Goal: Register for event/course

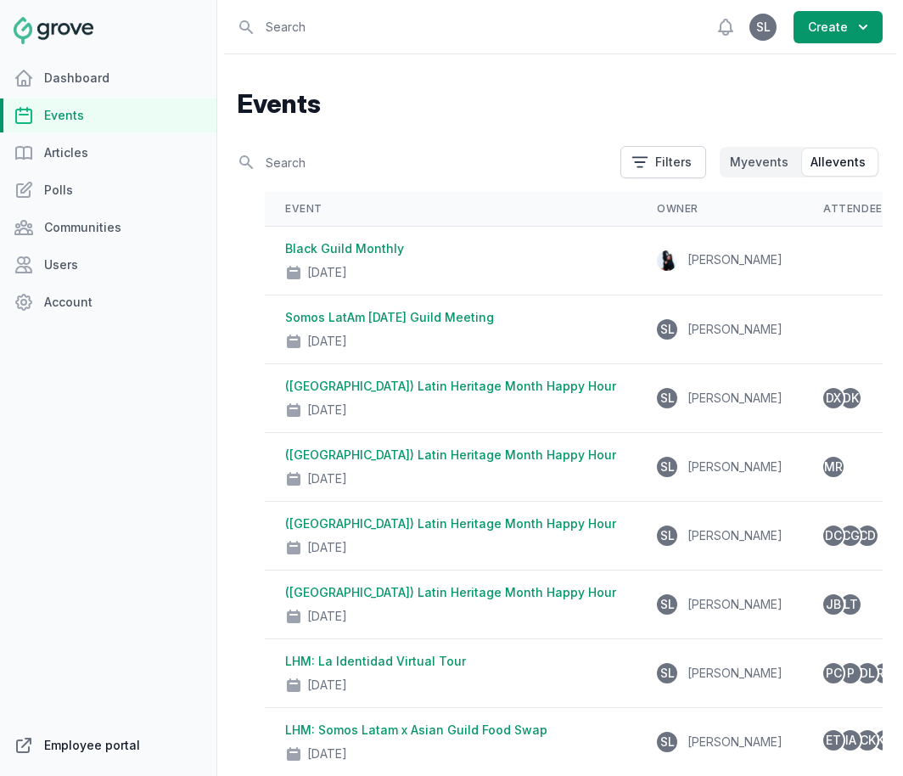
click at [98, 741] on link "Employee portal" at bounding box center [108, 746] width 217 height 34
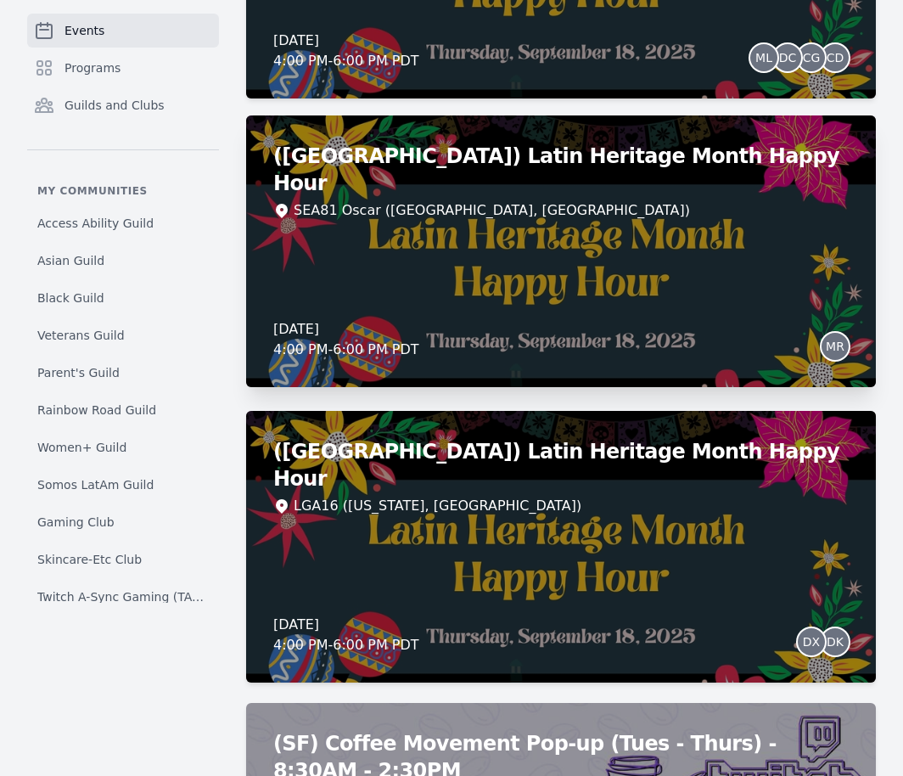
scroll to position [4008, 0]
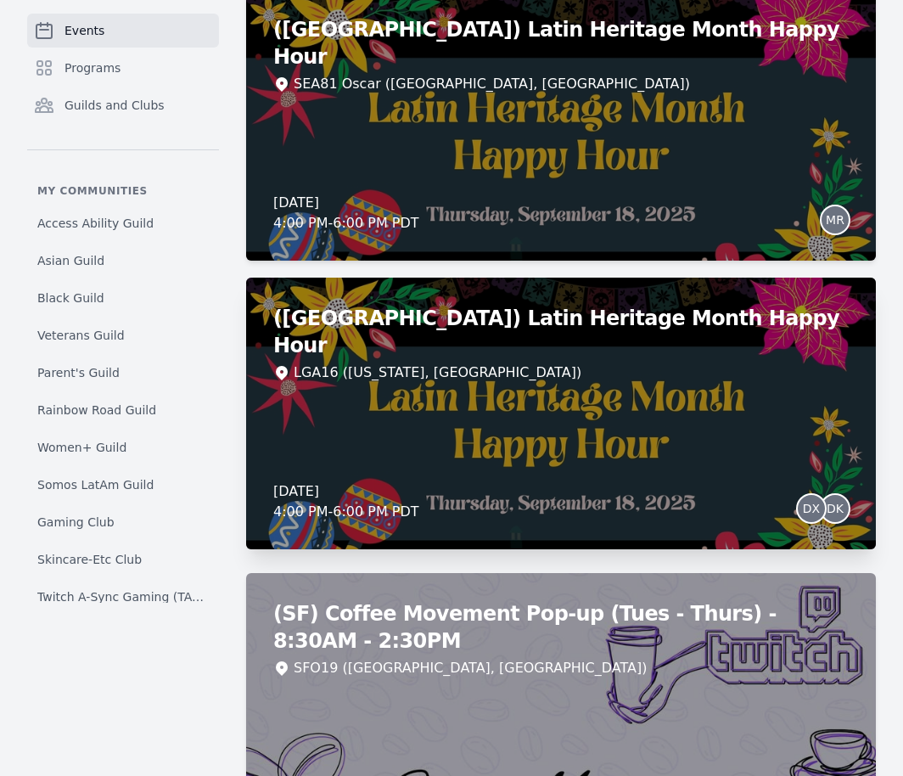
click at [807, 363] on div "LGA16 (New York, NY)" at bounding box center [561, 373] width 576 height 20
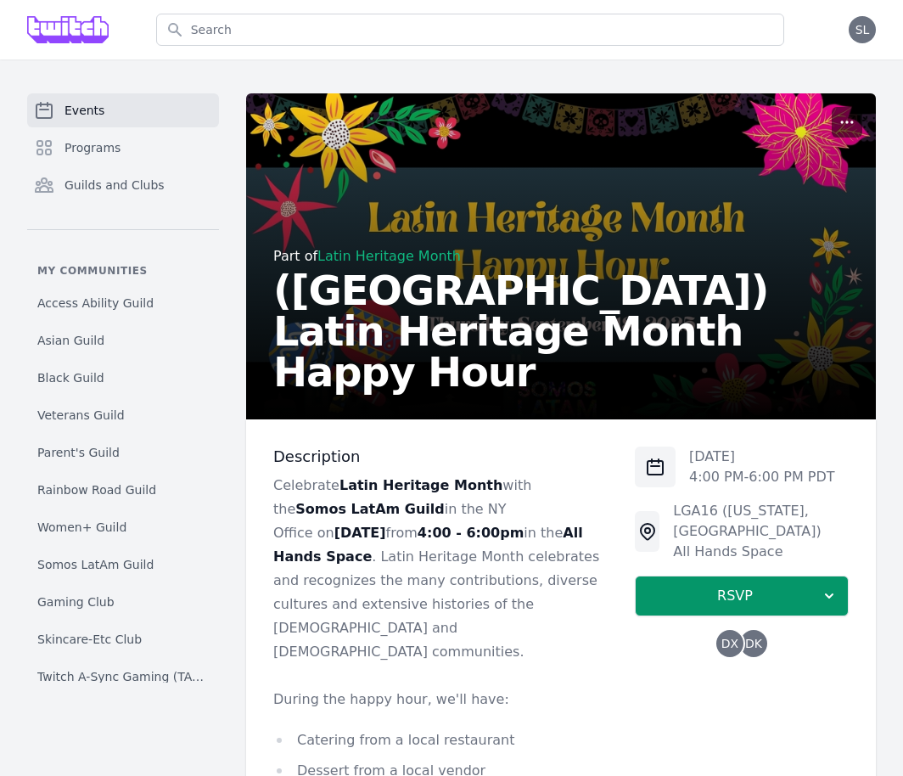
click at [847, 118] on icon "button" at bounding box center [847, 122] width 17 height 17
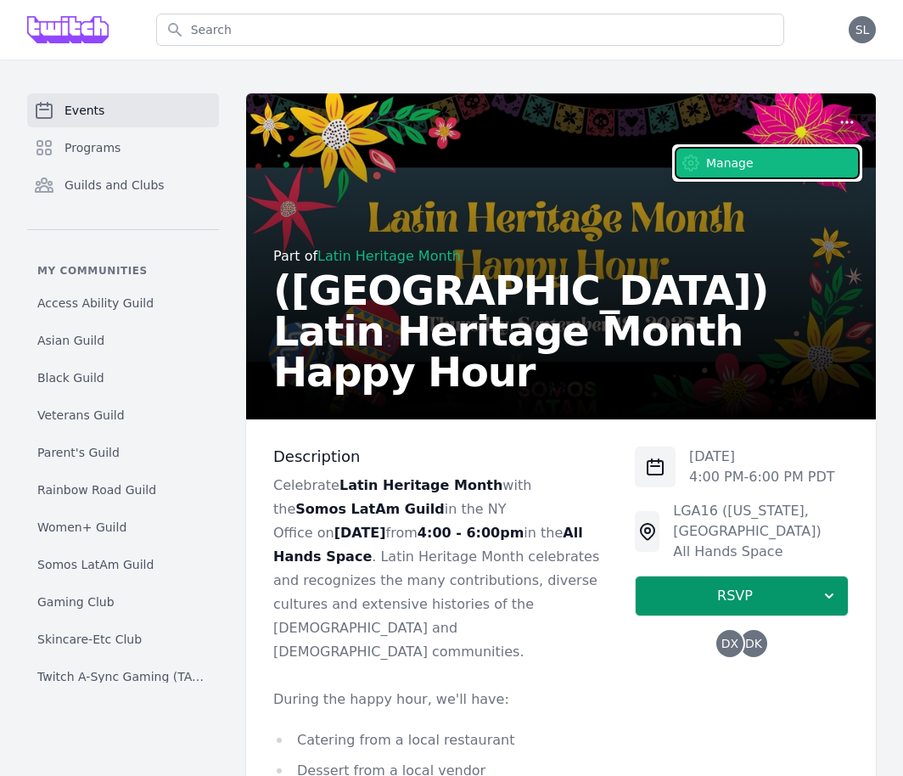
click at [806, 161] on button "Manage" at bounding box center [767, 163] width 183 height 31
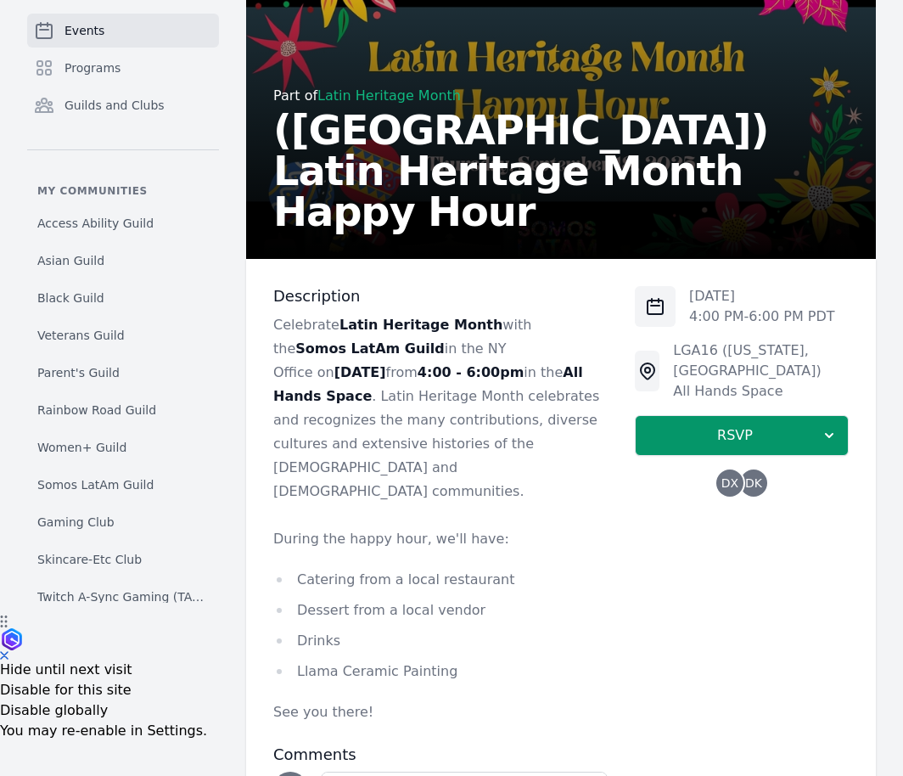
scroll to position [168, 0]
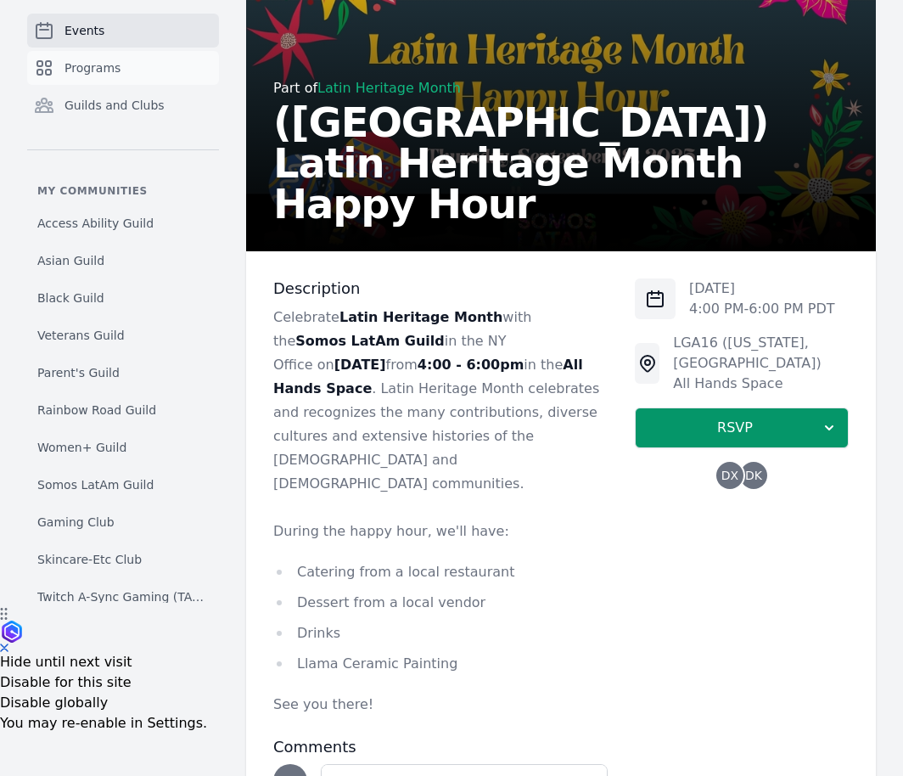
click at [117, 82] on link "Programs" at bounding box center [123, 68] width 192 height 34
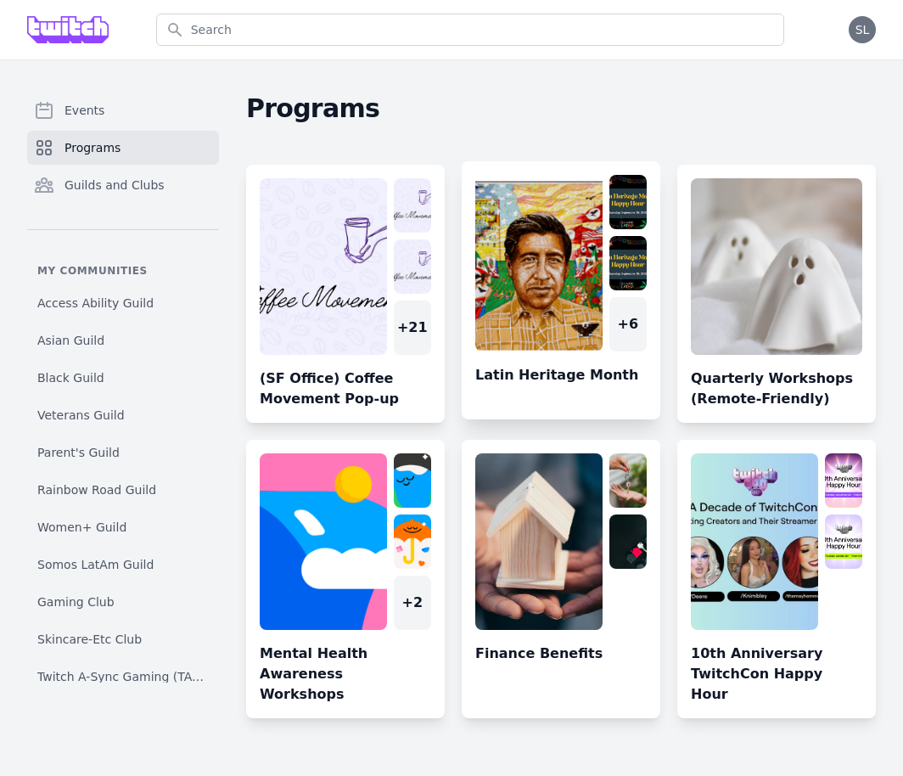
click at [552, 255] on link at bounding box center [561, 297] width 199 height 245
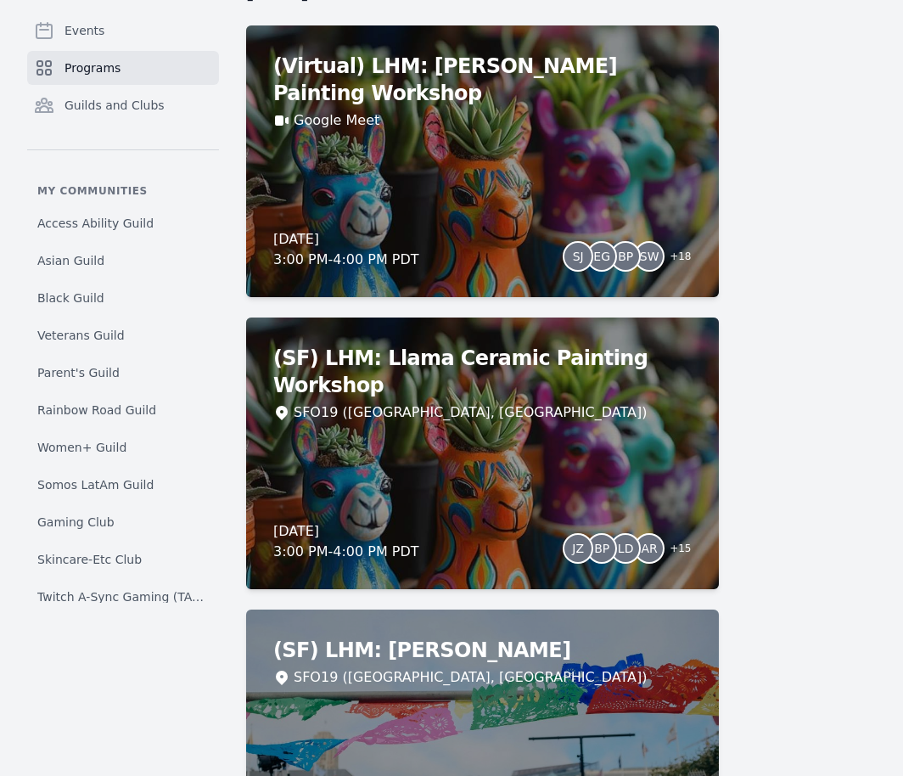
scroll to position [2237, 0]
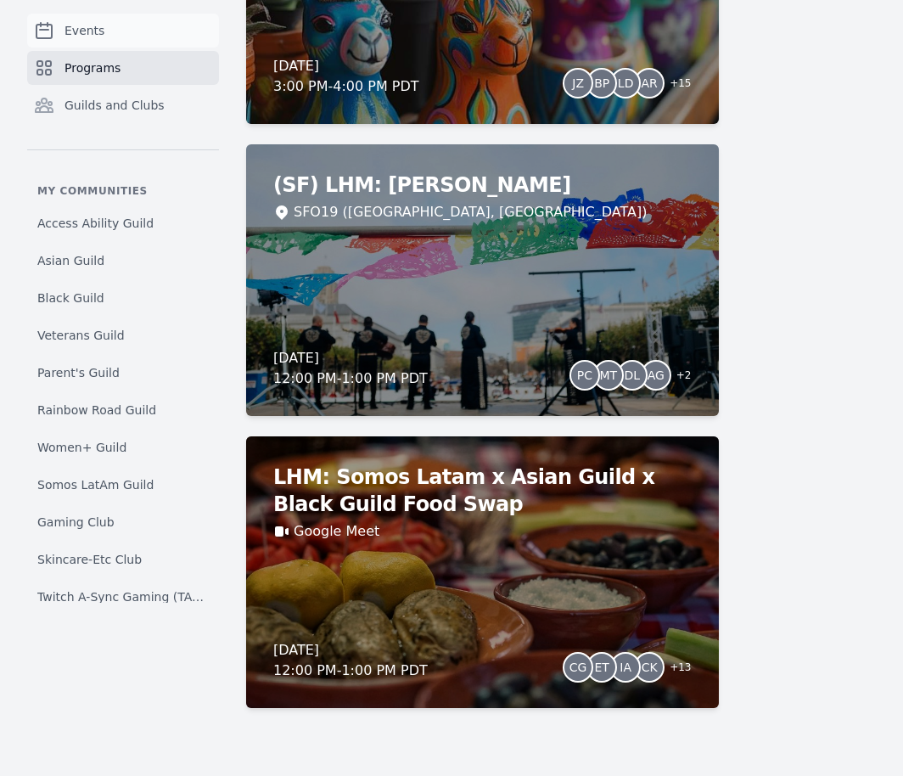
click at [115, 35] on link "Events" at bounding box center [123, 31] width 192 height 34
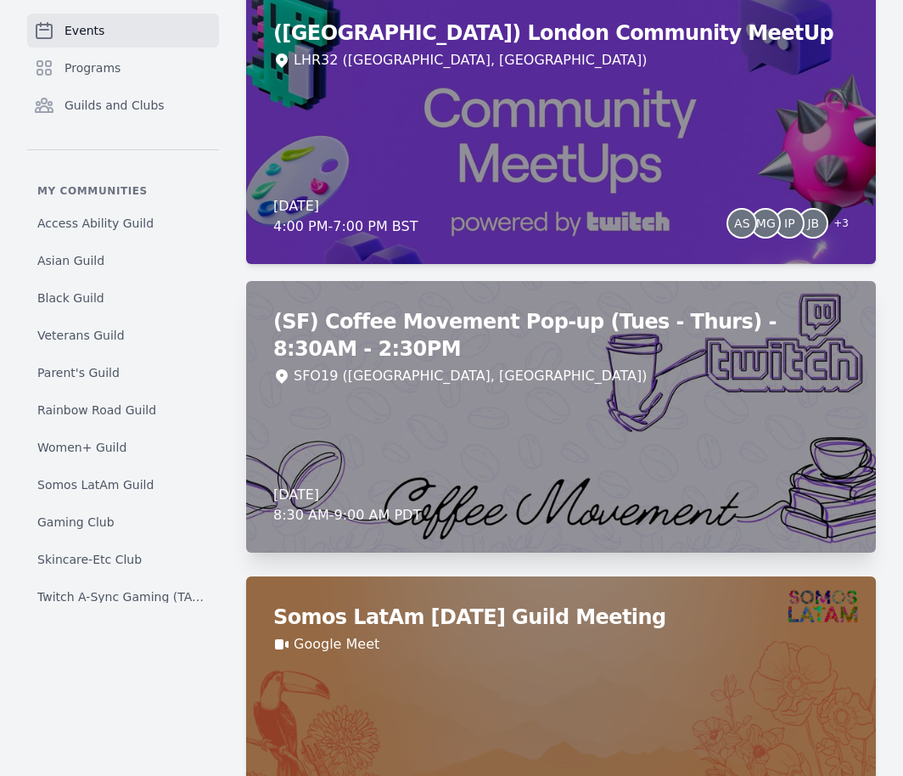
scroll to position [1635, 0]
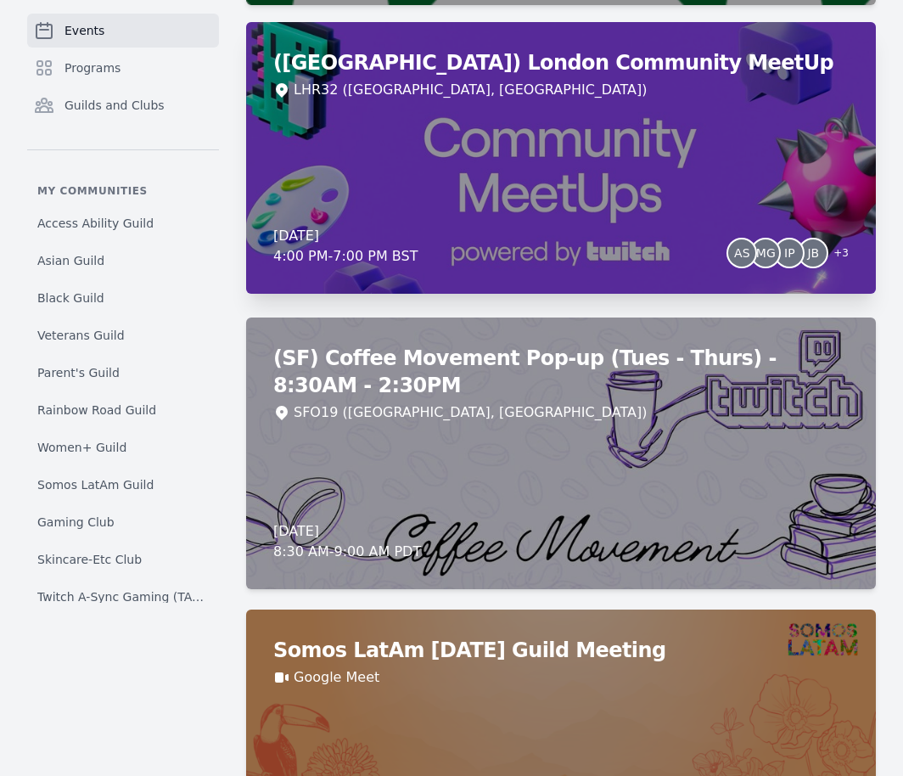
click at [525, 166] on div "(London) London Community MeetUp LHR32 (London, UK) Thursday, September 11, 202…" at bounding box center [561, 158] width 630 height 272
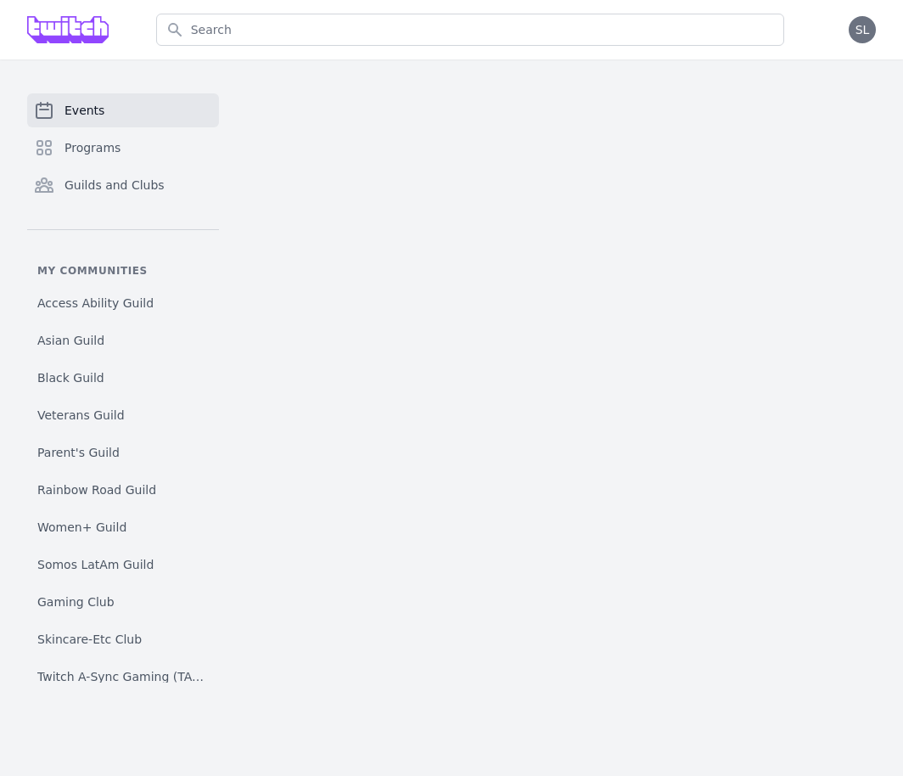
scroll to position [68, 0]
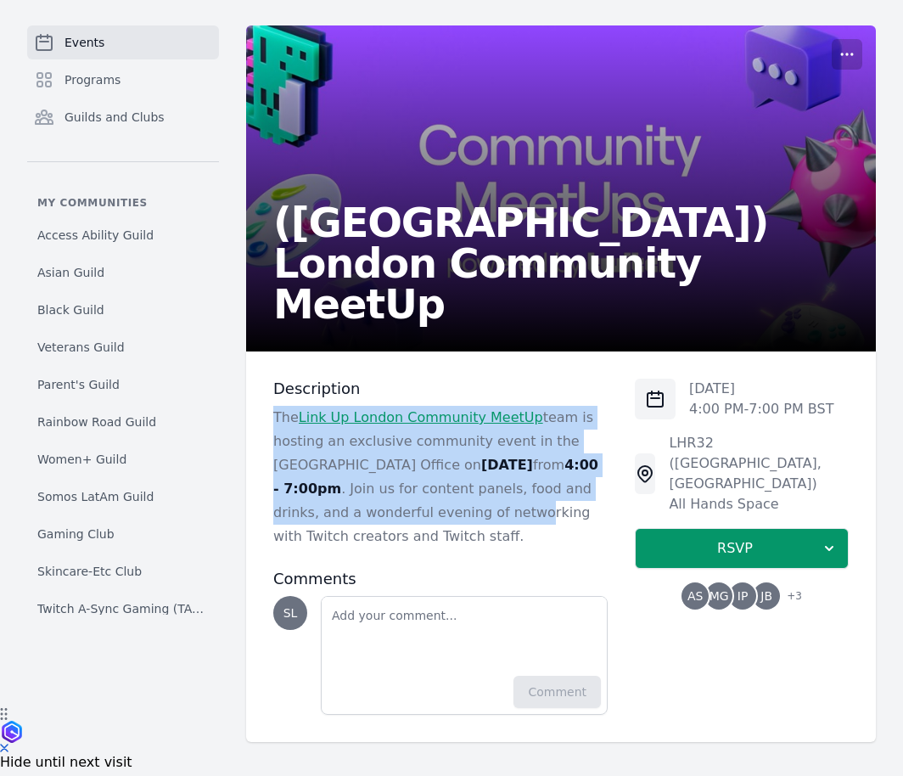
drag, startPoint x: 401, startPoint y: 379, endPoint x: 478, endPoint y: 511, distance: 153.3
click at [478, 511] on div "Description The Link Up London Community MeetUp team is hosting an exclusive co…" at bounding box center [440, 464] width 335 height 170
click at [478, 511] on p "The Link Up London Community MeetUp team is hosting an exclusive community even…" at bounding box center [440, 477] width 335 height 143
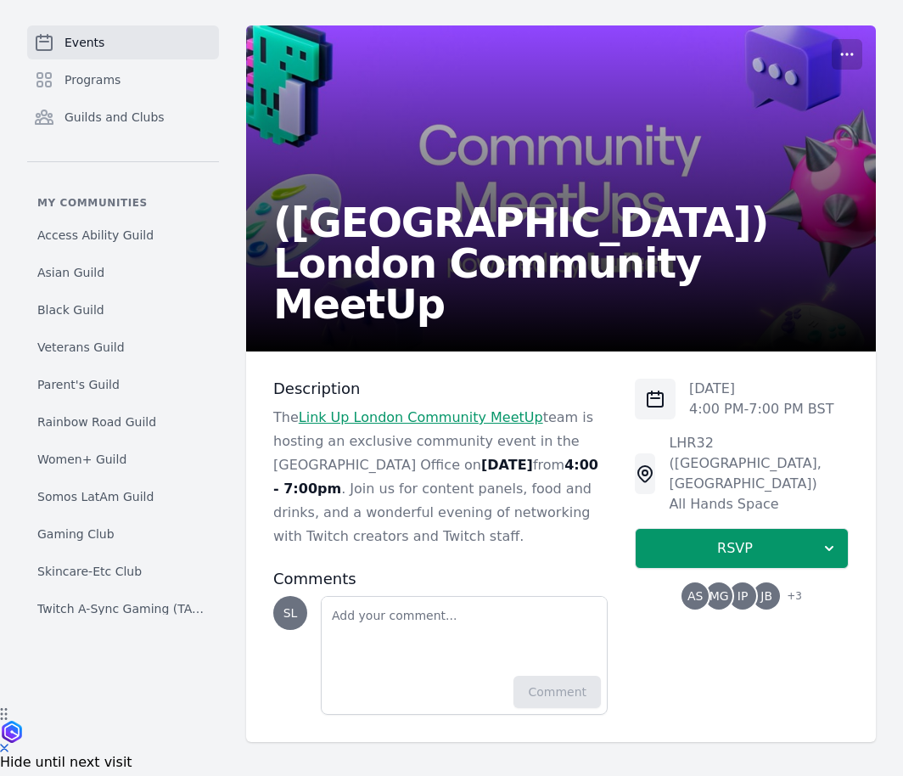
click at [727, 590] on span "MG" at bounding box center [720, 596] width 20 height 12
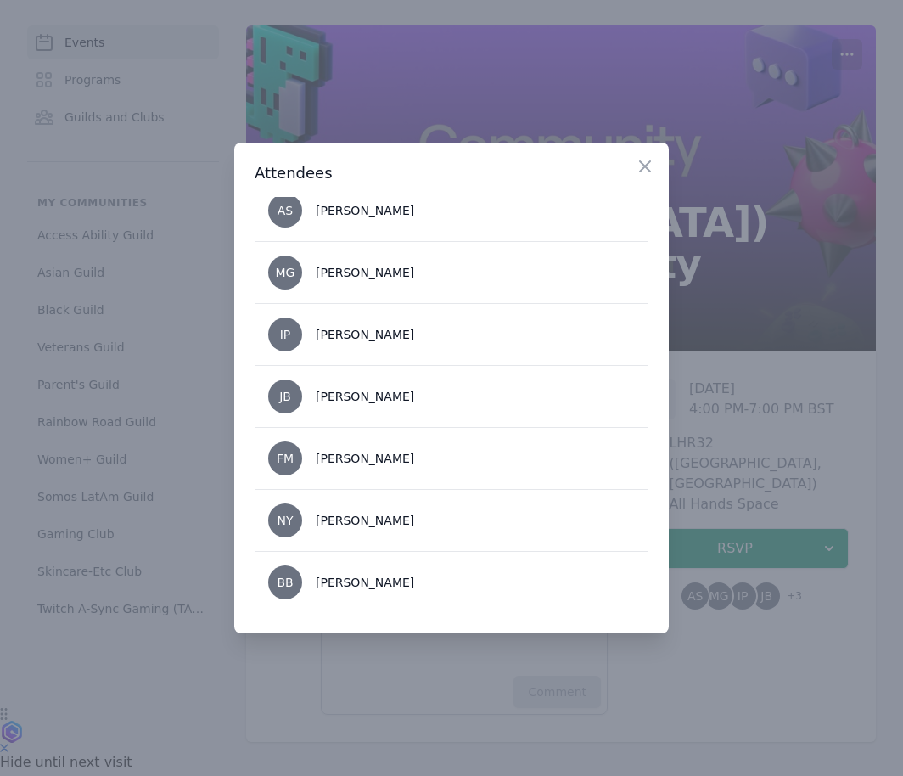
scroll to position [0, 0]
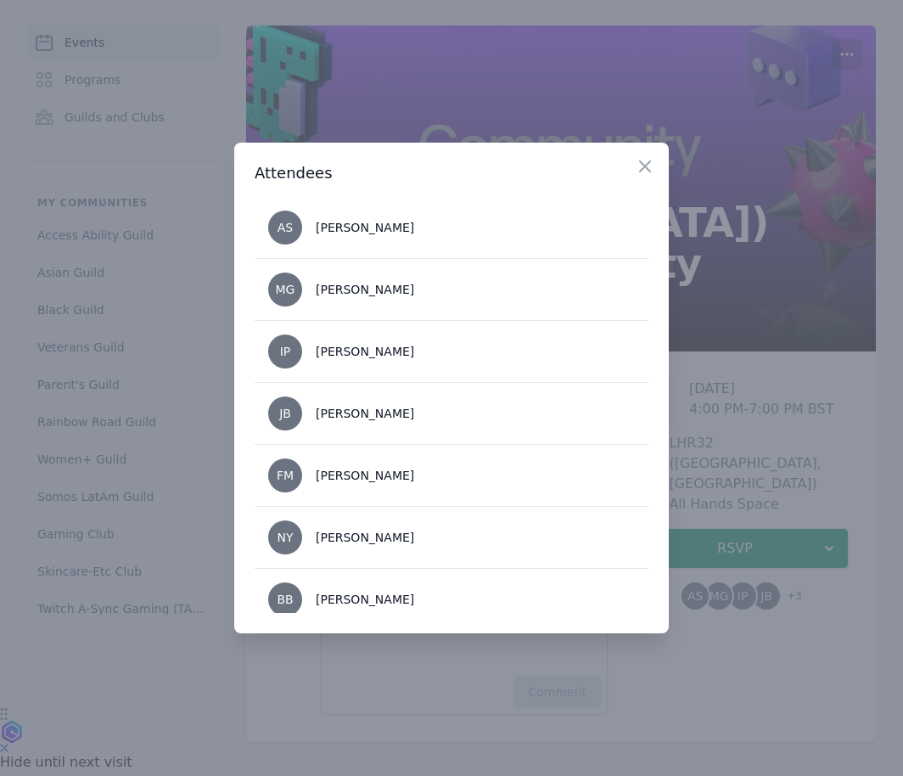
click at [730, 483] on div at bounding box center [451, 388] width 903 height 776
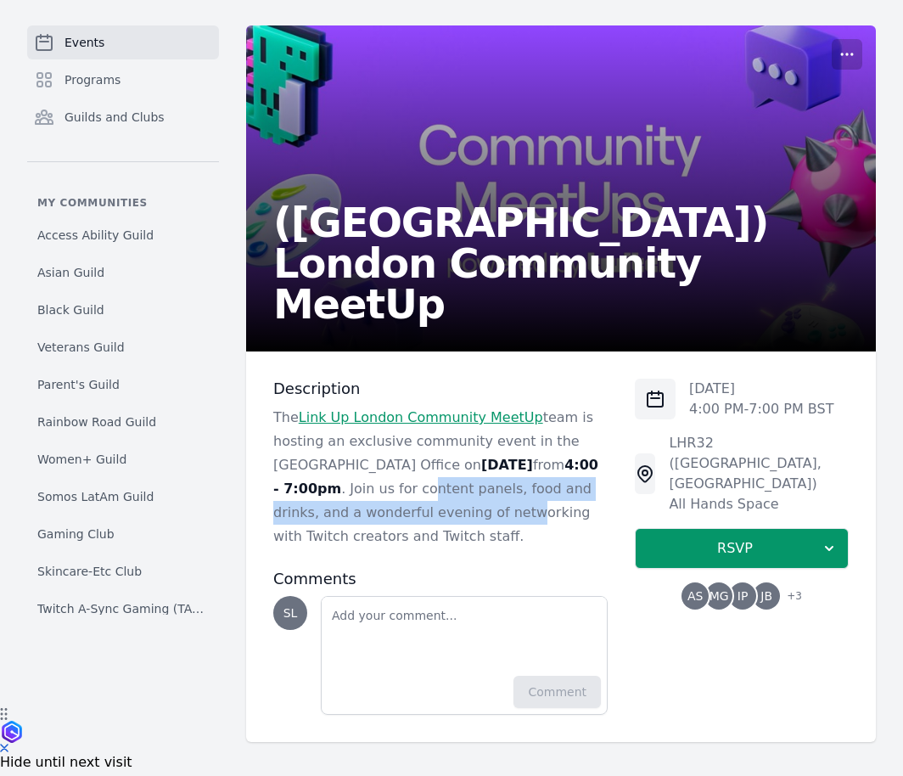
drag, startPoint x: 412, startPoint y: 491, endPoint x: 477, endPoint y: 522, distance: 72.5
click at [477, 522] on p "The Link Up London Community MeetUp team is hosting an exclusive community even…" at bounding box center [440, 477] width 335 height 143
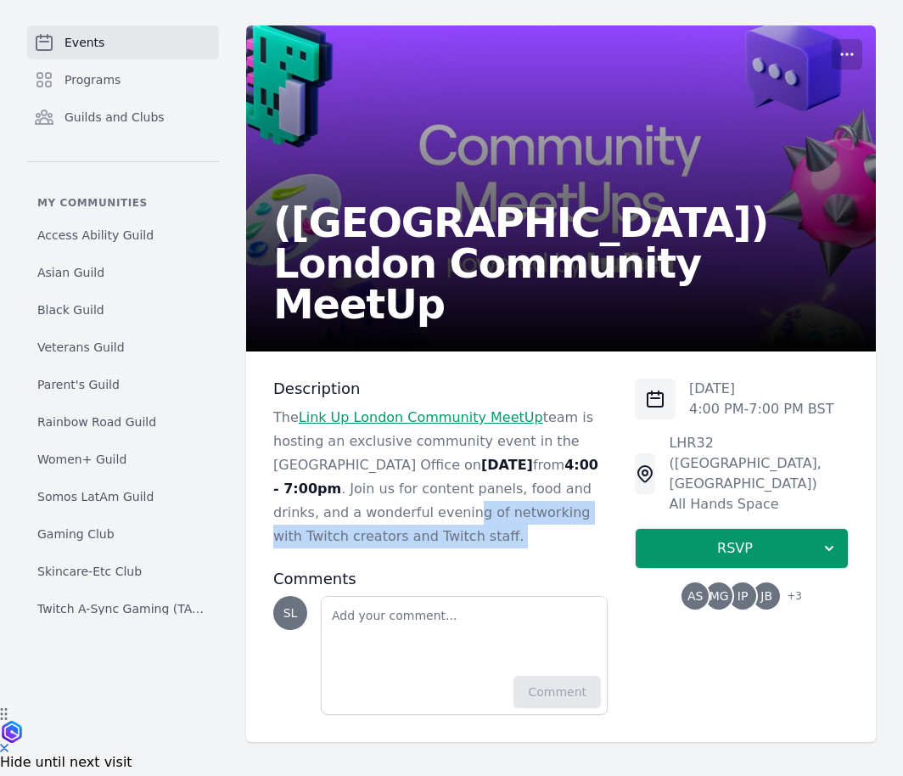
drag, startPoint x: 485, startPoint y: 550, endPoint x: 418, endPoint y: 509, distance: 78.9
click at [418, 509] on div "Description The Link Up London Community MeetUp team is hosting an exclusive co…" at bounding box center [440, 547] width 335 height 336
click at [418, 509] on p "The Link Up London Community MeetUp team is hosting an exclusive community even…" at bounding box center [440, 477] width 335 height 143
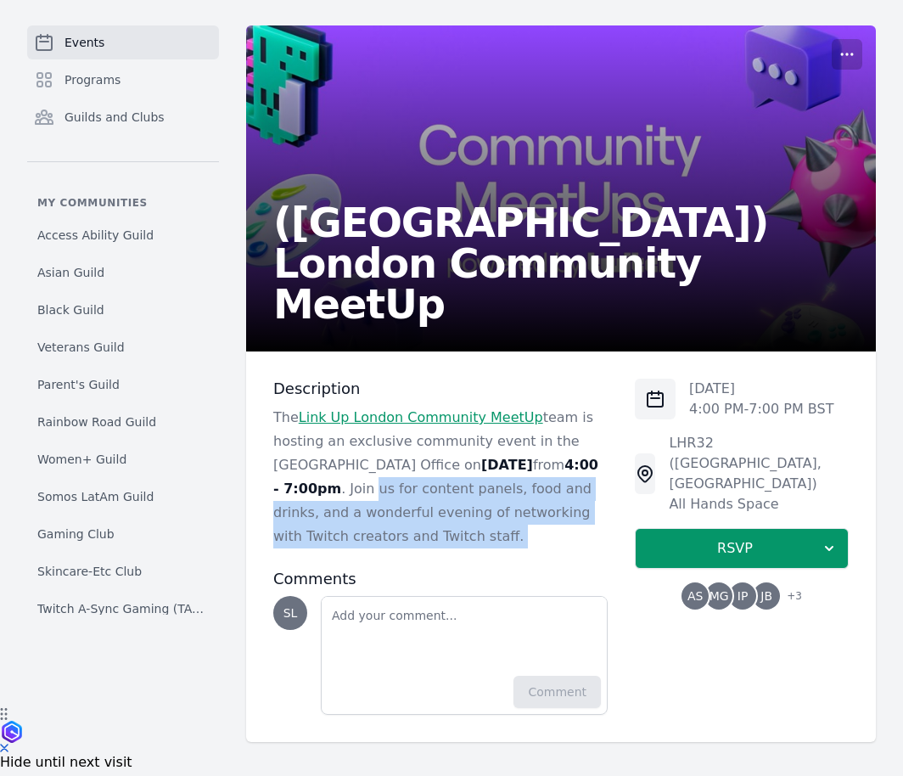
drag, startPoint x: 359, startPoint y: 496, endPoint x: 423, endPoint y: 552, distance: 84.8
click at [423, 552] on div "Description The Link Up London Community MeetUp team is hosting an exclusive co…" at bounding box center [440, 547] width 335 height 336
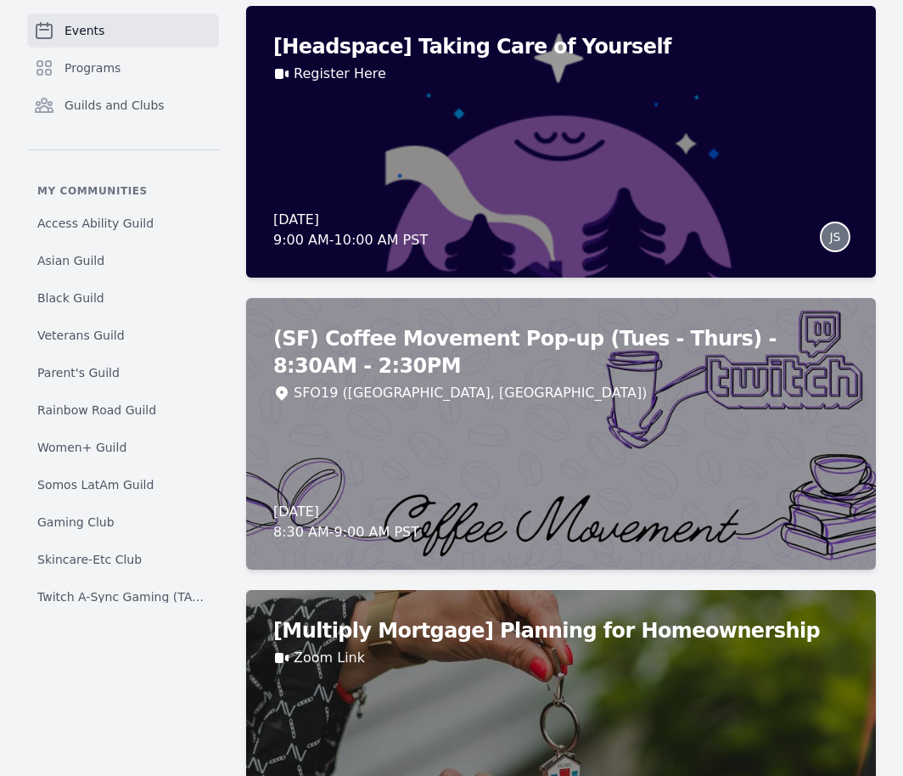
scroll to position [13949, 0]
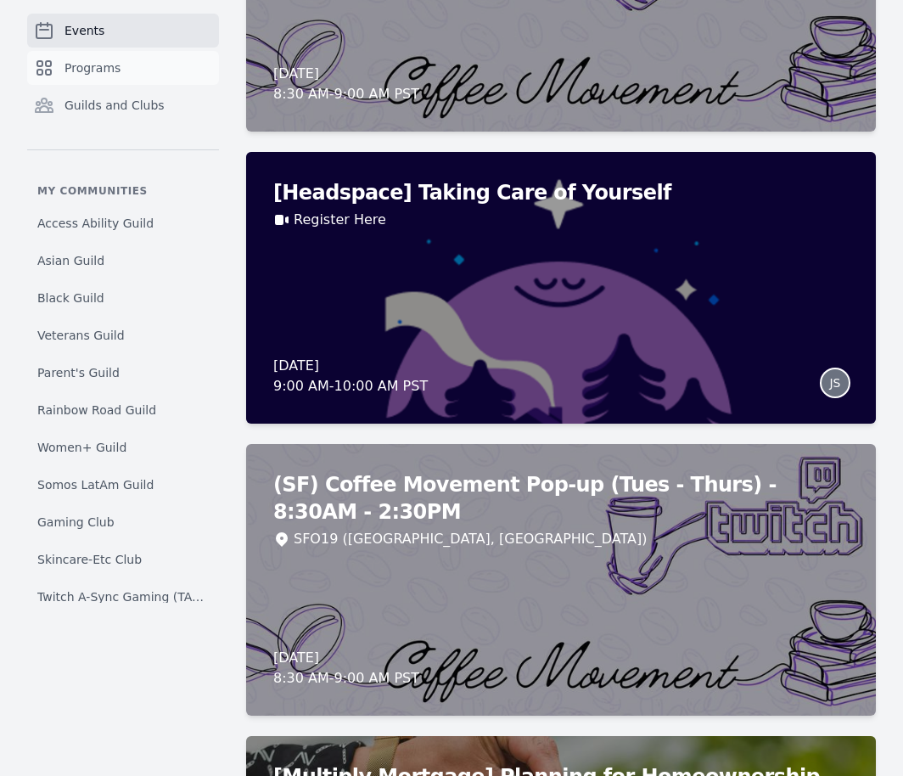
click at [111, 68] on span "Programs" at bounding box center [93, 67] width 56 height 17
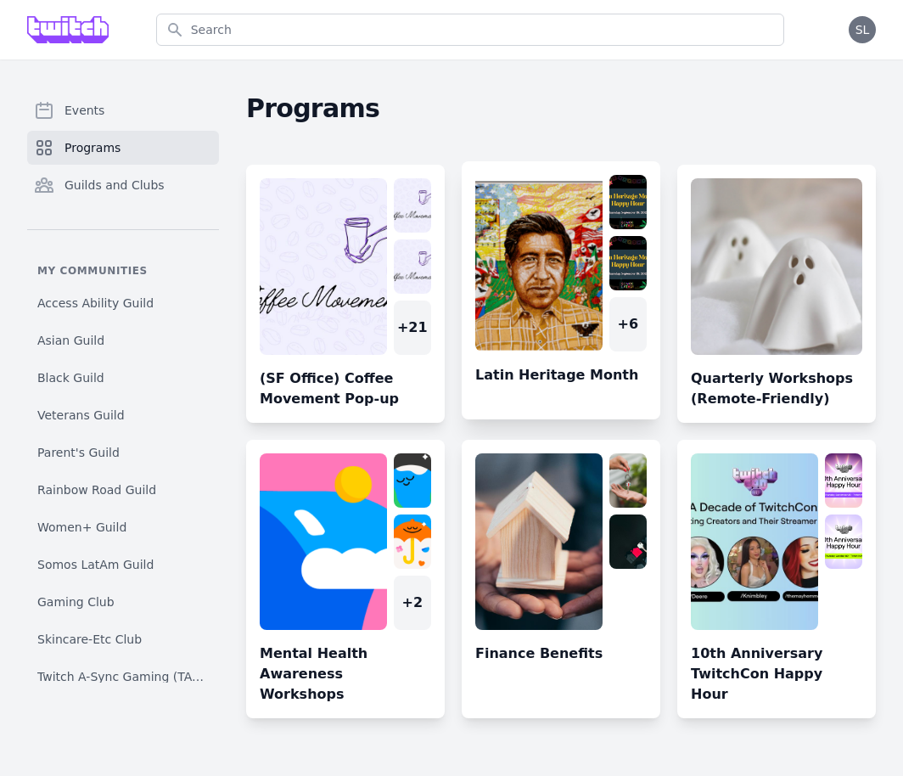
click at [531, 261] on link at bounding box center [561, 297] width 199 height 245
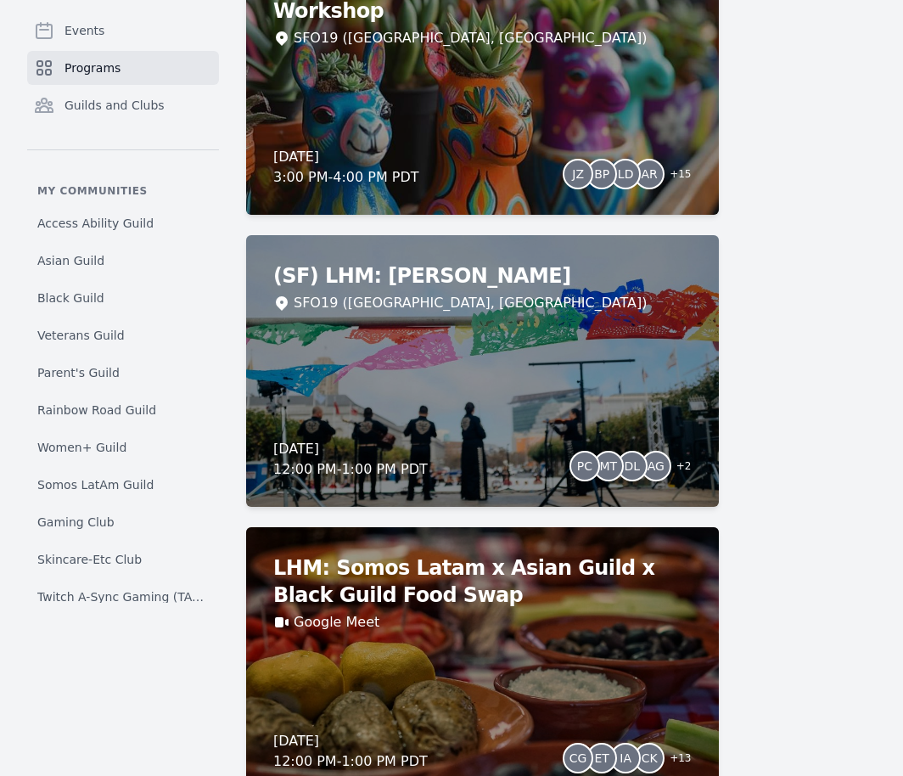
scroll to position [2237, 0]
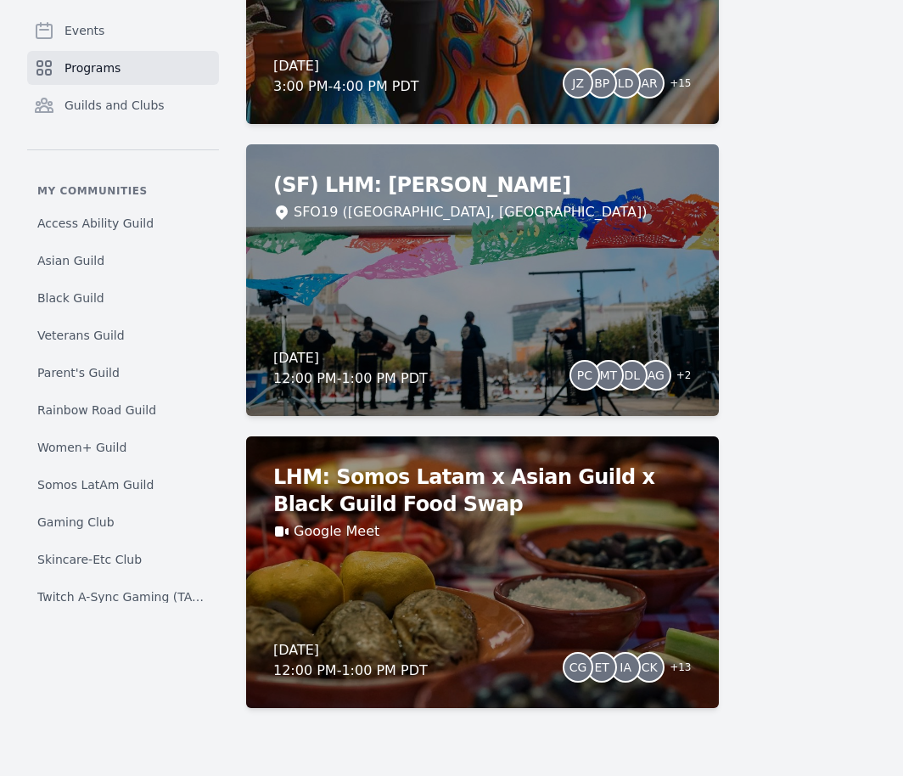
click at [140, 56] on link "Programs" at bounding box center [123, 68] width 192 height 34
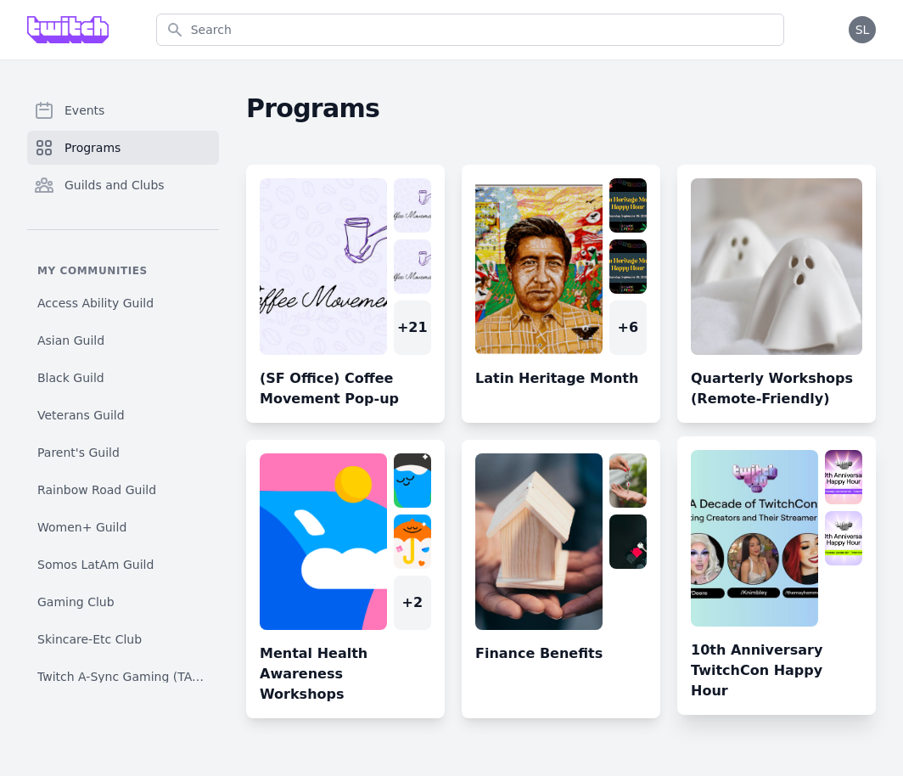
click at [748, 489] on link at bounding box center [777, 582] width 199 height 265
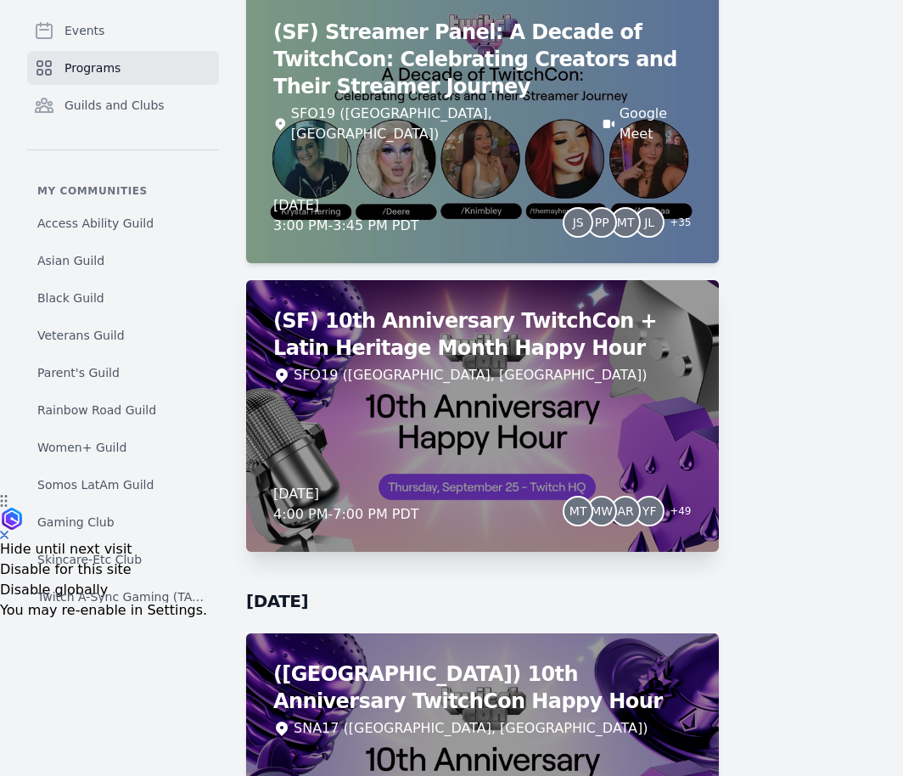
scroll to position [299, 0]
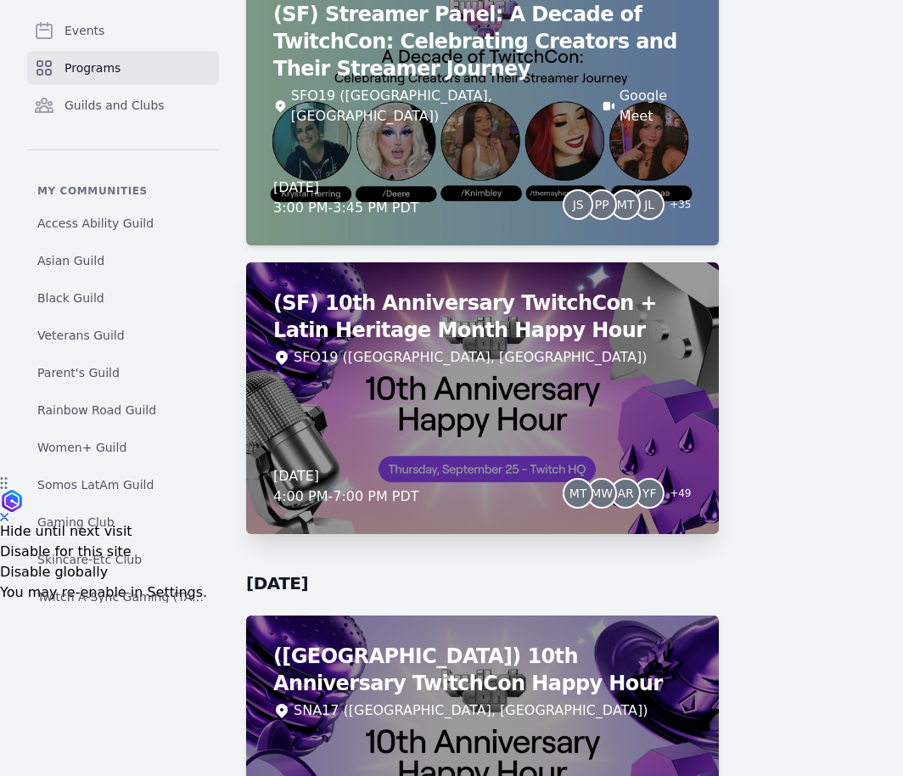
click at [566, 363] on div "SFO19 (San Francisco, CA)" at bounding box center [482, 357] width 419 height 20
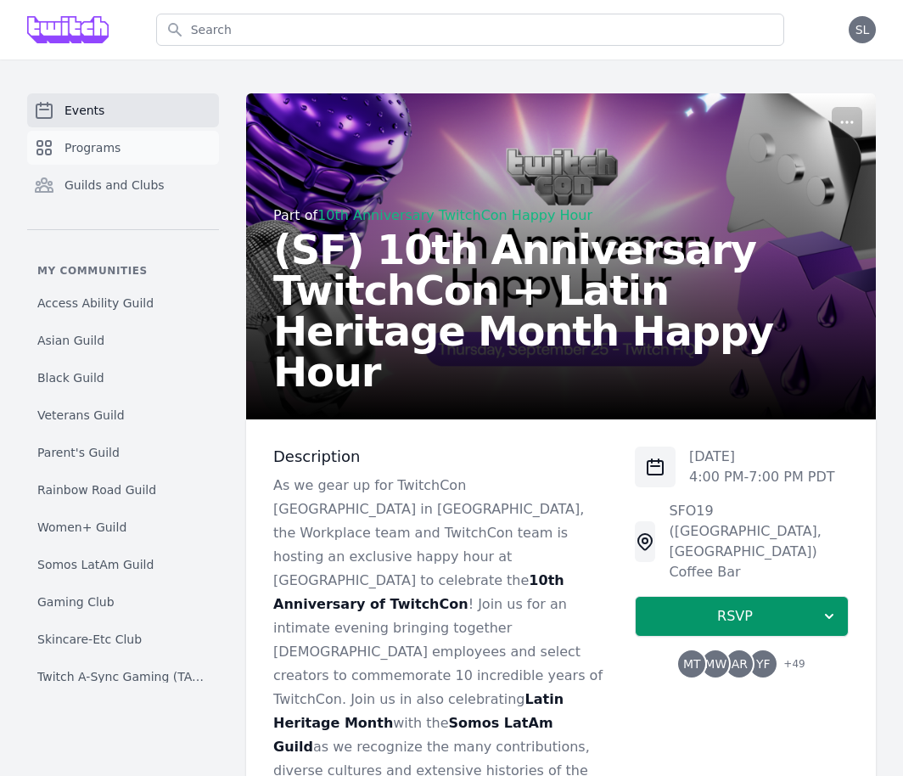
click at [112, 145] on span "Programs" at bounding box center [93, 147] width 56 height 17
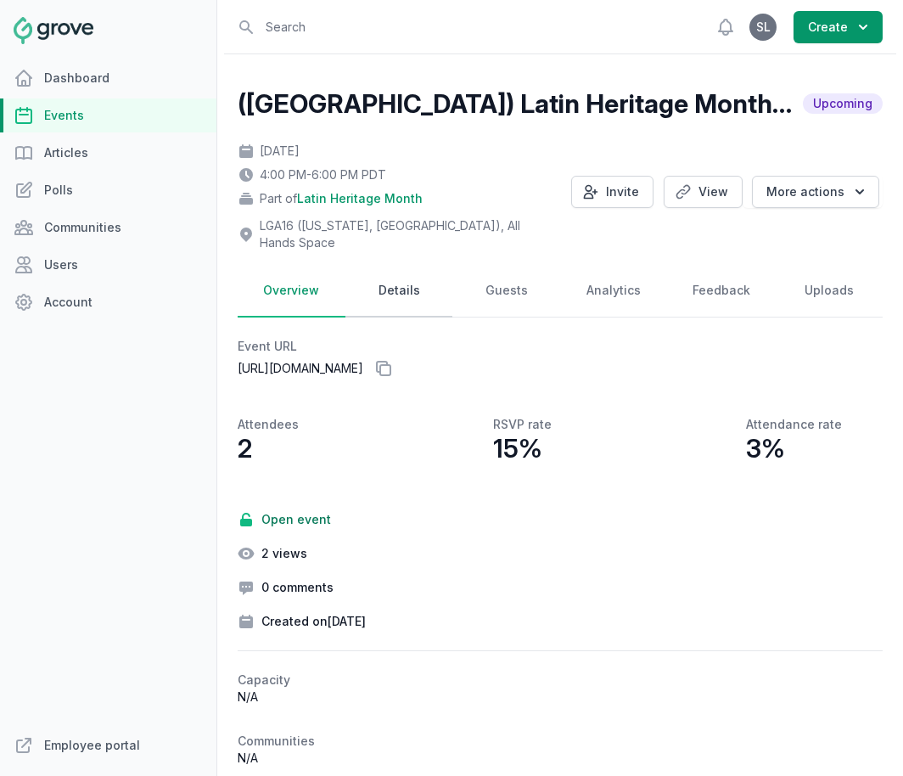
click at [405, 287] on link "Details" at bounding box center [400, 291] width 108 height 53
select select "85"
select select "42"
select select "4:00 PM"
select select "6:00 PM"
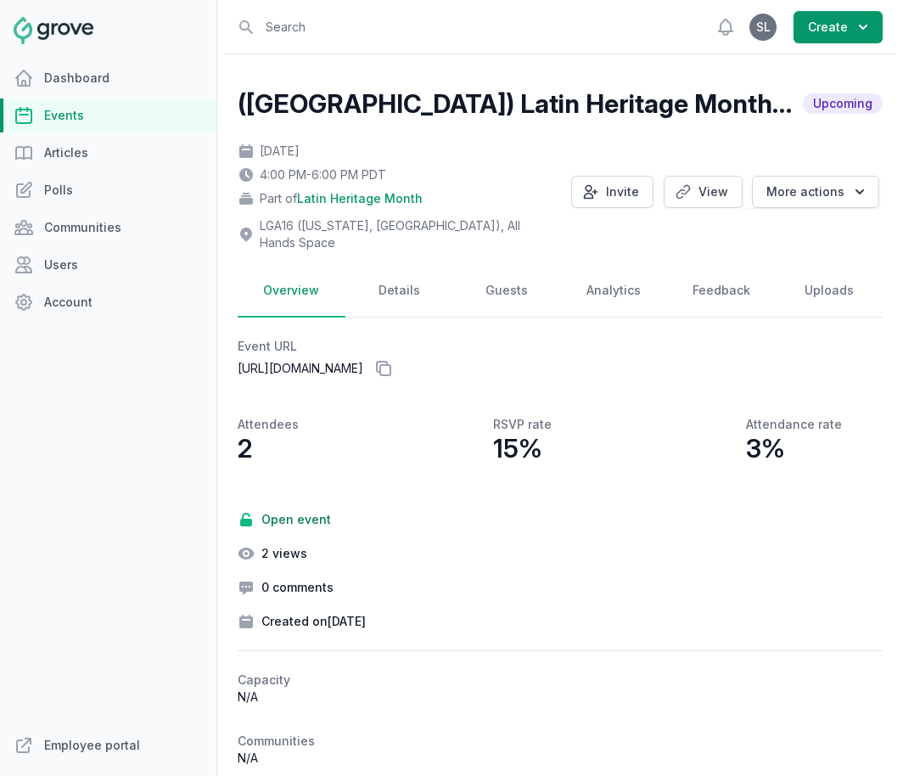
select select "89"
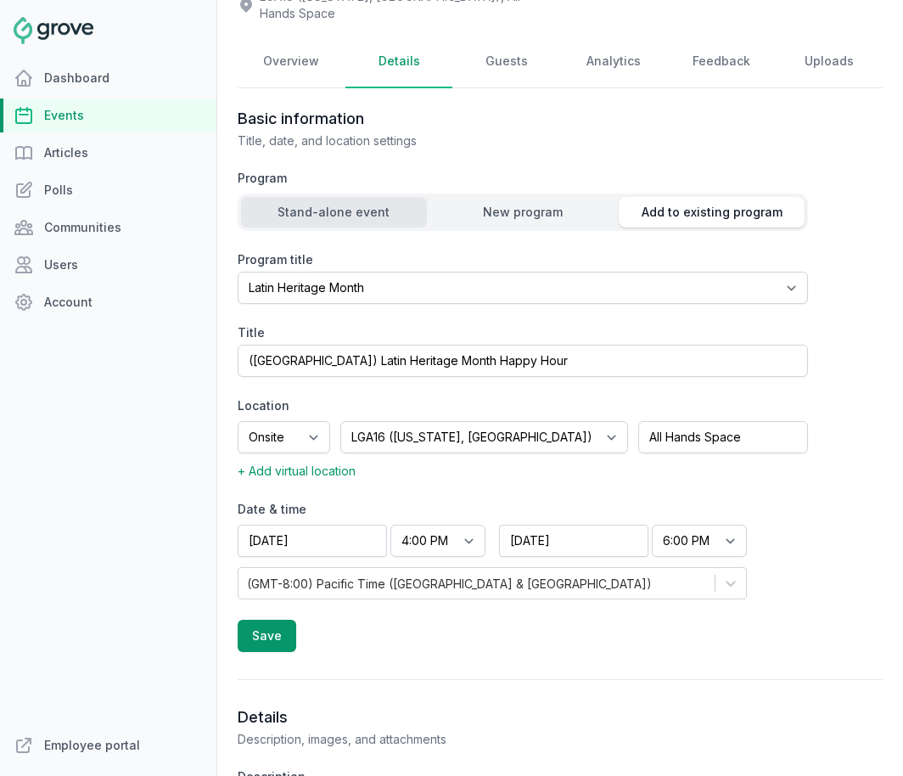
scroll to position [318, 0]
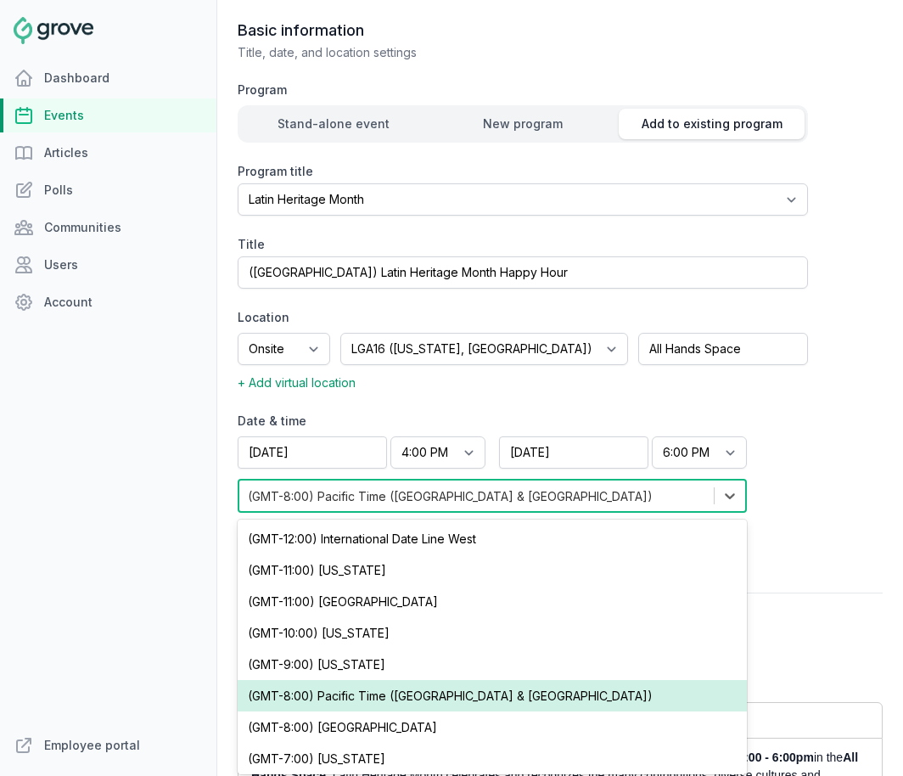
click at [430, 487] on div "(GMT-8:00) Pacific Time (US & Canada)" at bounding box center [450, 496] width 405 height 18
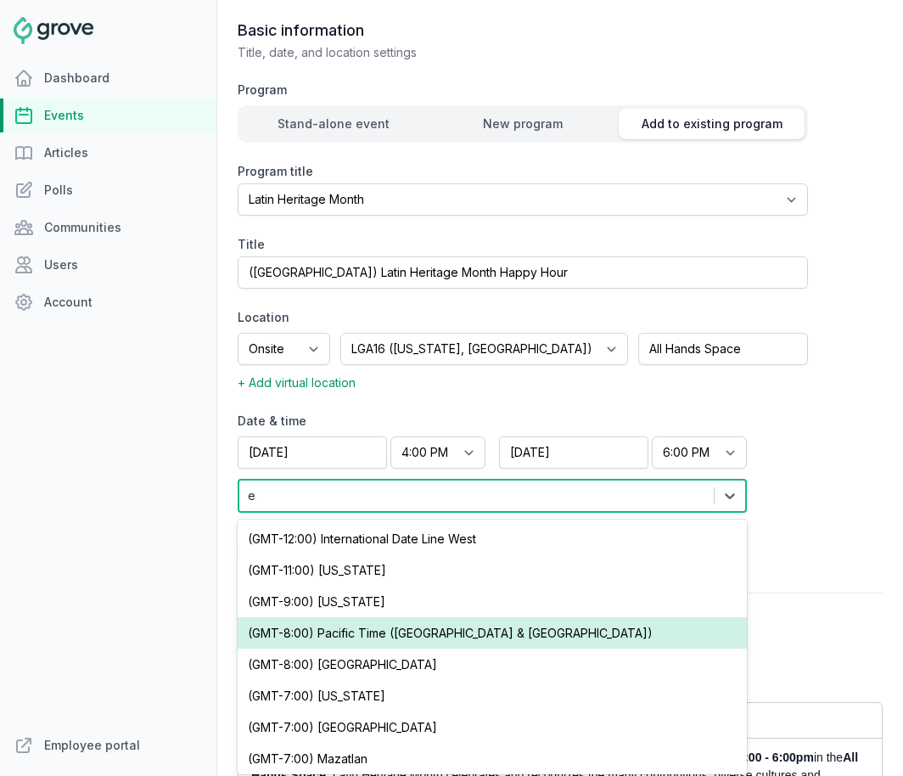
type input "eas"
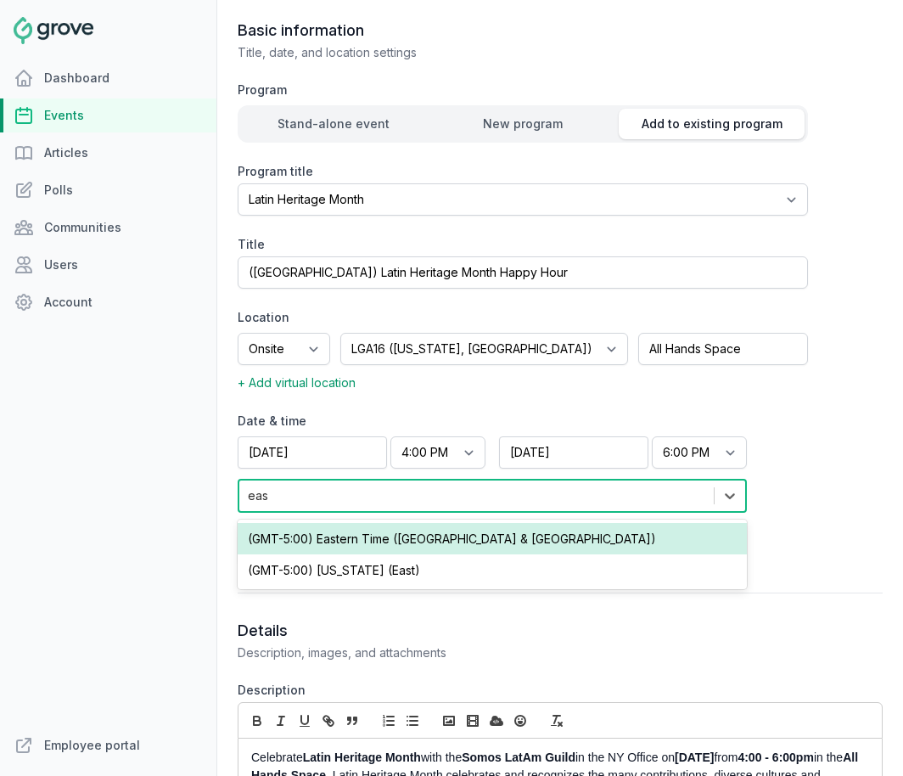
click at [435, 528] on div "(GMT-5:00) Eastern Time (US & Canada)" at bounding box center [492, 538] width 509 height 31
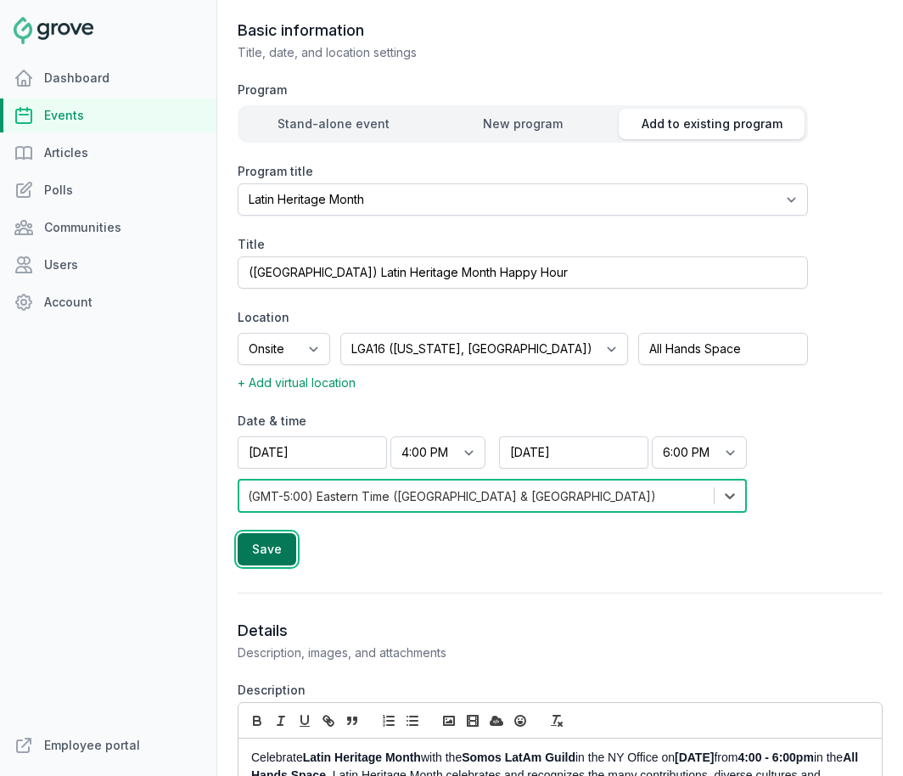
click at [269, 544] on button "Save" at bounding box center [267, 549] width 59 height 32
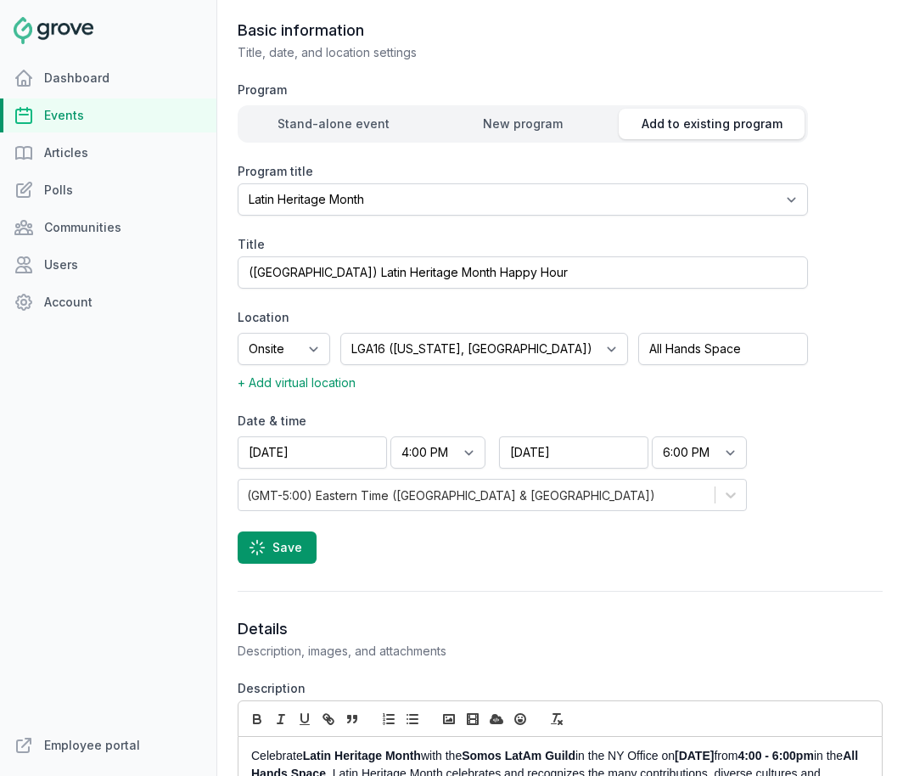
select select "7:00 PM"
select select "9:00 PM"
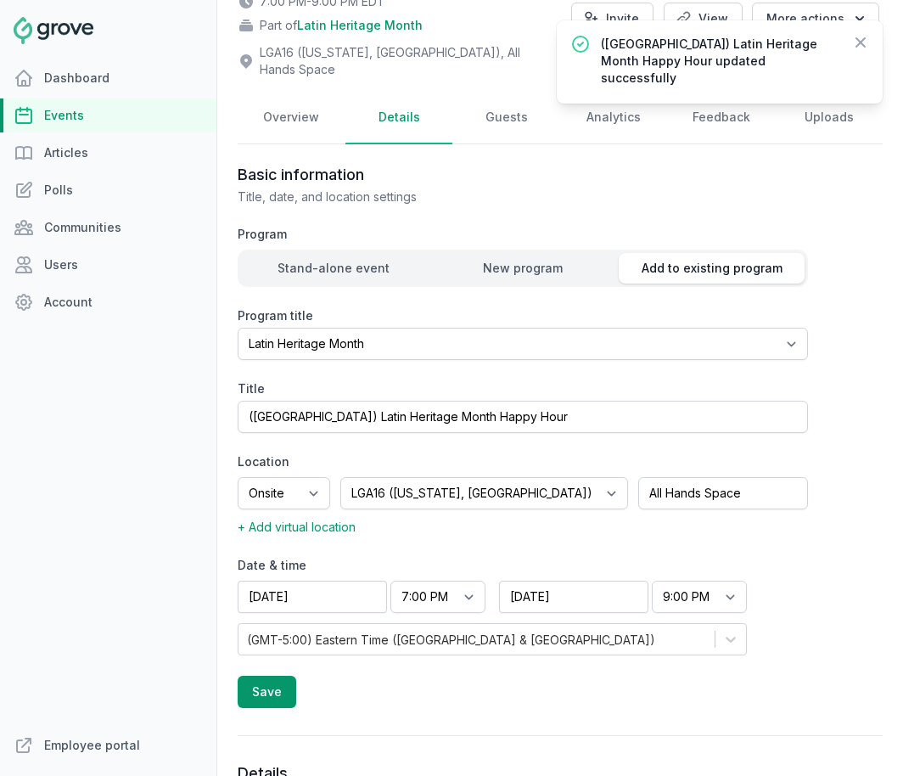
scroll to position [0, 0]
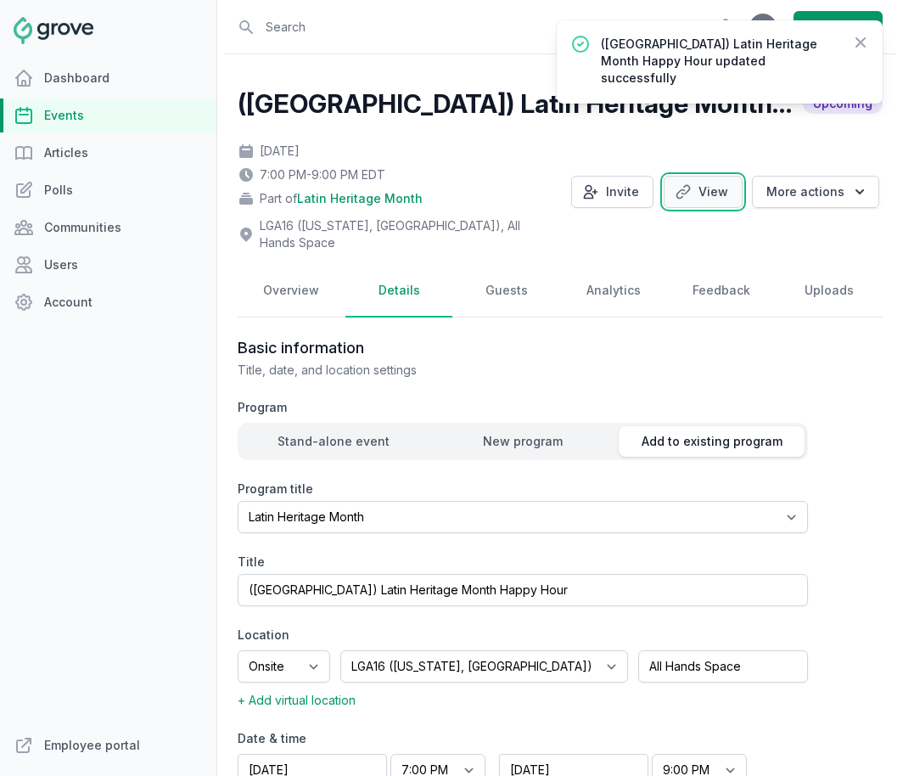
click at [715, 183] on link "View" at bounding box center [703, 192] width 79 height 32
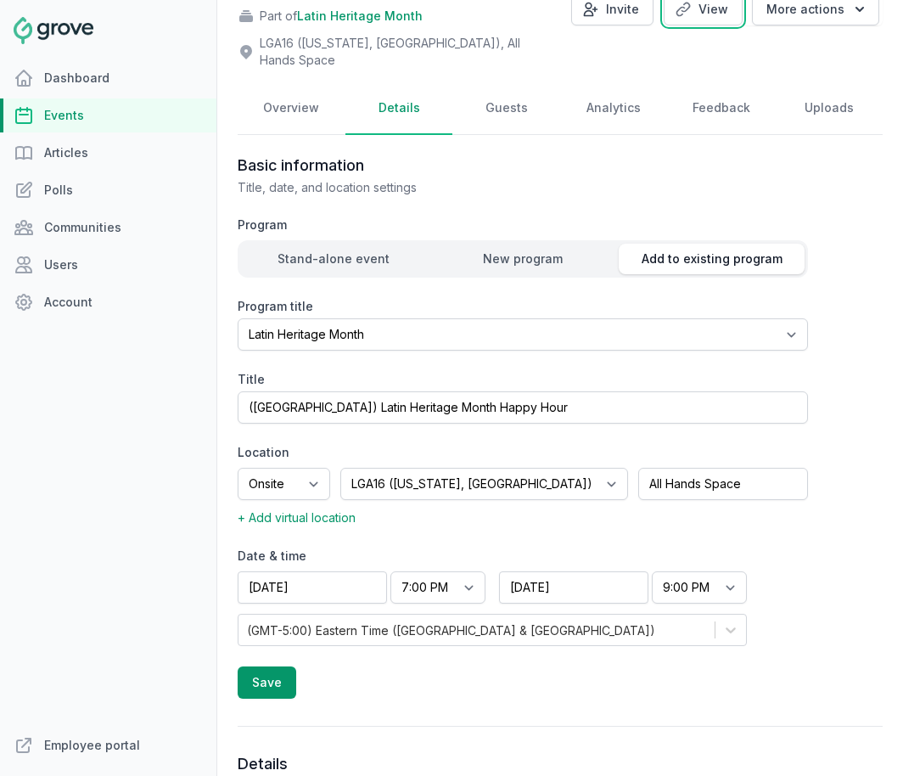
scroll to position [230, 0]
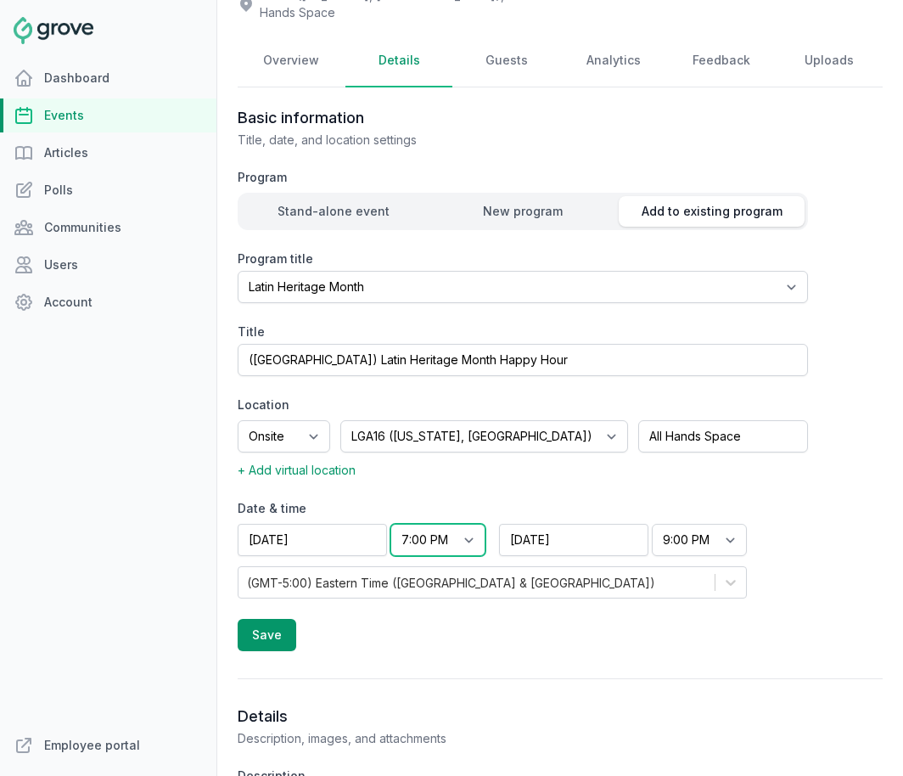
click at [434, 524] on select "Start time 12:00 AM 12:15 AM 12:30 AM 12:45 AM 1:00 AM 1:15 AM 1:30 AM 1:45 AM …" at bounding box center [438, 540] width 95 height 32
select select "4:00 PM"
click at [391, 524] on select "Start time 12:00 AM 12:15 AM 12:30 AM 12:45 AM 1:00 AM 1:15 AM 1:30 AM 1:45 AM …" at bounding box center [438, 540] width 95 height 32
click at [701, 524] on select "End time 12:00 AM 12:15 AM 12:30 AM 12:45 AM 1:00 AM 1:15 AM 1:30 AM 1:45 AM 2:…" at bounding box center [699, 540] width 95 height 32
select select "6:00 PM"
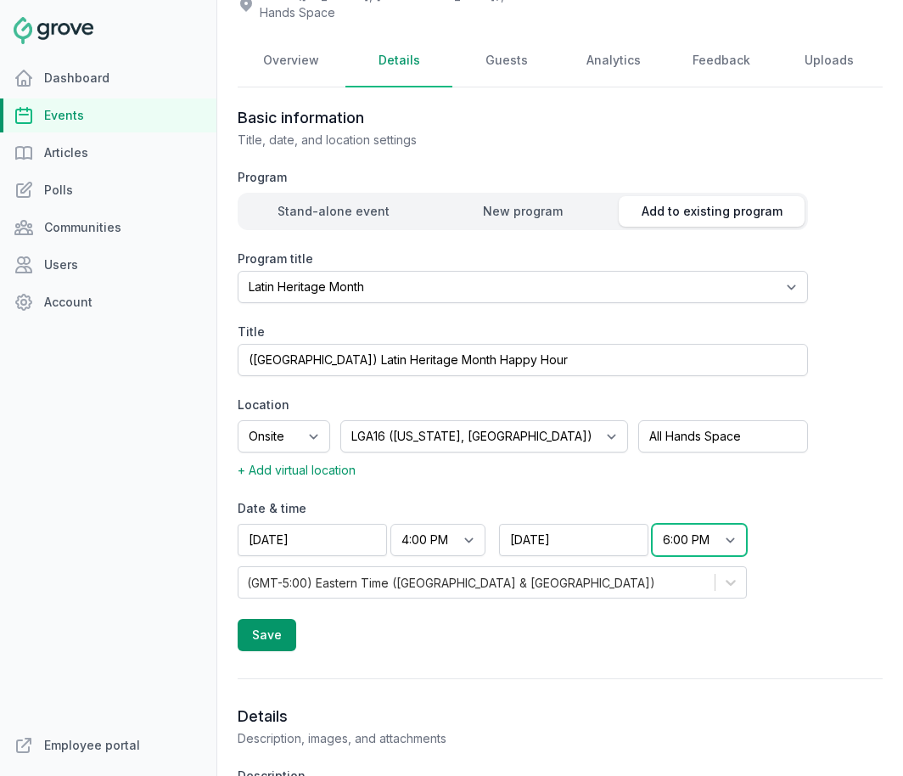
click at [652, 524] on select "End time 12:00 AM 12:15 AM 12:30 AM 12:45 AM 1:00 AM 1:15 AM 1:30 AM 1:45 AM 2:…" at bounding box center [699, 540] width 95 height 32
click at [267, 631] on button "Save" at bounding box center [267, 635] width 59 height 32
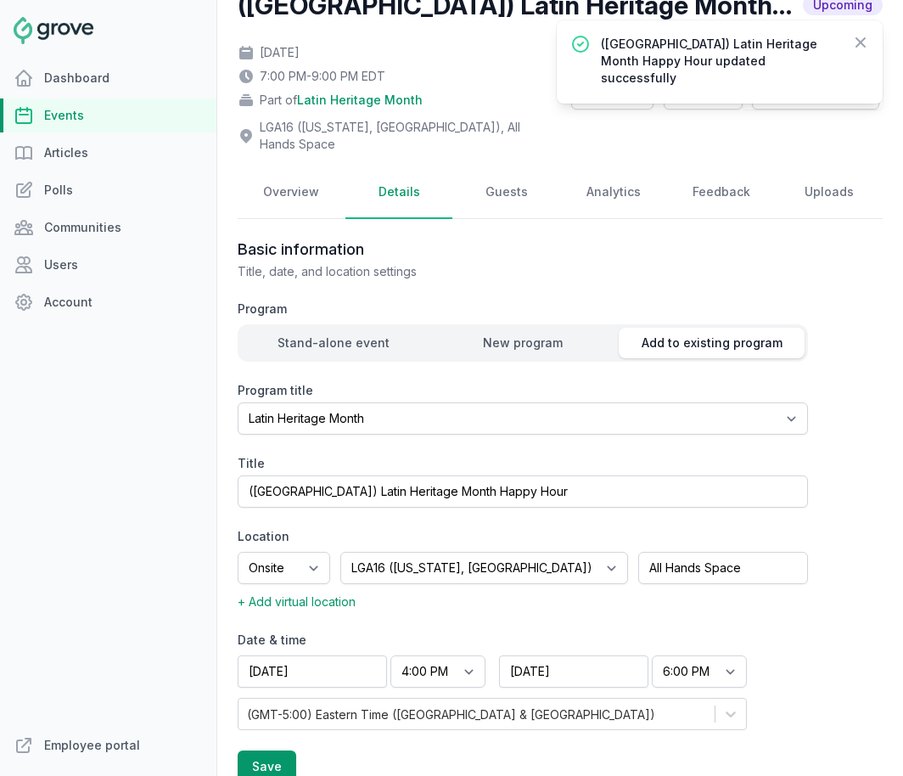
scroll to position [0, 0]
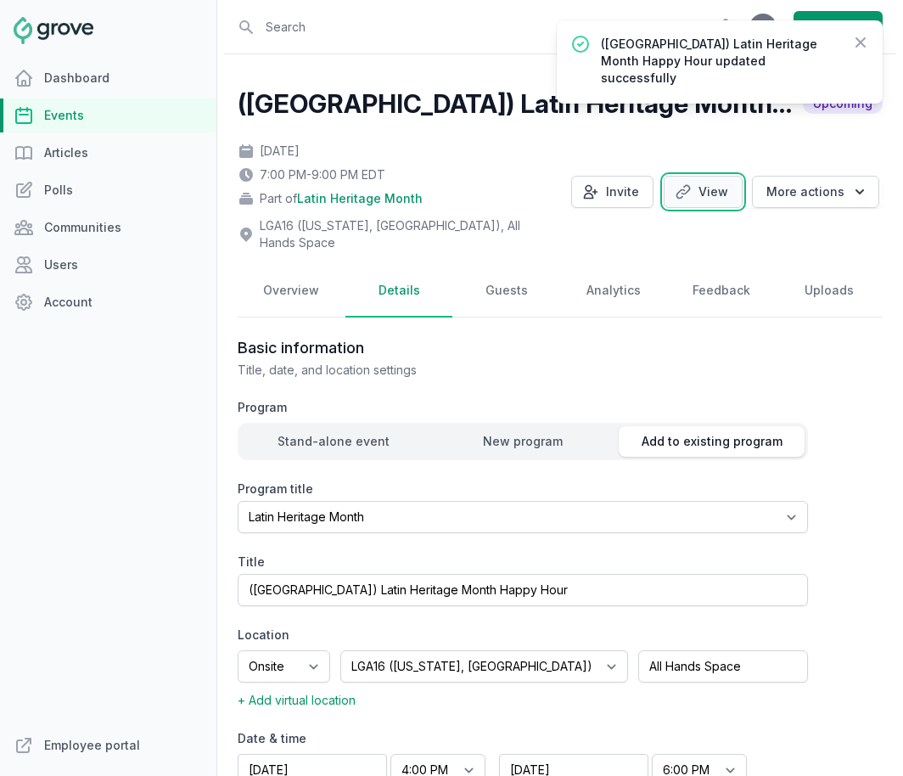
click at [712, 189] on link "View" at bounding box center [703, 192] width 79 height 32
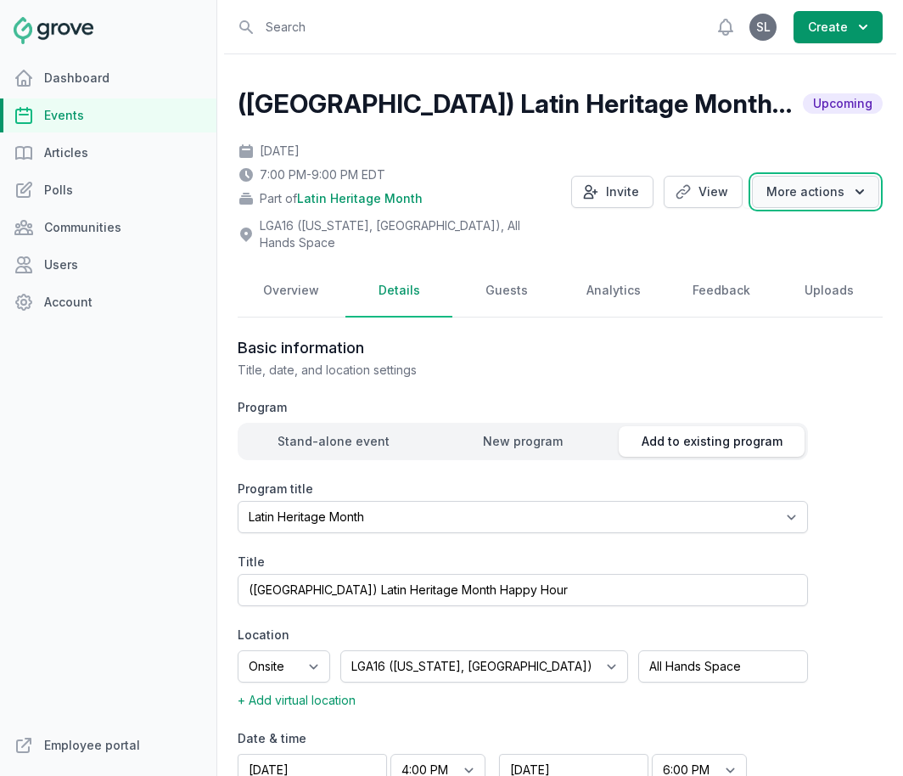
click at [830, 187] on button "More actions" at bounding box center [815, 192] width 127 height 32
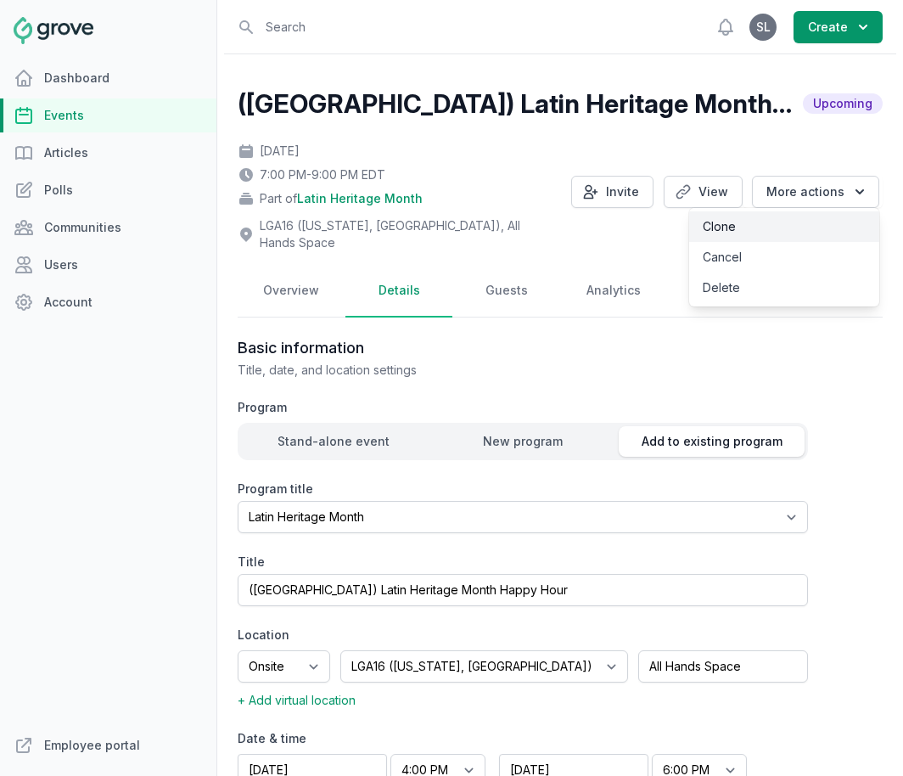
click at [783, 224] on link "Clone" at bounding box center [784, 226] width 190 height 31
select select "85"
select select "42"
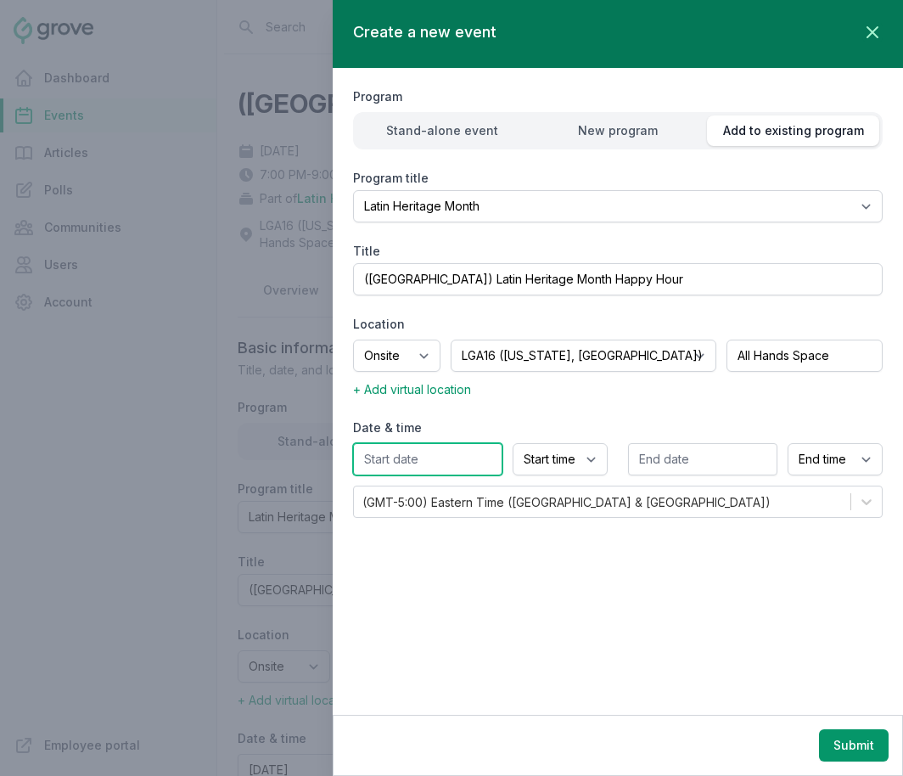
click at [450, 458] on input "text" at bounding box center [427, 459] width 149 height 32
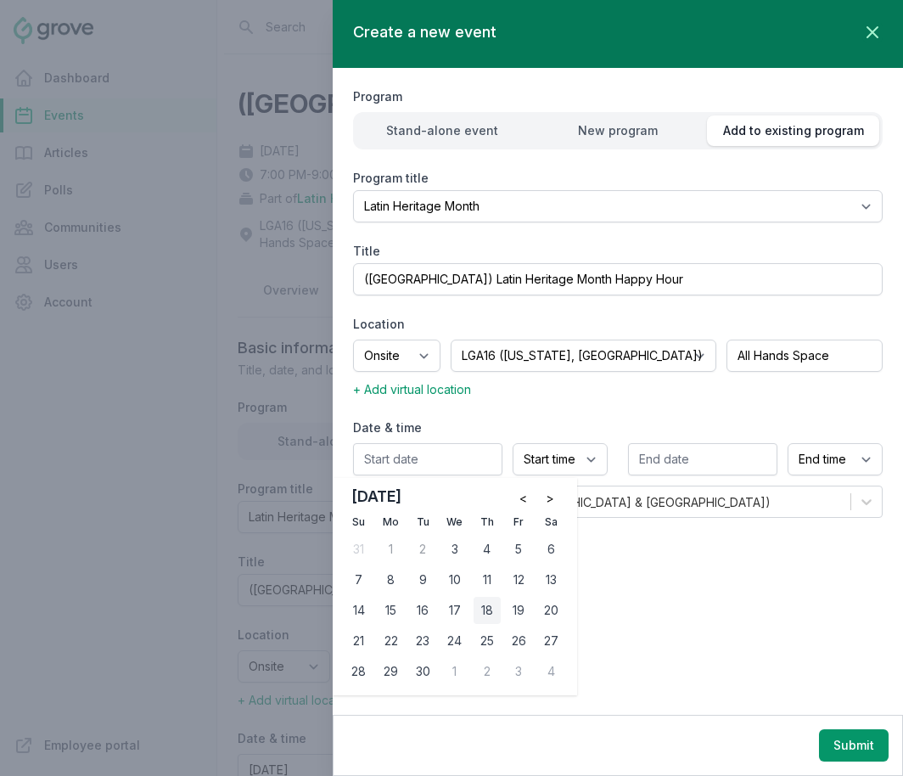
click at [490, 611] on div "18" at bounding box center [487, 610] width 27 height 27
type input "09/18/2025"
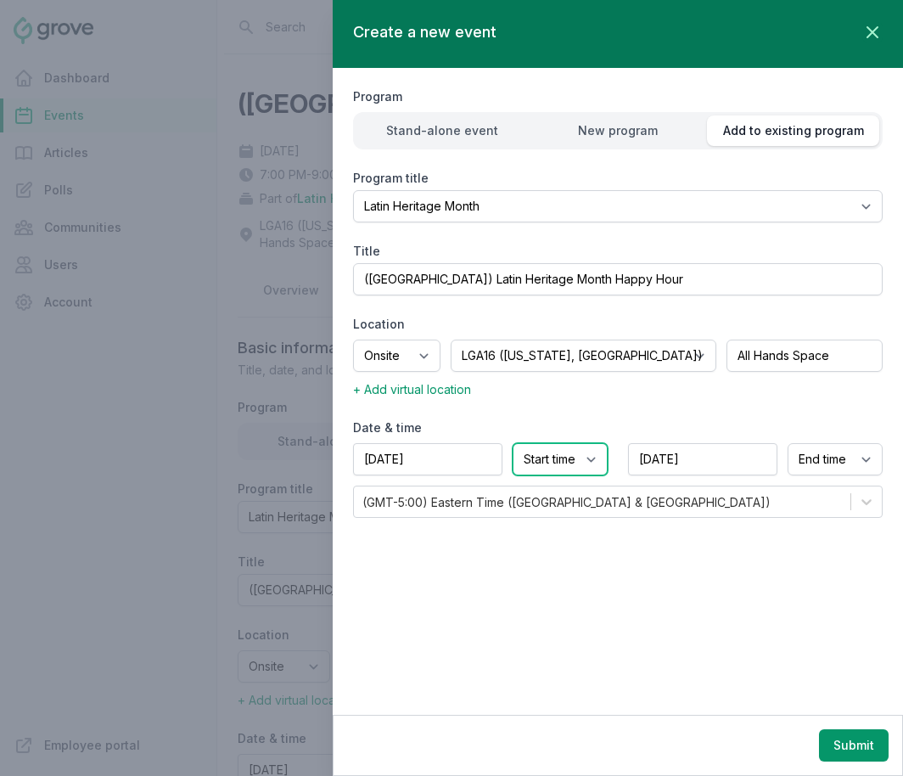
click at [535, 471] on select "Start time 12:00 AM 12:15 AM 12:30 AM 12:45 AM 1:00 AM 1:15 AM 1:30 AM 1:45 AM …" at bounding box center [560, 459] width 95 height 32
select select "4:00 PM"
click at [513, 443] on select "Start time 12:00 AM 12:15 AM 12:30 AM 12:45 AM 1:00 AM 1:15 AM 1:30 AM 1:45 AM …" at bounding box center [560, 459] width 95 height 32
click at [827, 468] on select "End time 12:00 AM 12:15 AM 12:30 AM 12:45 AM 1:00 AM 1:15 AM 1:30 AM 1:45 AM 2:…" at bounding box center [835, 459] width 95 height 32
select select "6:00 PM"
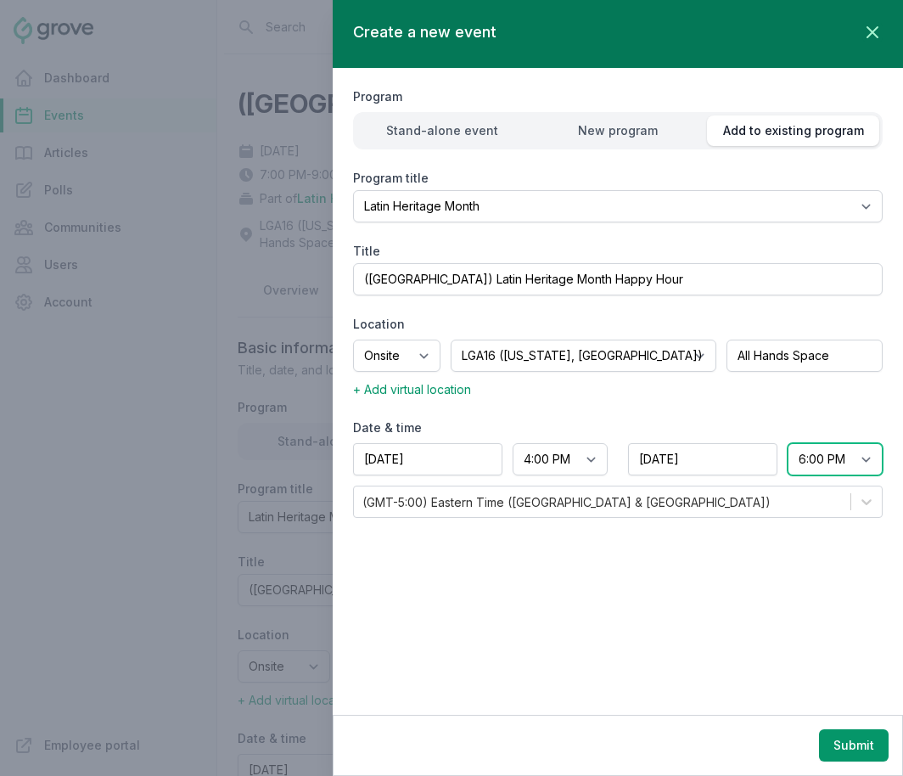
click at [788, 443] on select "End time 12:00 AM 12:15 AM 12:30 AM 12:45 AM 1:00 AM 1:15 AM 1:30 AM 1:45 AM 2:…" at bounding box center [835, 459] width 95 height 32
click at [839, 748] on button "Submit" at bounding box center [854, 745] width 70 height 32
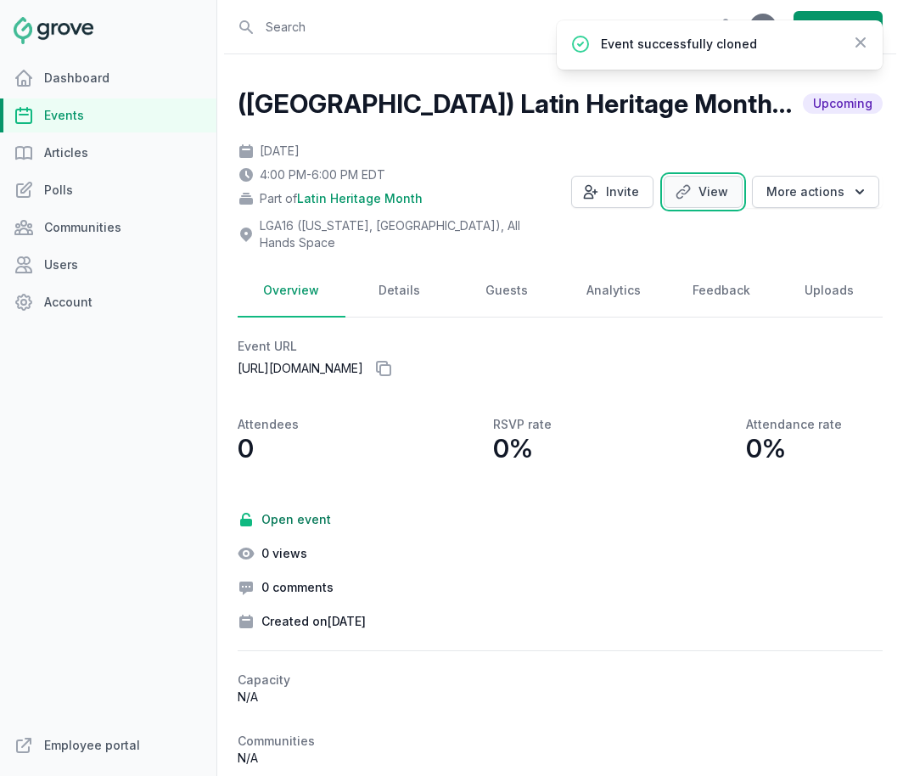
click at [688, 188] on icon at bounding box center [683, 192] width 13 height 13
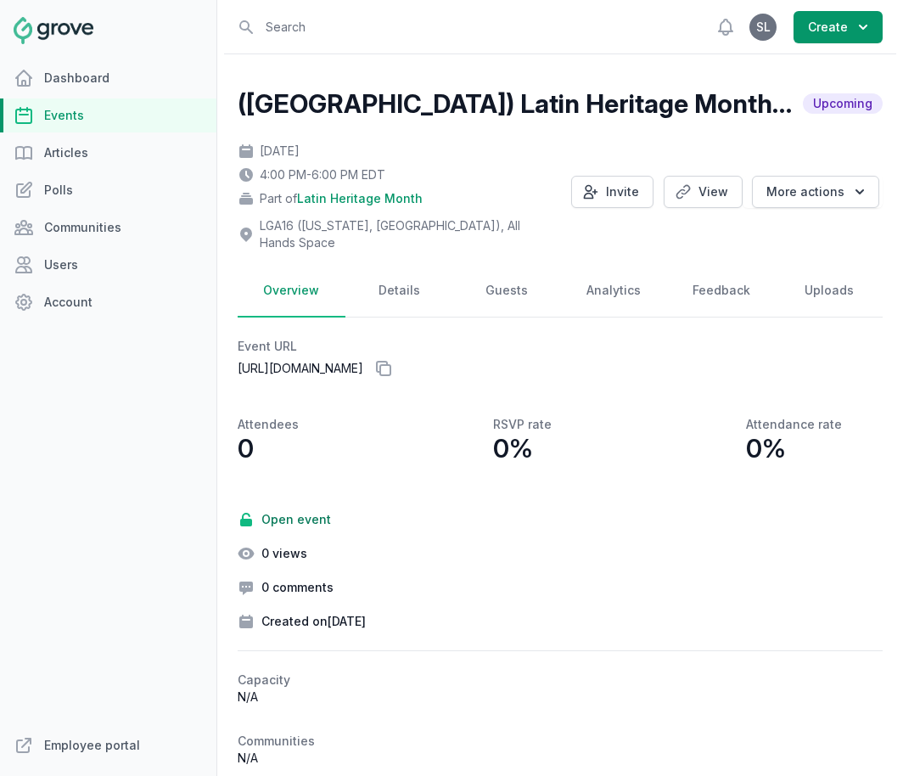
click at [75, 116] on link "Events" at bounding box center [108, 115] width 217 height 34
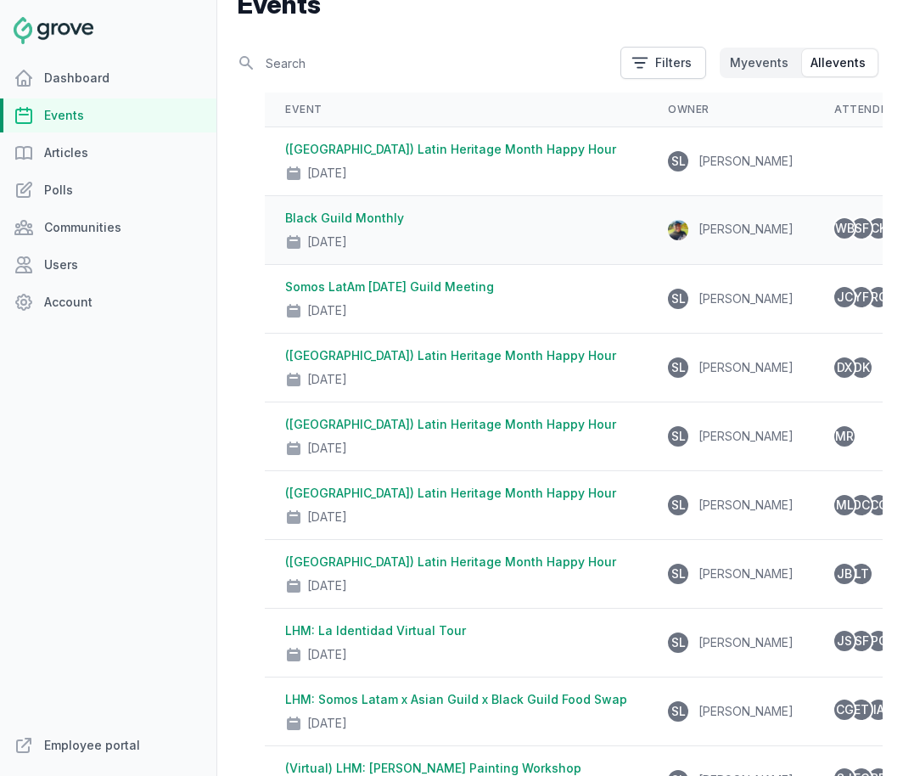
scroll to position [101, 0]
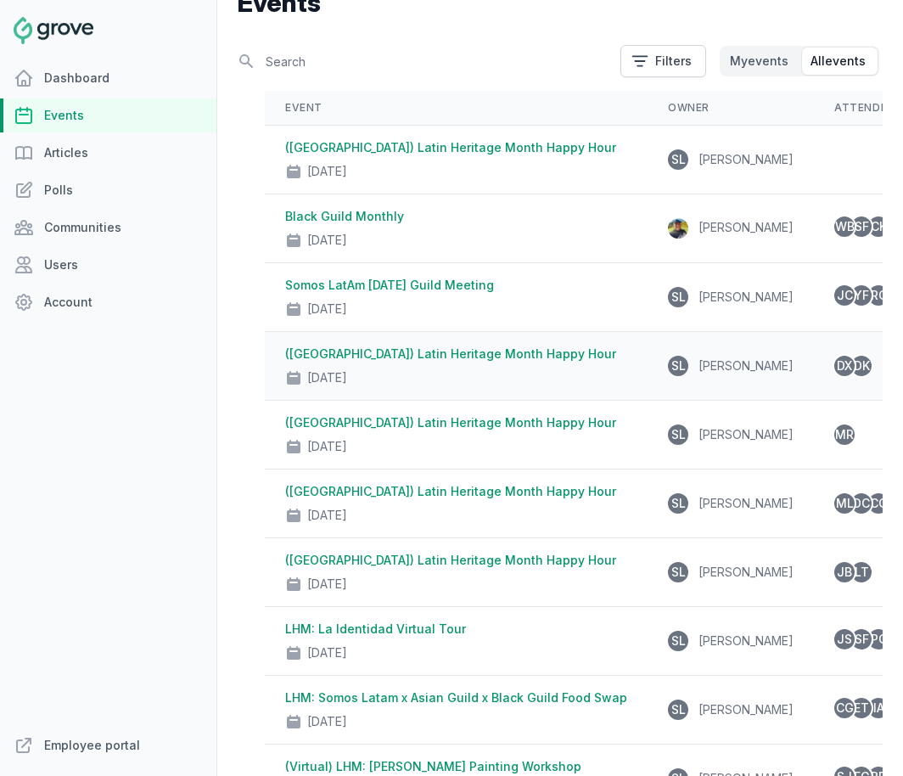
click at [483, 374] on div "Sep 18, 2025" at bounding box center [456, 375] width 342 height 24
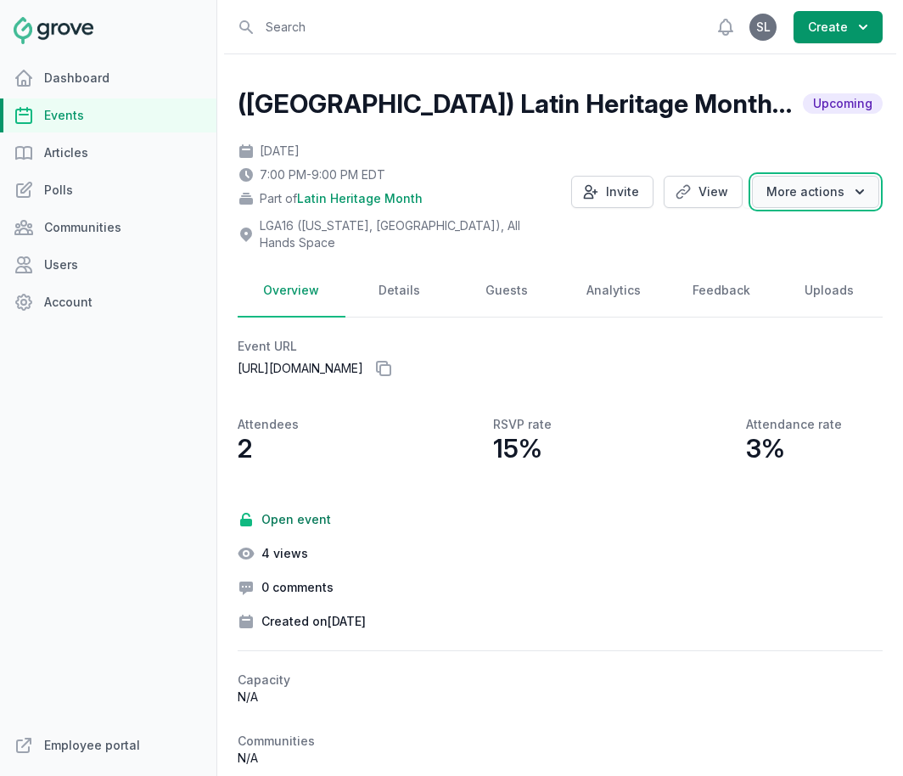
click at [805, 190] on button "More actions" at bounding box center [815, 192] width 127 height 32
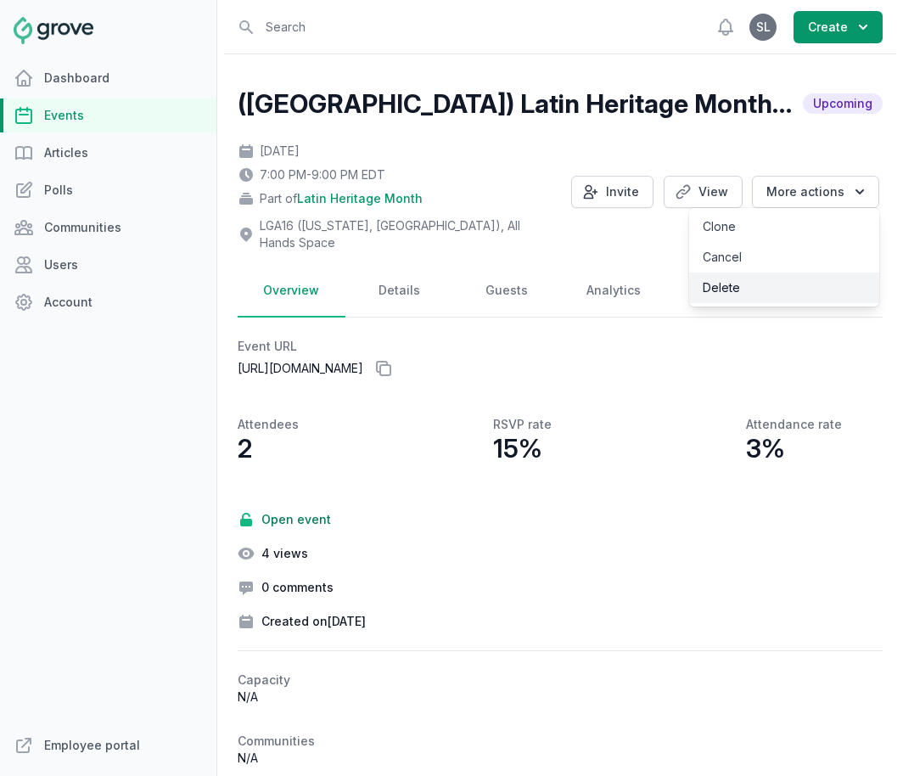
click at [750, 288] on link "Delete" at bounding box center [784, 288] width 190 height 31
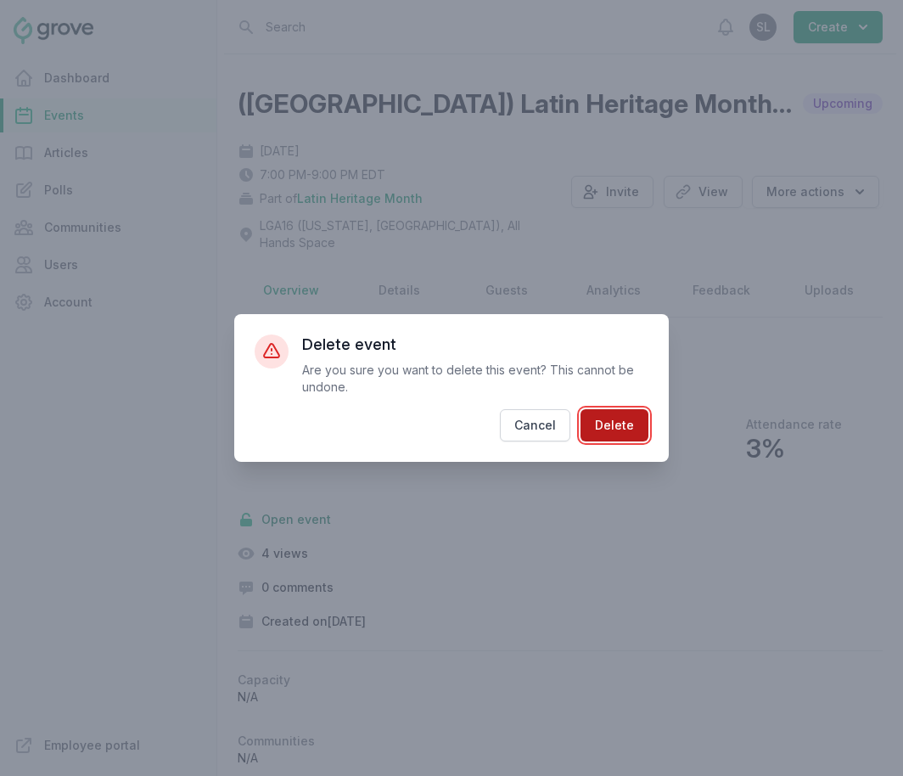
click at [627, 434] on button "Delete" at bounding box center [615, 425] width 68 height 32
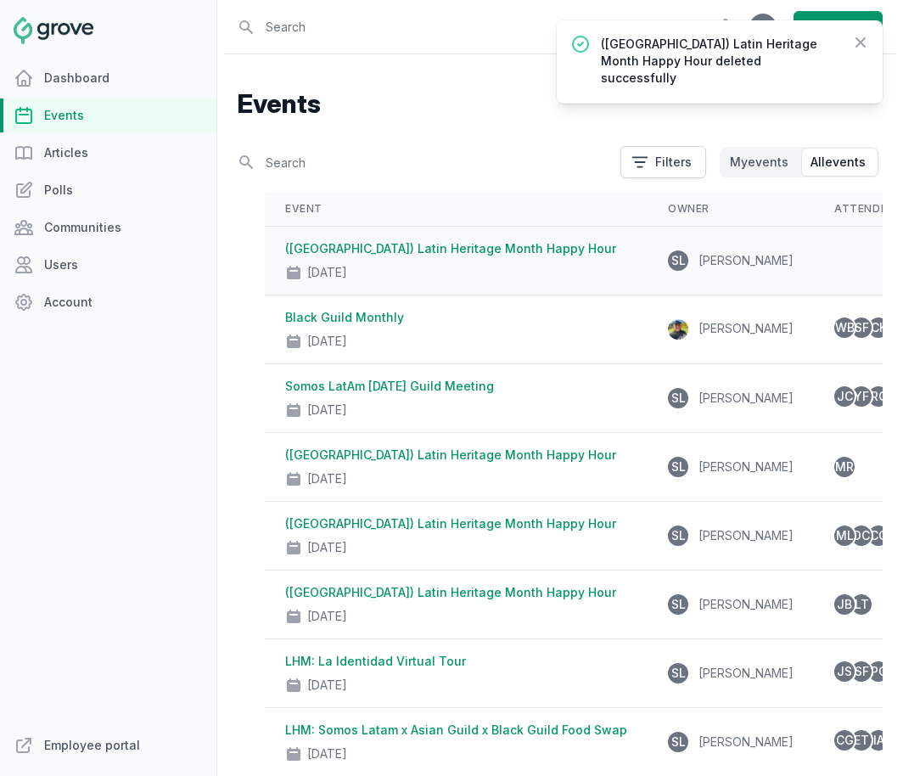
click at [497, 254] on link "(NY) Latin Heritage Month Happy Hour" at bounding box center [450, 248] width 331 height 14
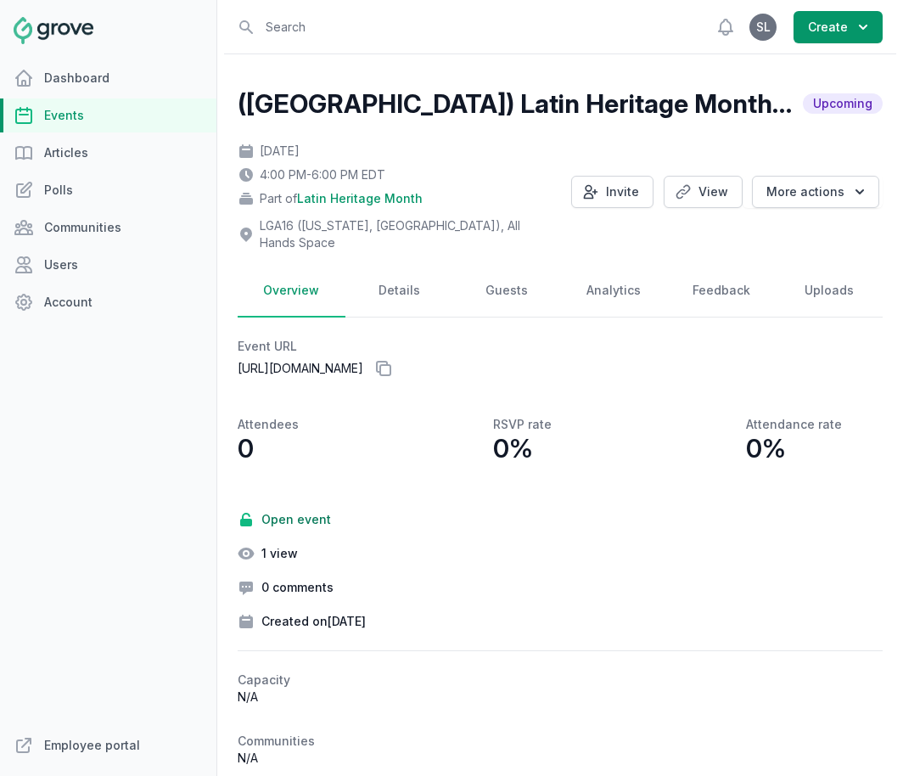
click at [619, 202] on div "Thu, Sep 18, 2025 4:00 PM - 6:00 PM EDT Part of Latin Heritage Month LGA16 (New…" at bounding box center [560, 191] width 645 height 119
click at [615, 185] on button "Invite" at bounding box center [612, 192] width 82 height 32
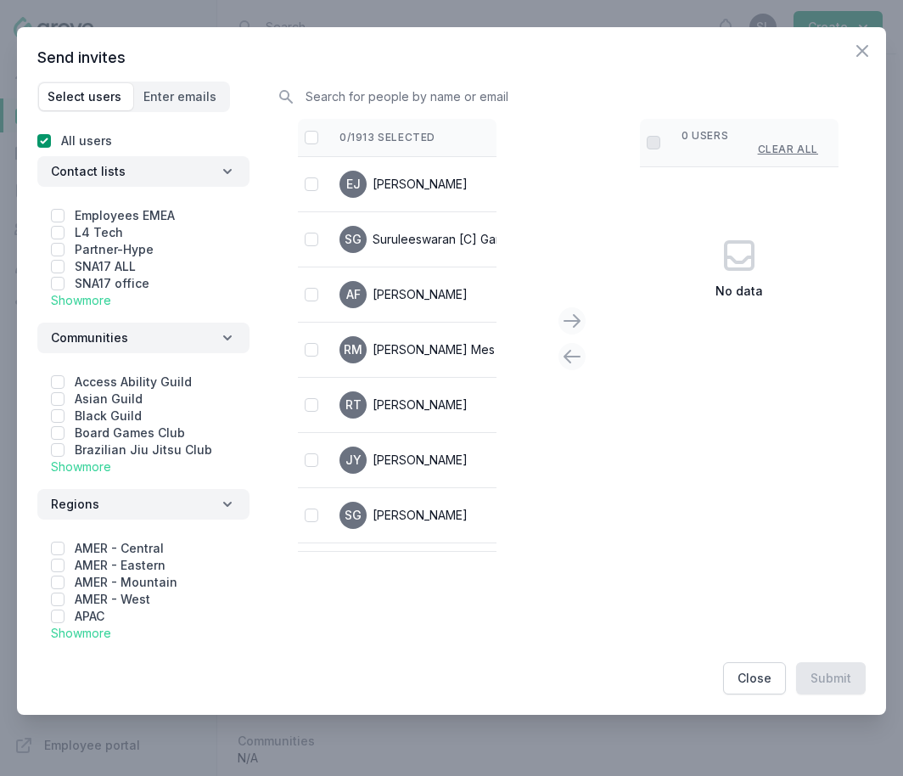
click at [115, 296] on div "Employees EMEA L4 Tech Partner-Hype SNA17 ALL SNA17 office Show more" at bounding box center [143, 255] width 212 height 122
click at [101, 301] on link "Show more" at bounding box center [81, 300] width 60 height 14
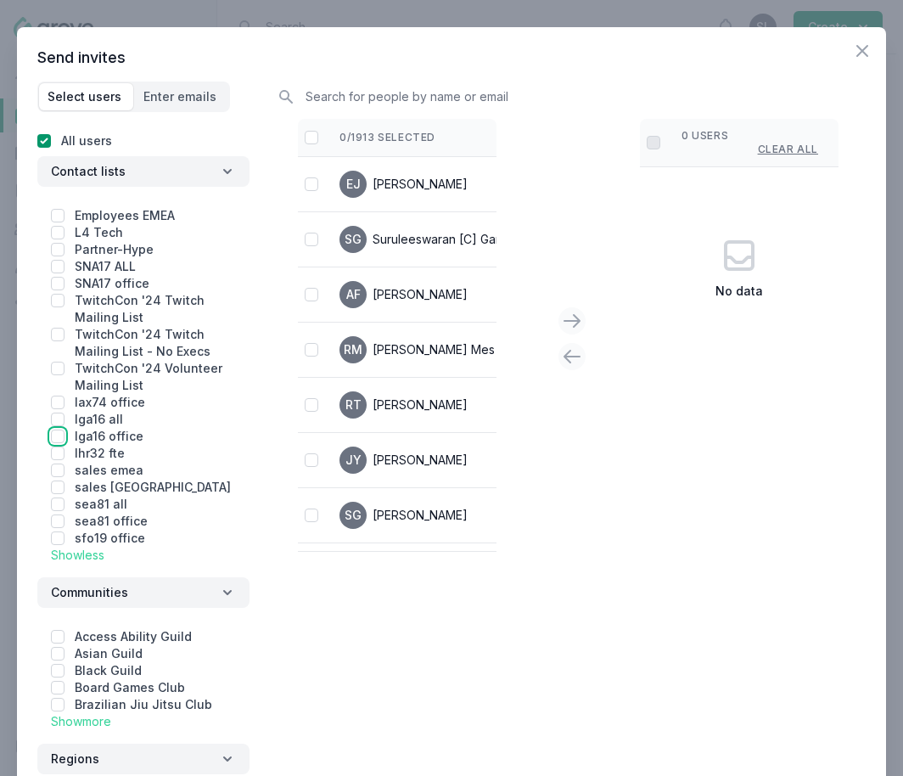
click at [57, 433] on input "checkbox" at bounding box center [58, 437] width 14 height 14
checkbox input "true"
checkbox input "false"
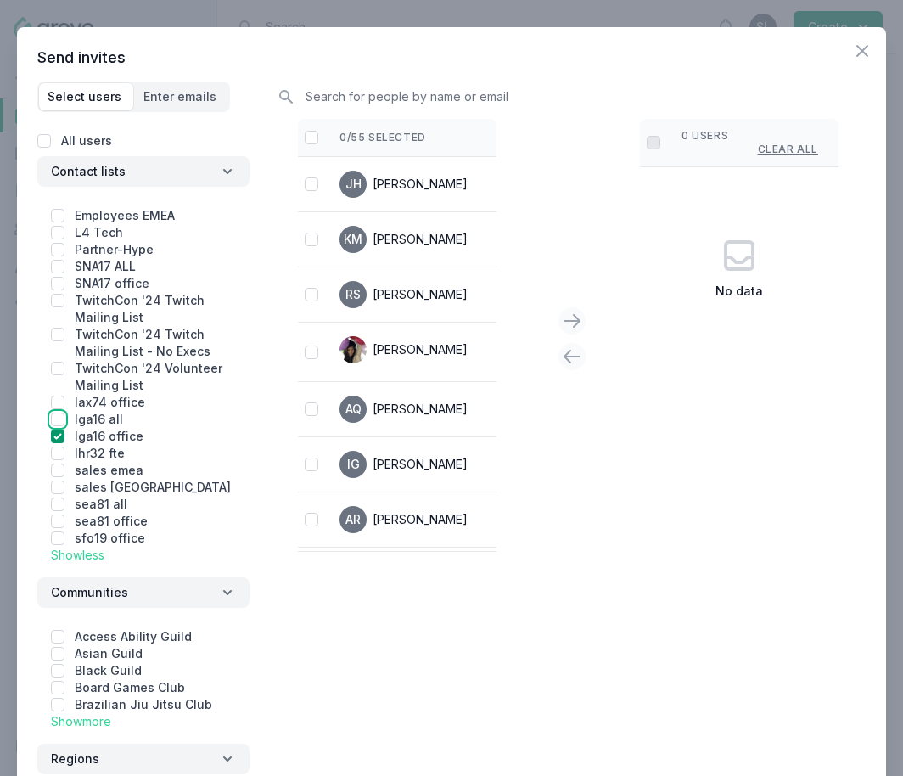
click at [57, 420] on input "checkbox" at bounding box center [58, 420] width 14 height 14
checkbox input "true"
click at [312, 138] on input "checkbox" at bounding box center [312, 138] width 14 height 14
checkbox input "false"
checkbox input "true"
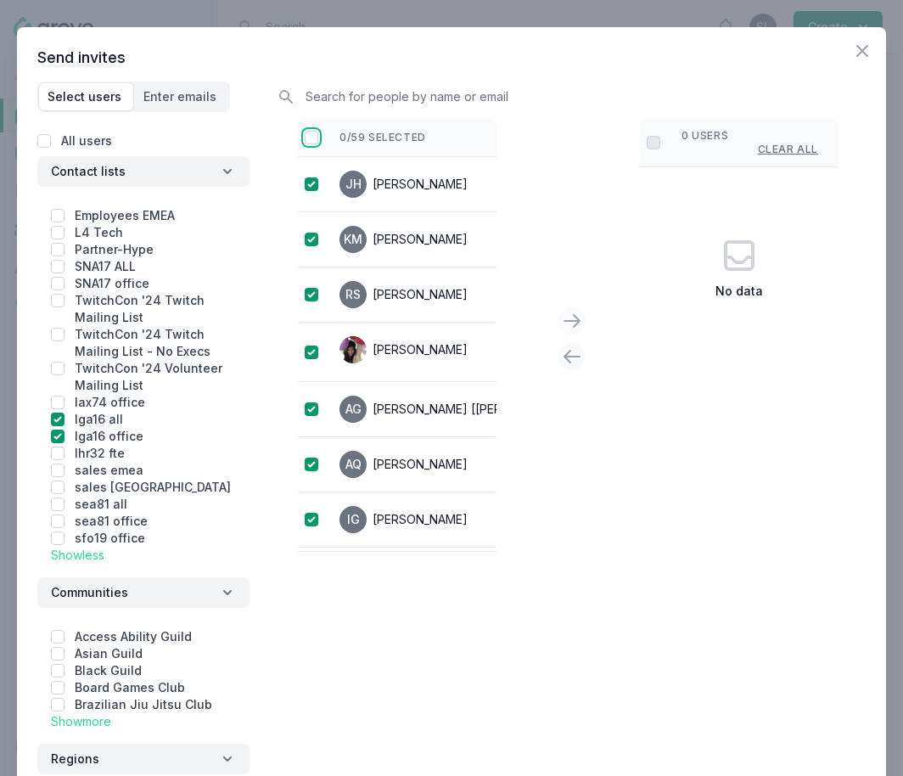
checkbox input "true"
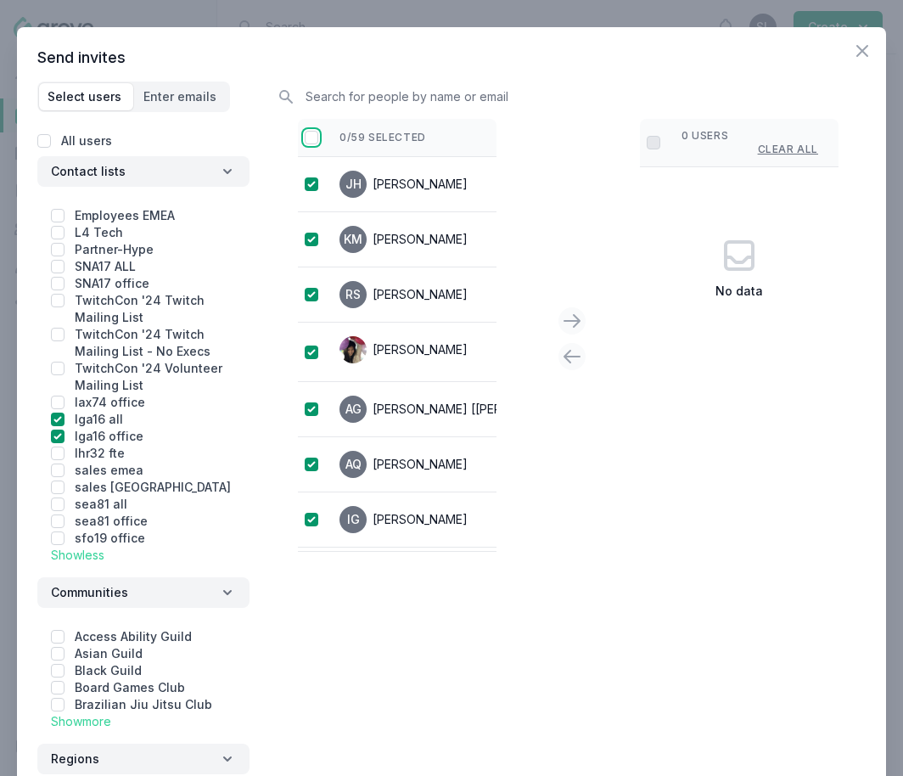
checkbox input "true"
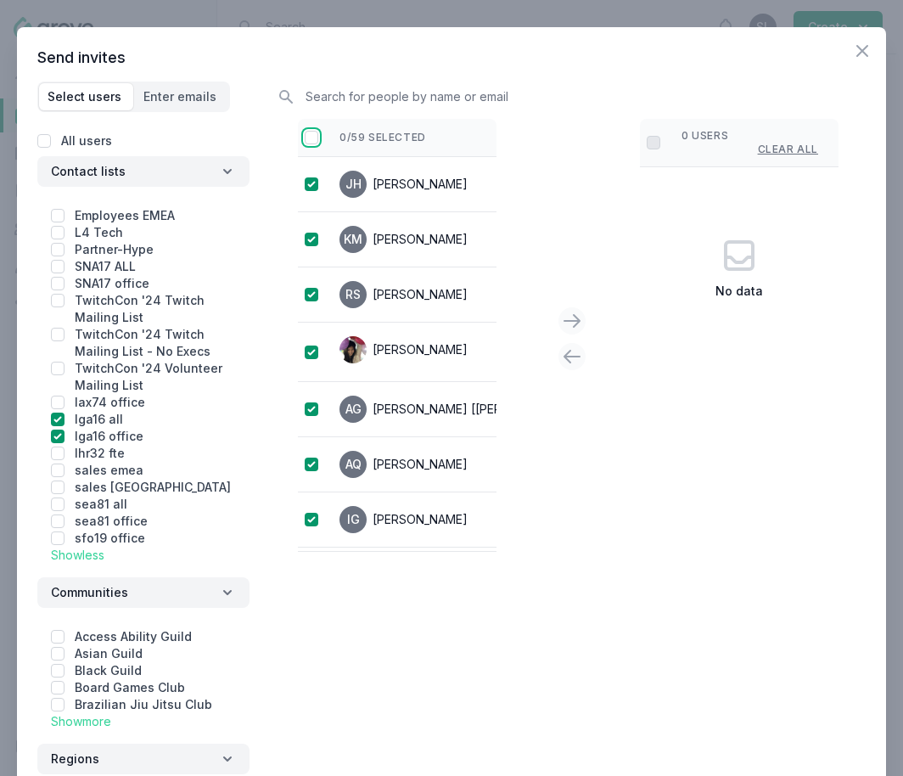
checkbox input "true"
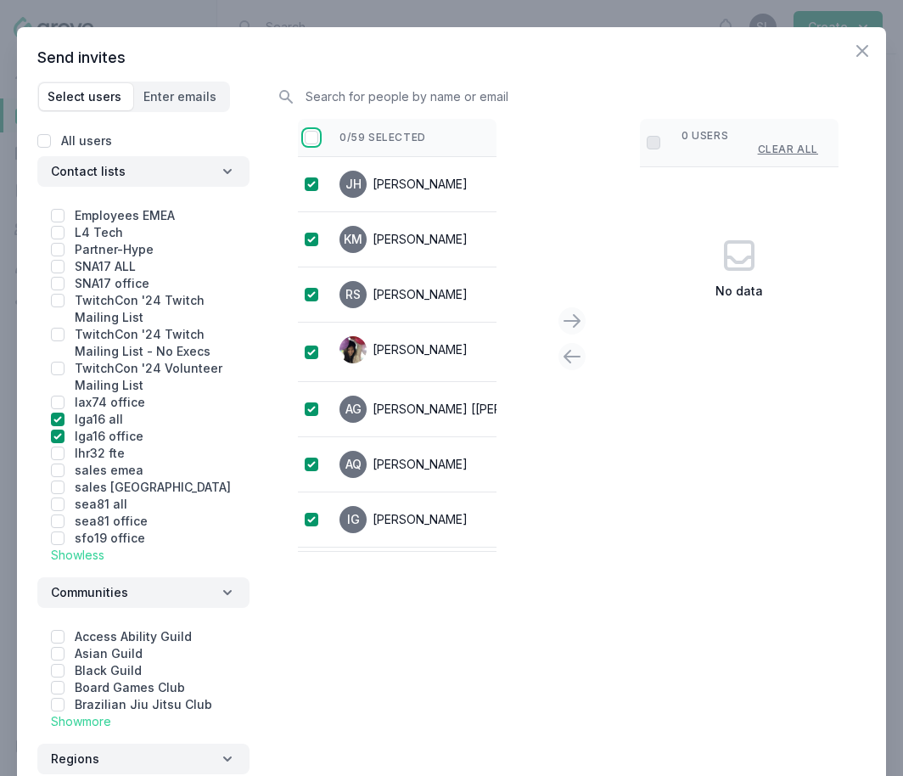
checkbox input "true"
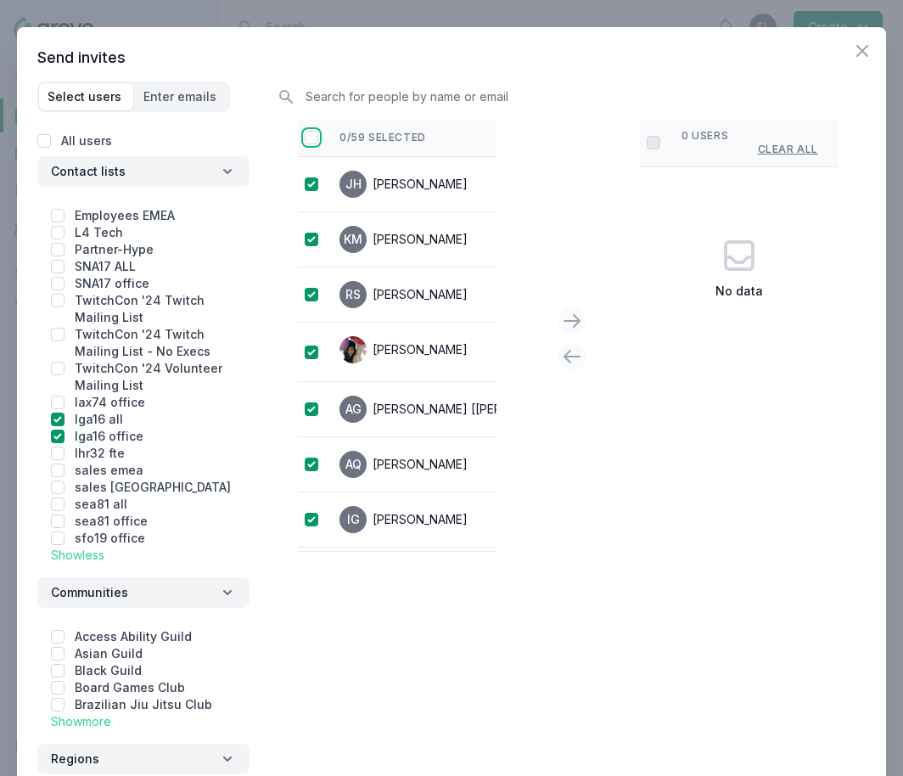
checkbox input "true"
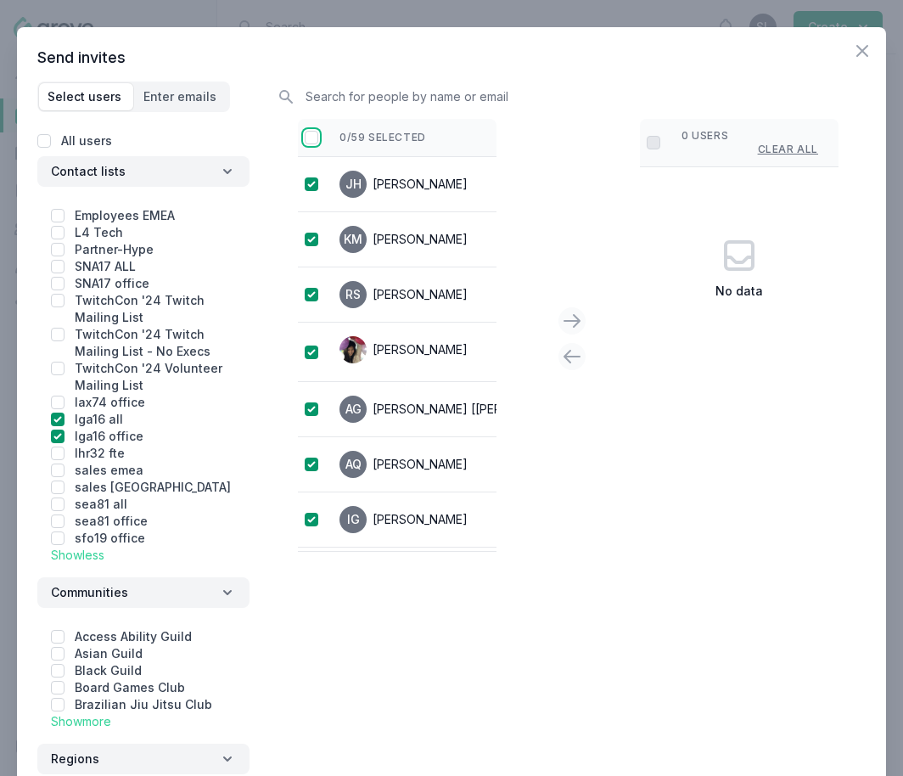
checkbox input "true"
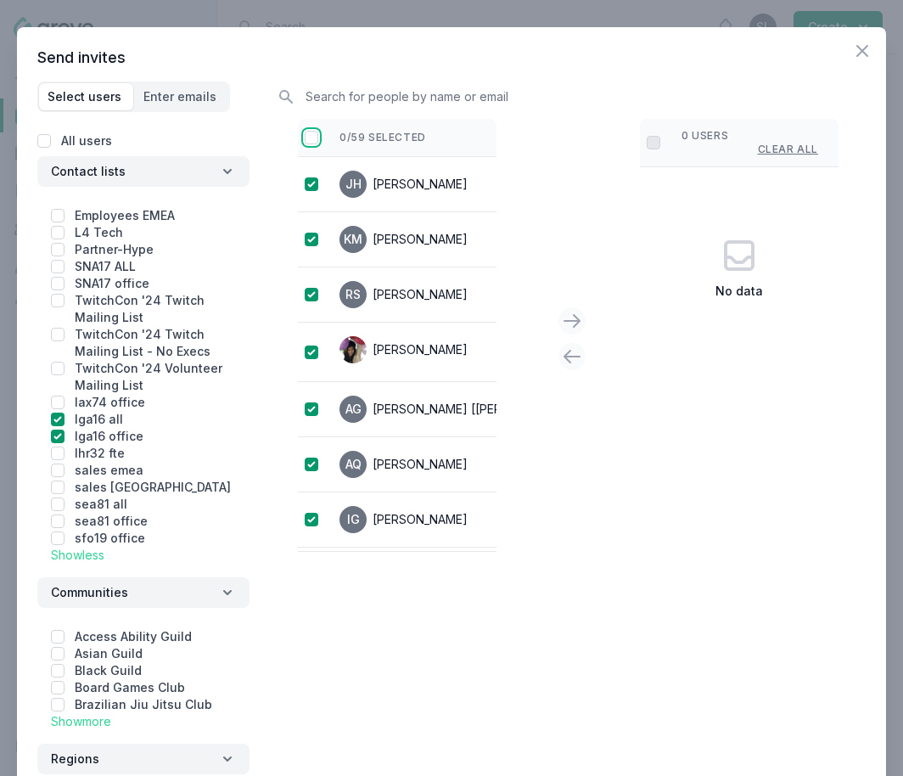
checkbox input "true"
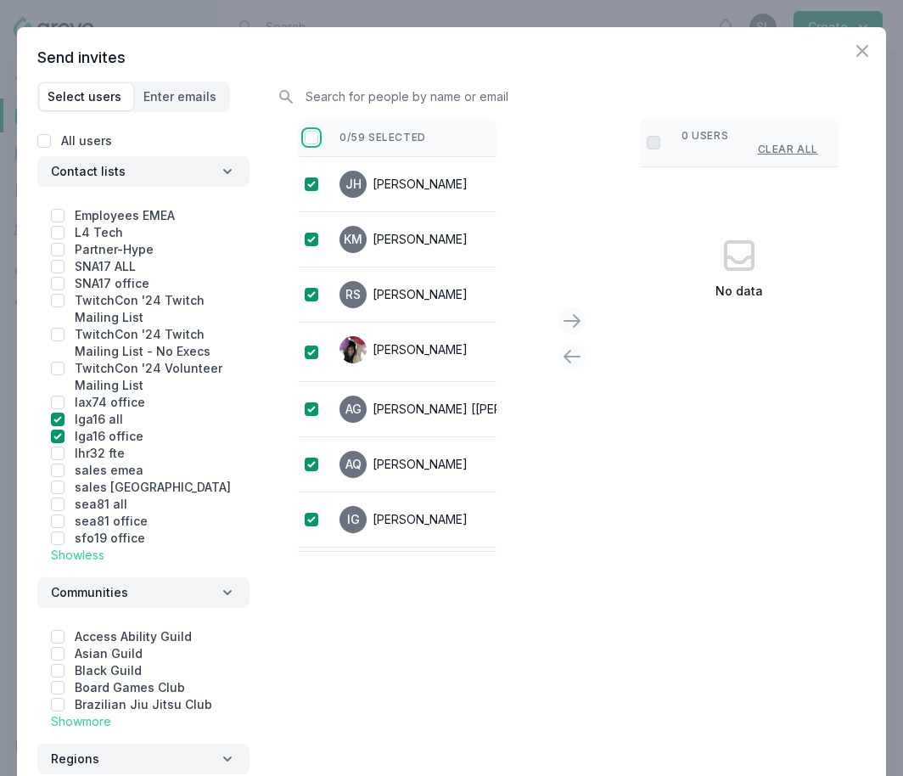
checkbox input "true"
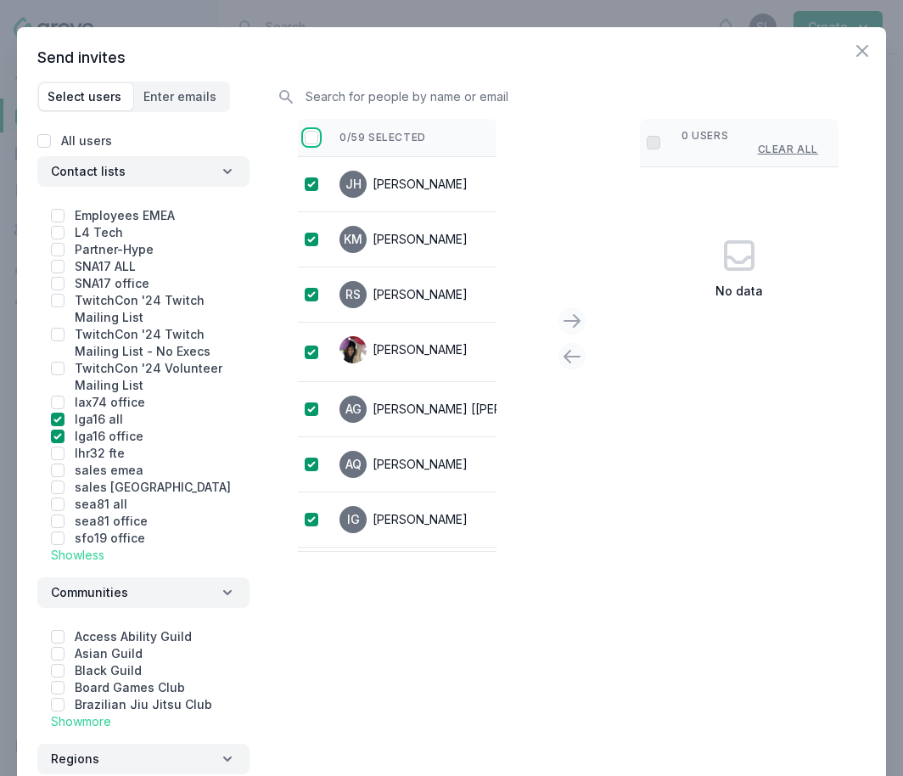
checkbox input "true"
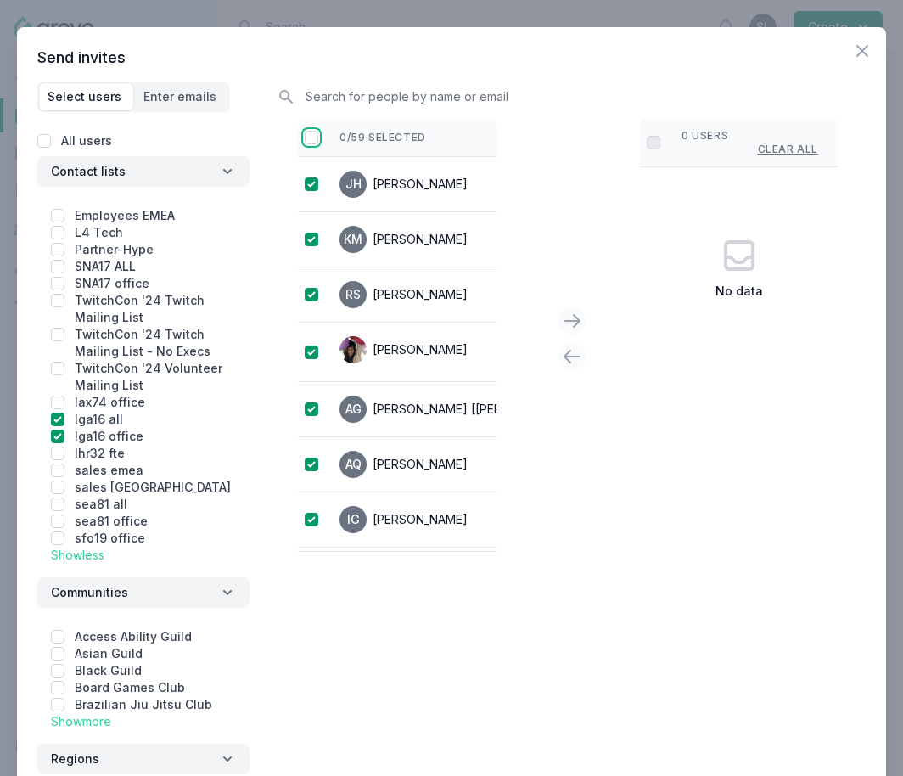
checkbox input "true"
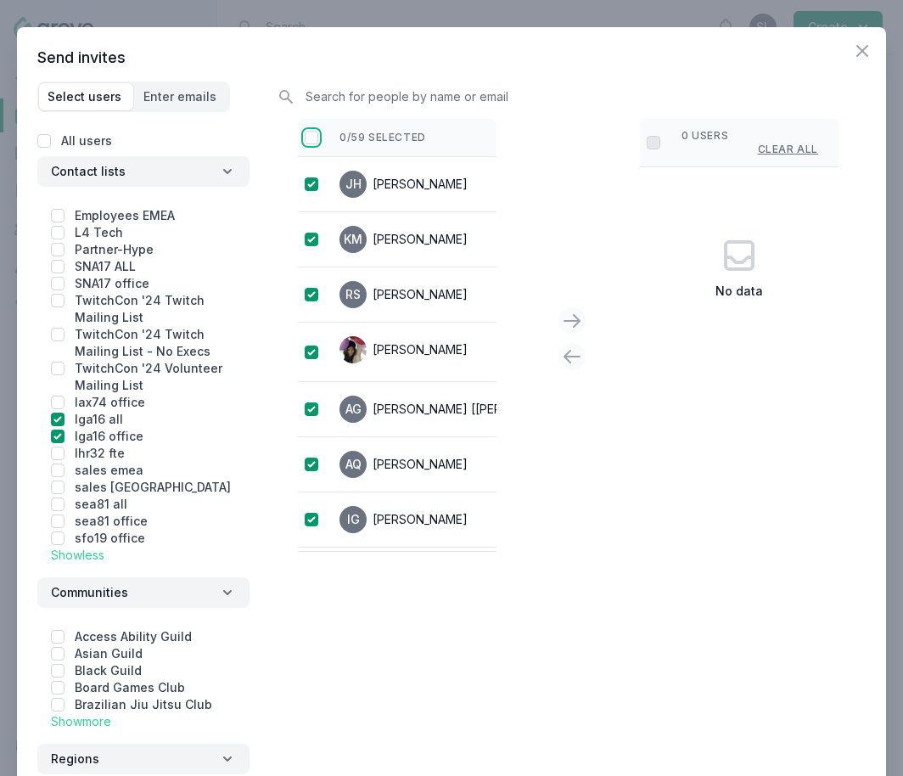
checkbox input "true"
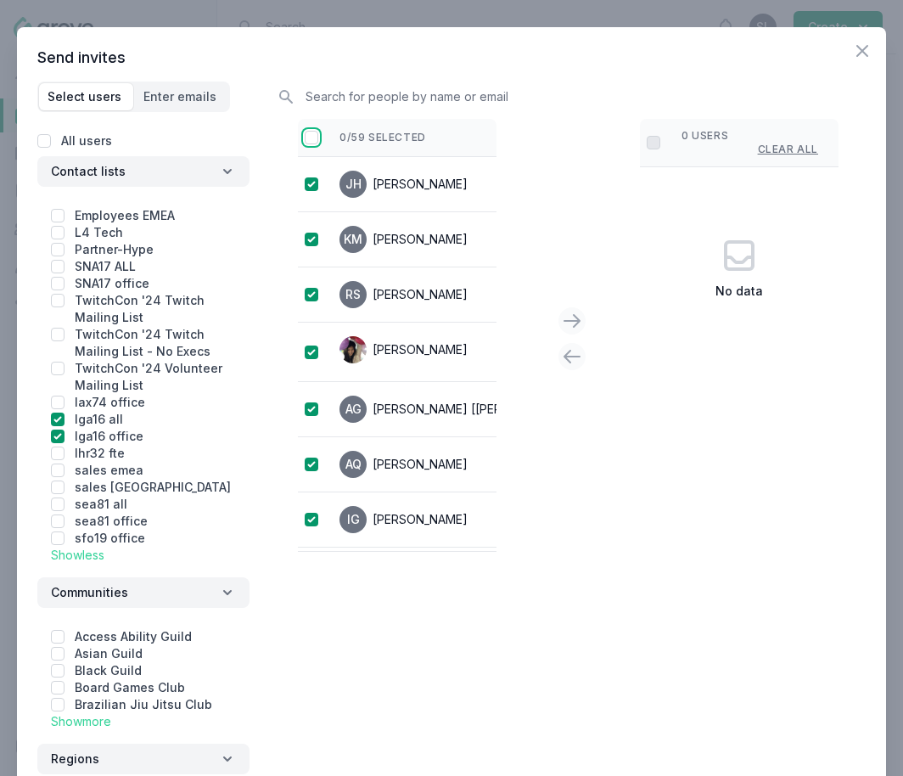
checkbox input "true"
click at [579, 323] on icon at bounding box center [572, 321] width 20 height 20
checkbox input "false"
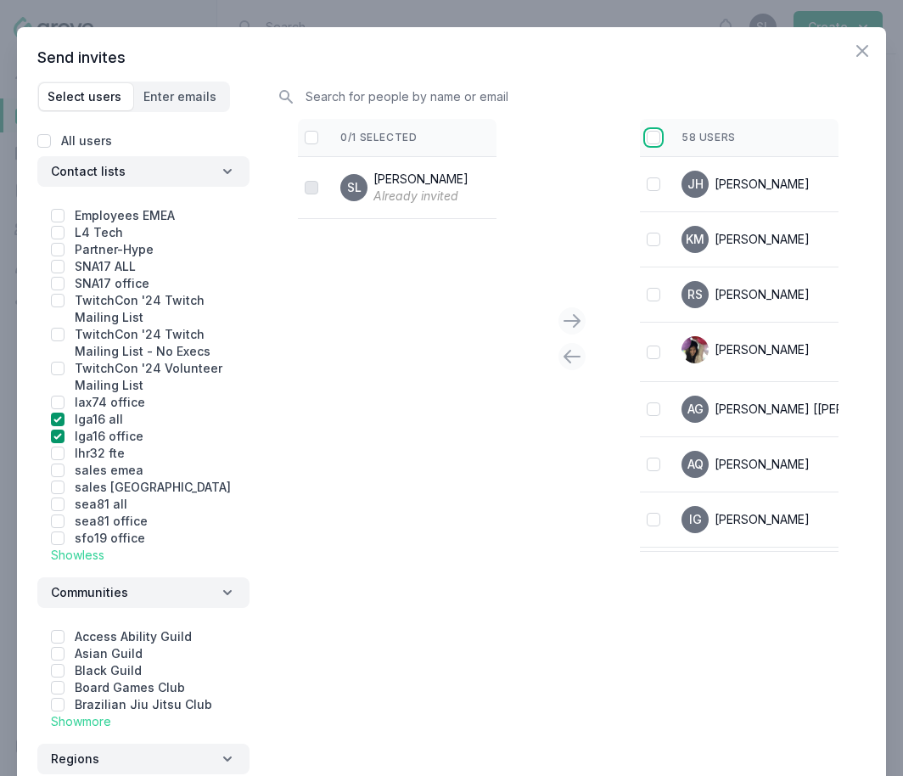
click at [652, 138] on input "checkbox" at bounding box center [654, 138] width 14 height 14
checkbox input "true"
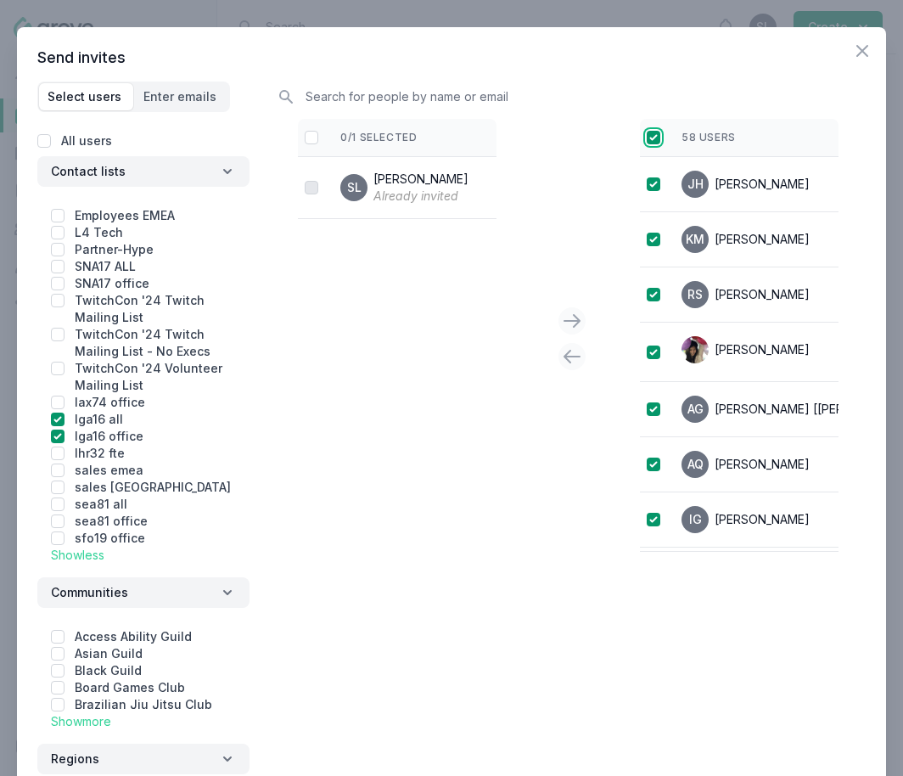
checkbox input "true"
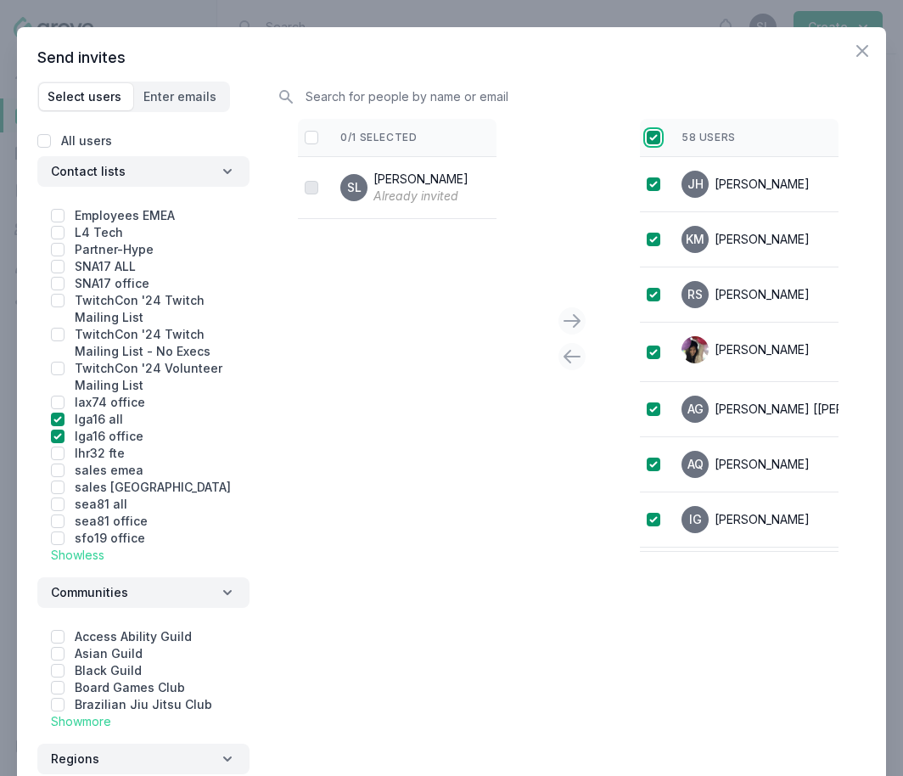
checkbox input "true"
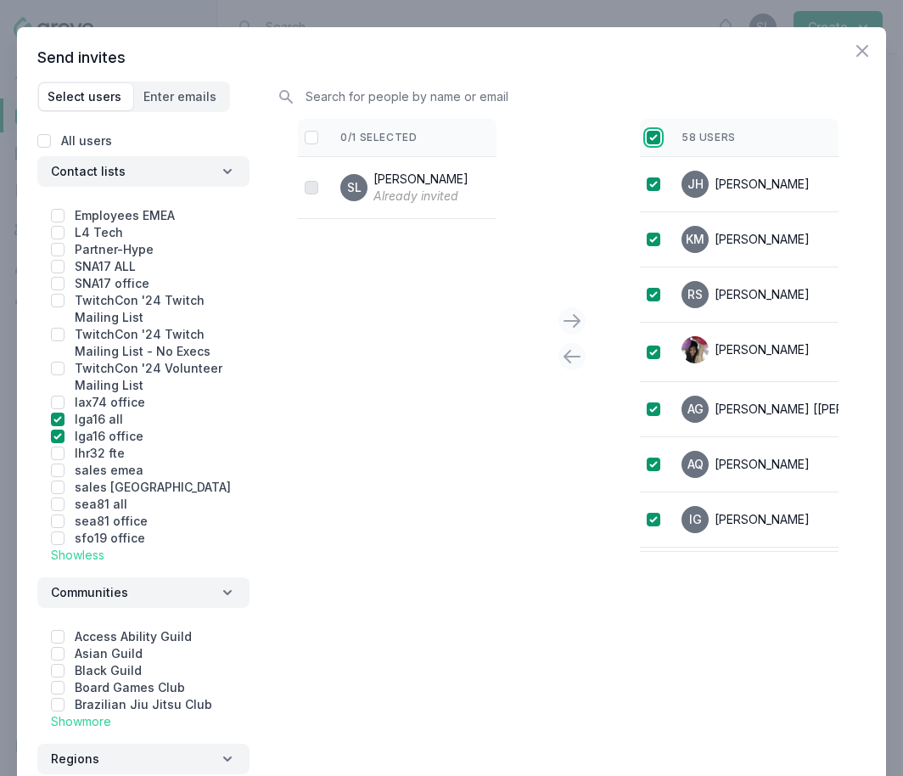
checkbox input "true"
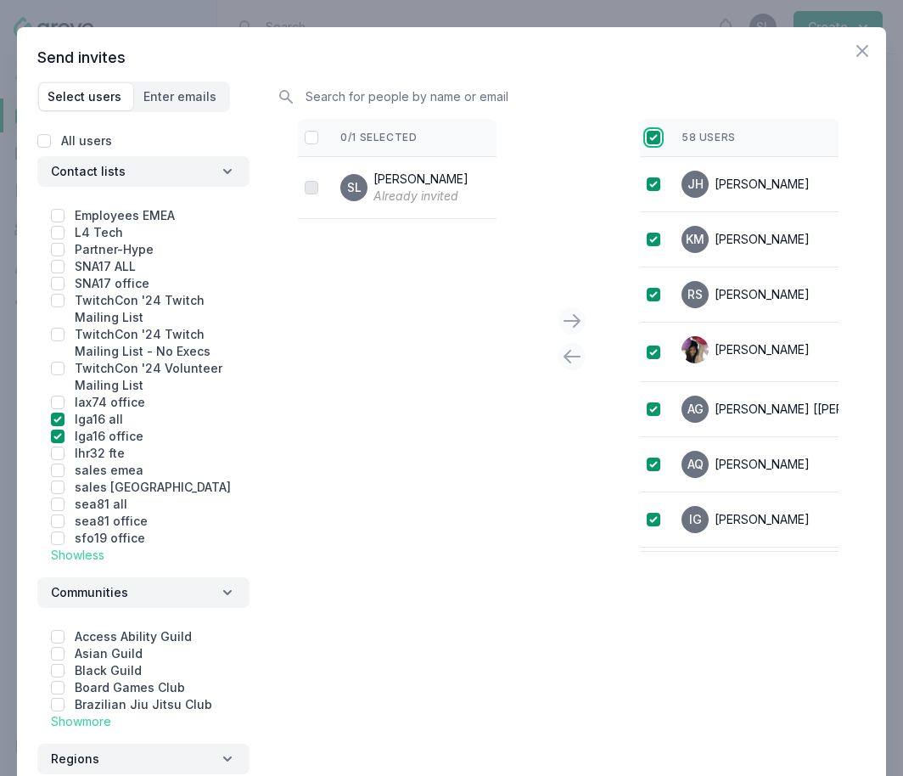
checkbox input "true"
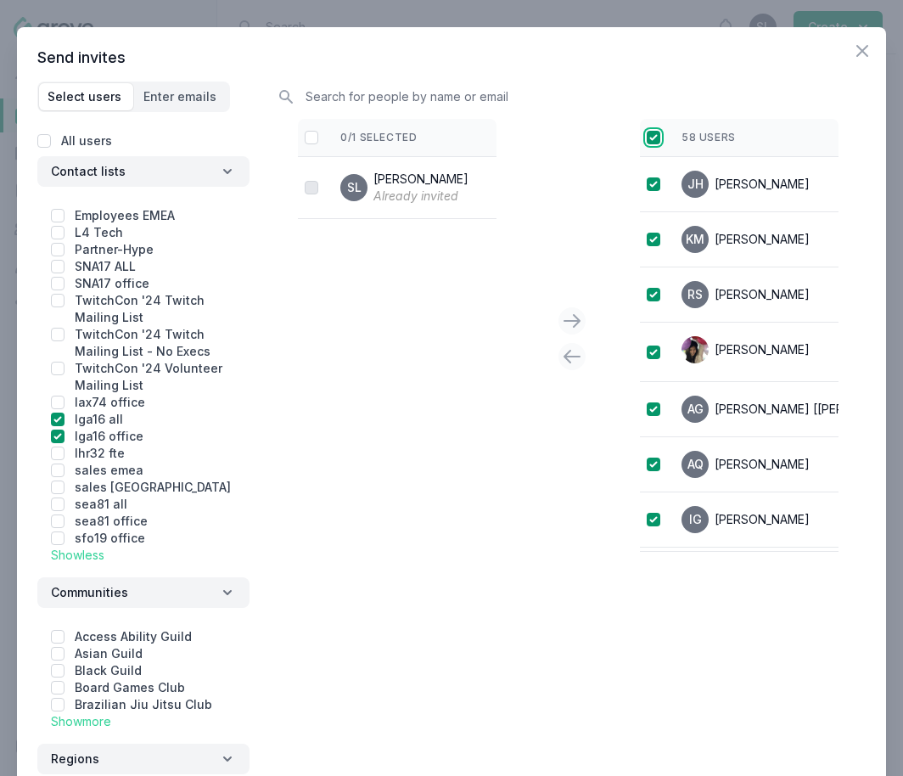
checkbox input "true"
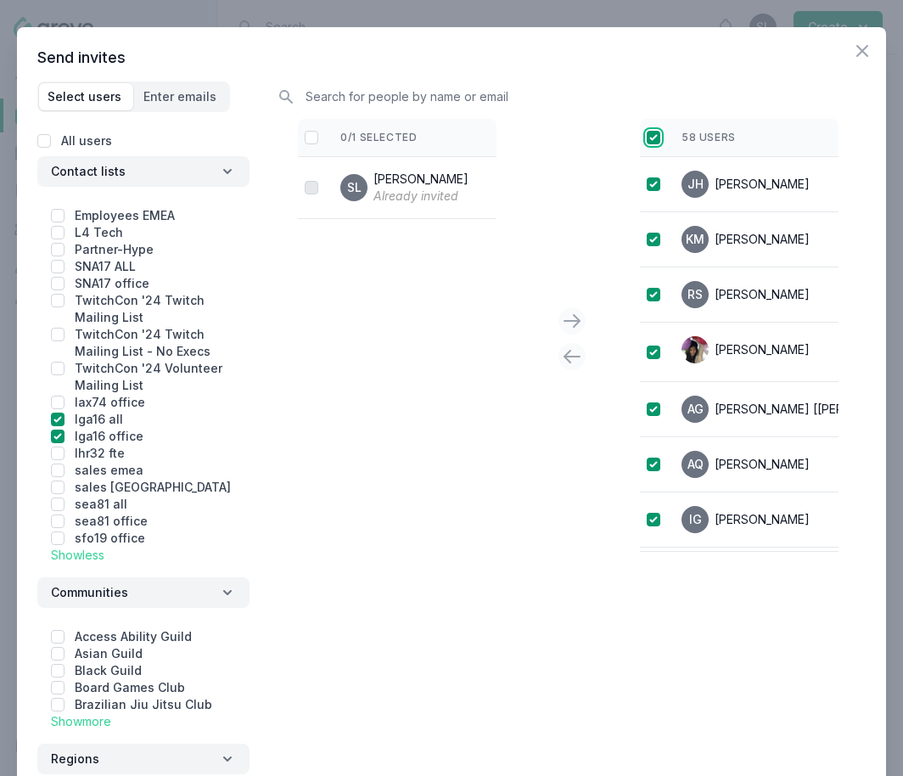
checkbox input "true"
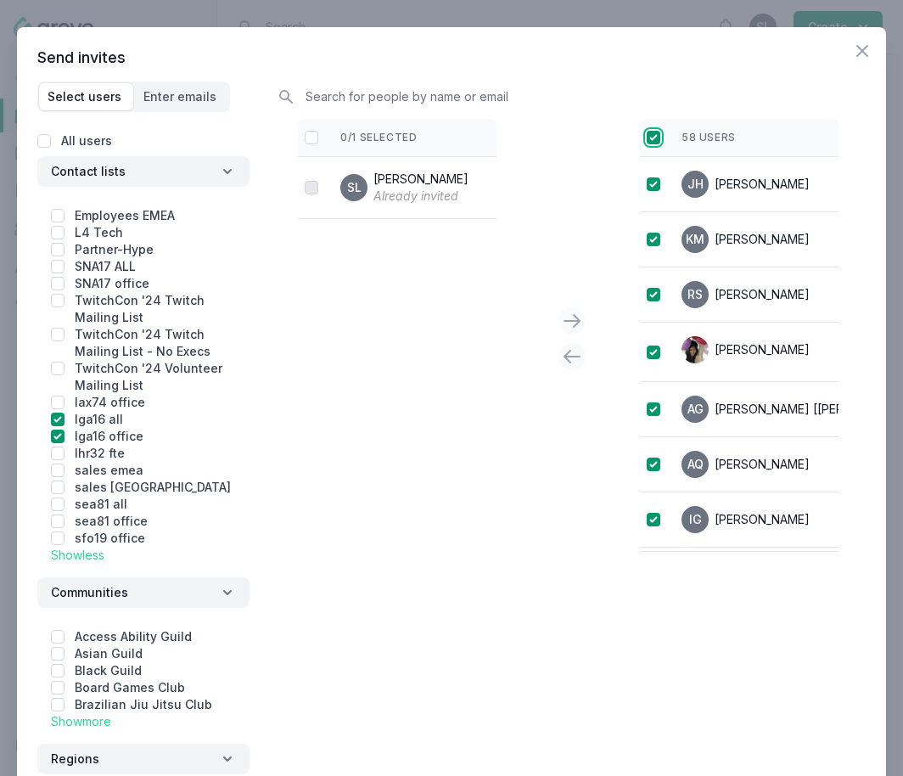
checkbox input "true"
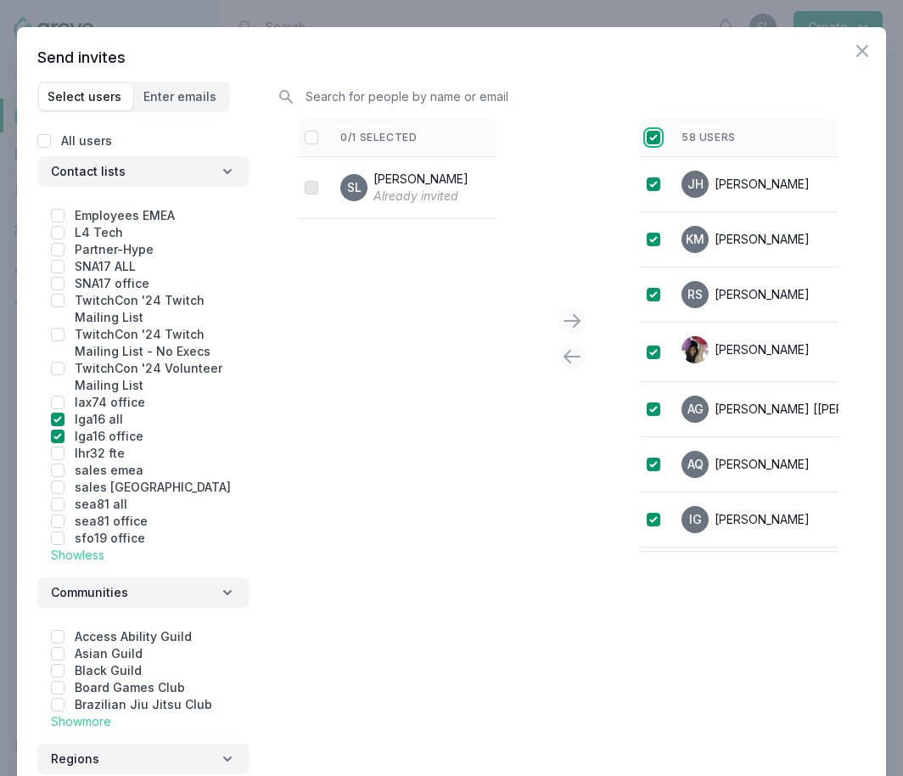
checkbox input "true"
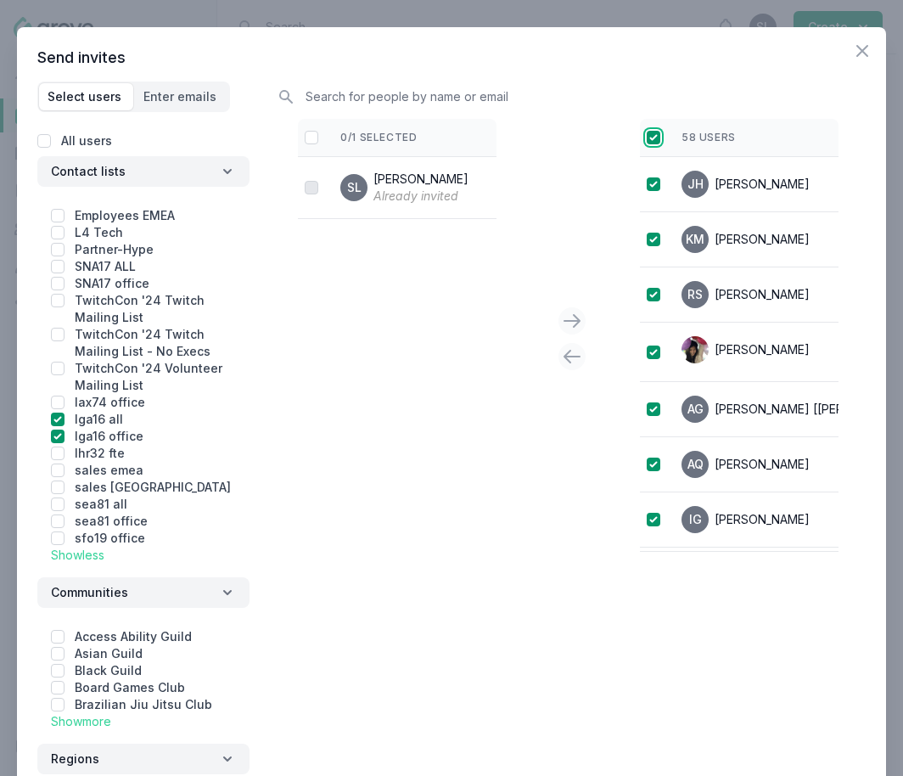
checkbox input "true"
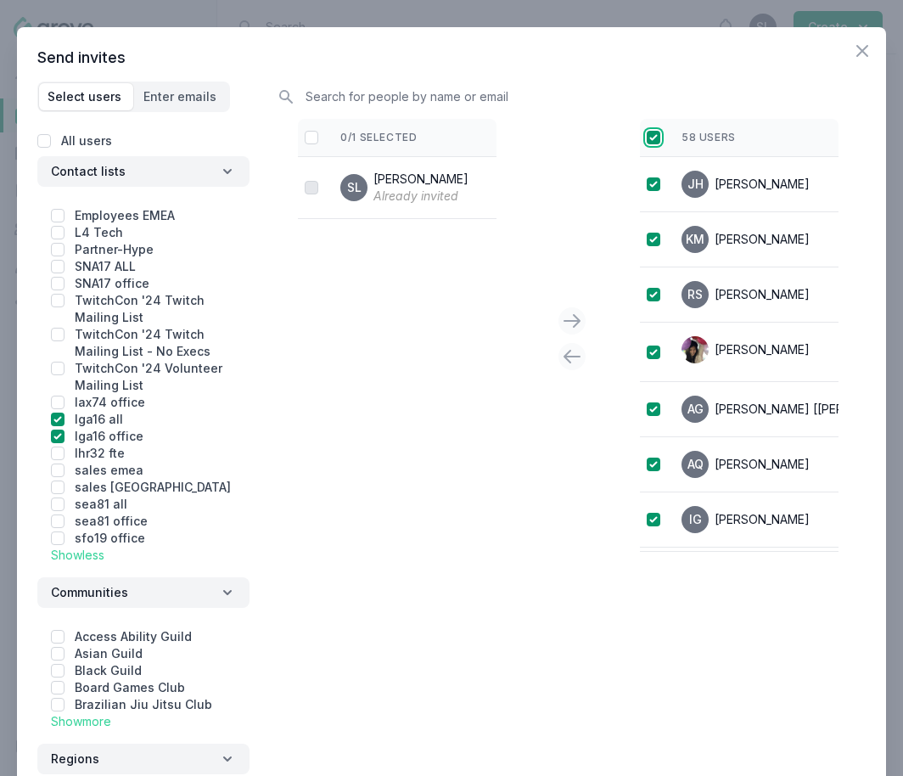
checkbox input "true"
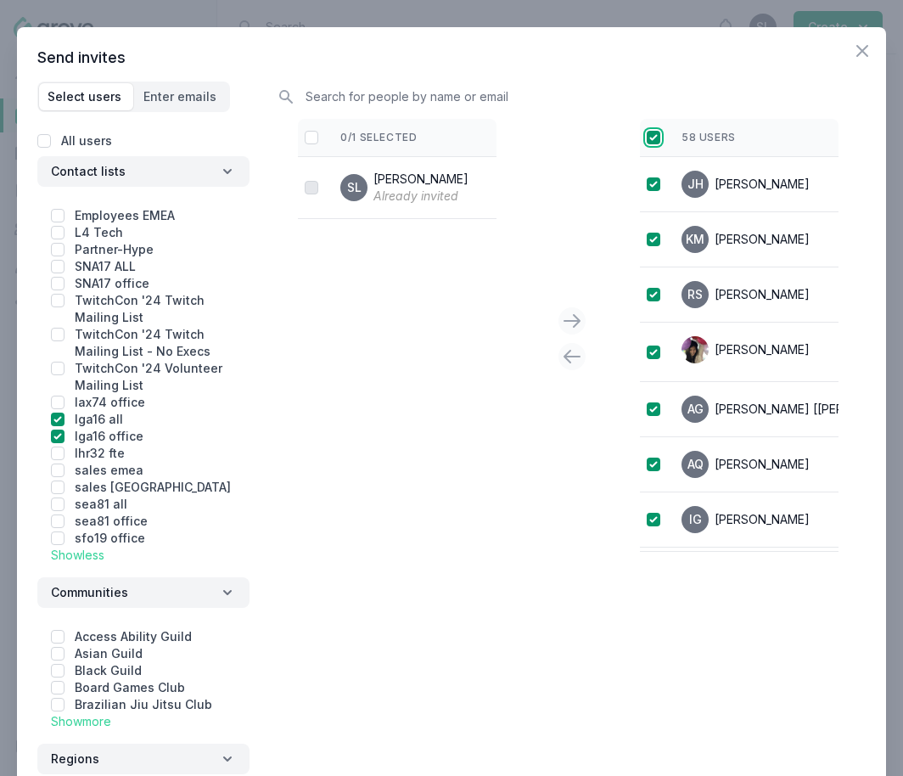
checkbox input "true"
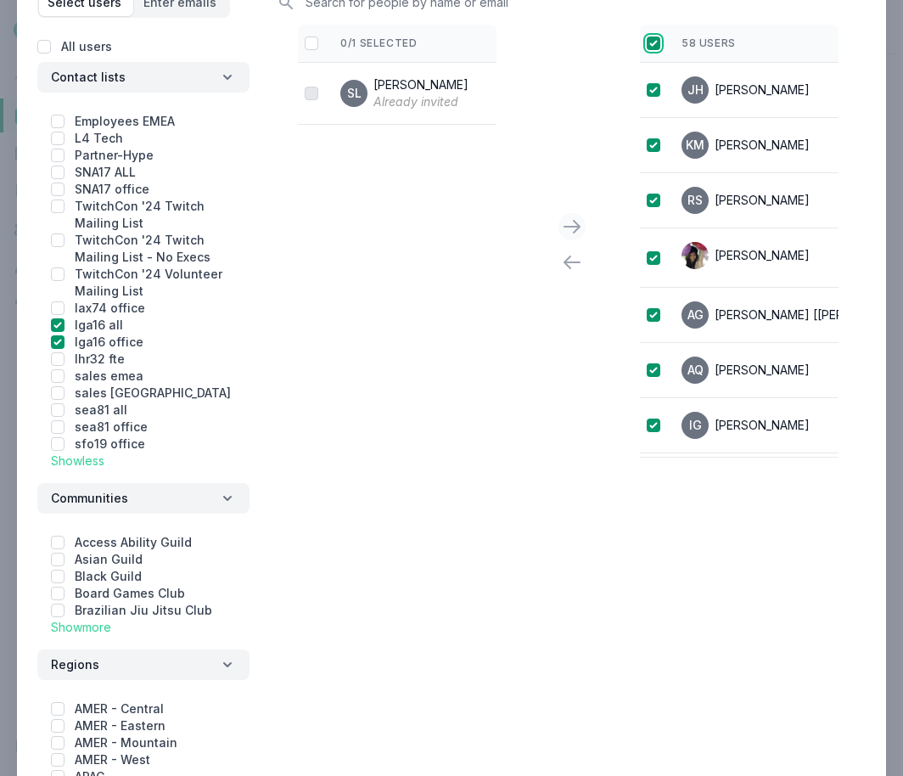
scroll to position [221, 0]
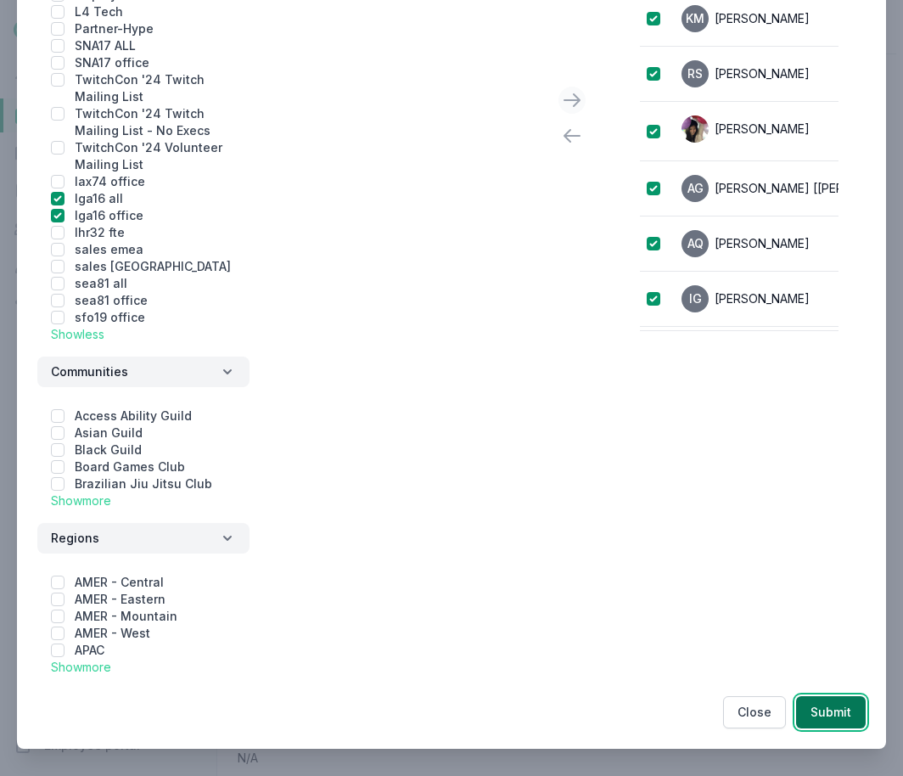
click at [825, 721] on button "Submit" at bounding box center [831, 712] width 70 height 32
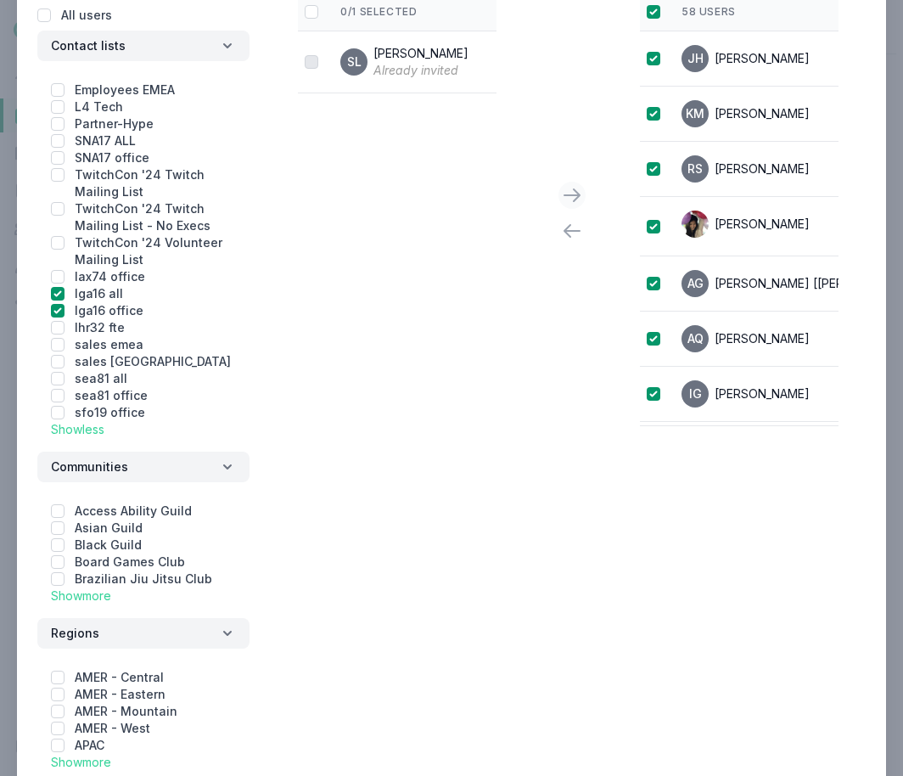
scroll to position [0, 0]
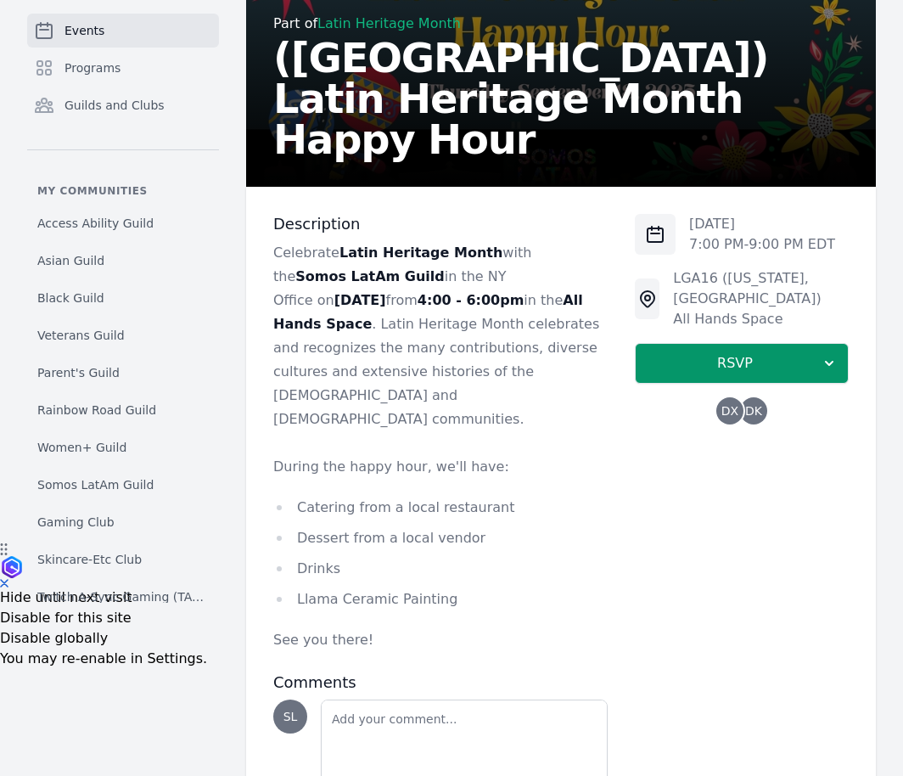
scroll to position [289, 0]
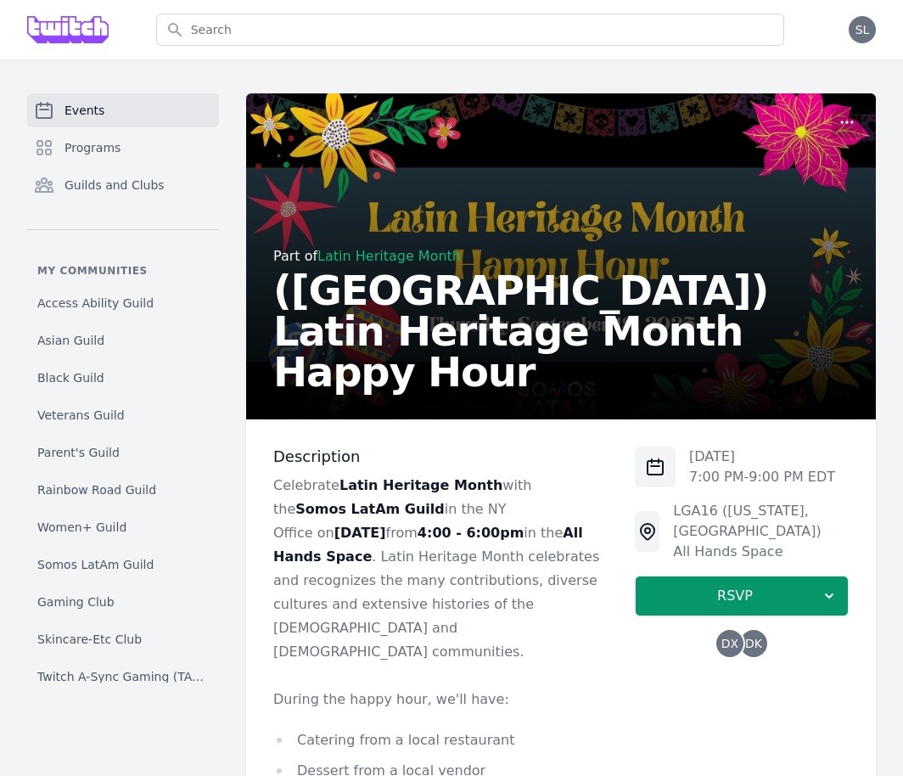
scroll to position [17, 0]
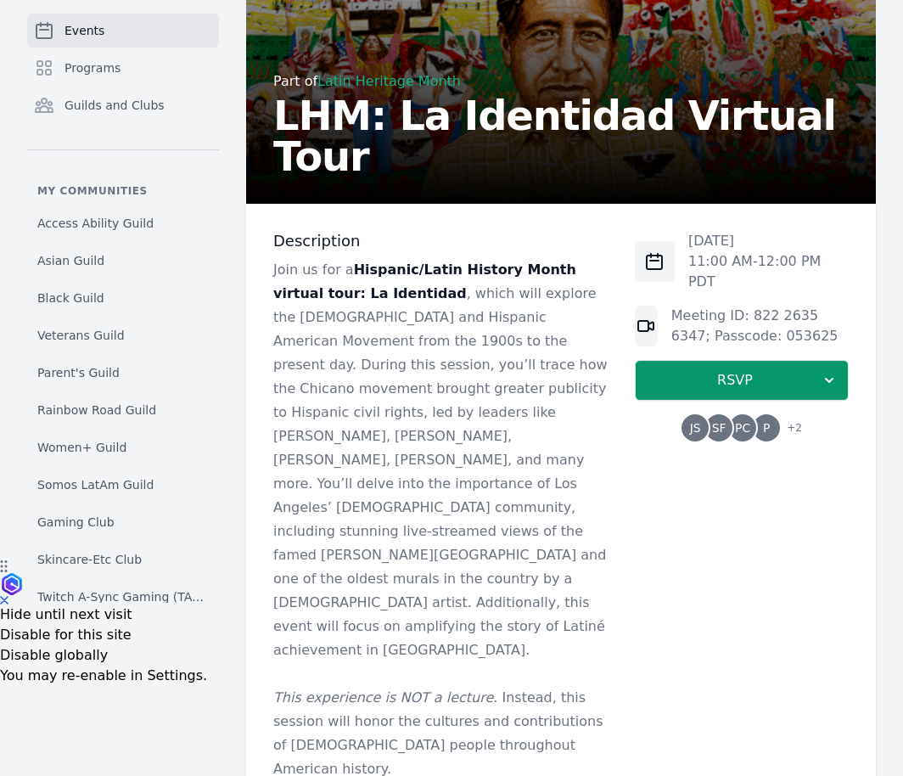
scroll to position [322, 0]
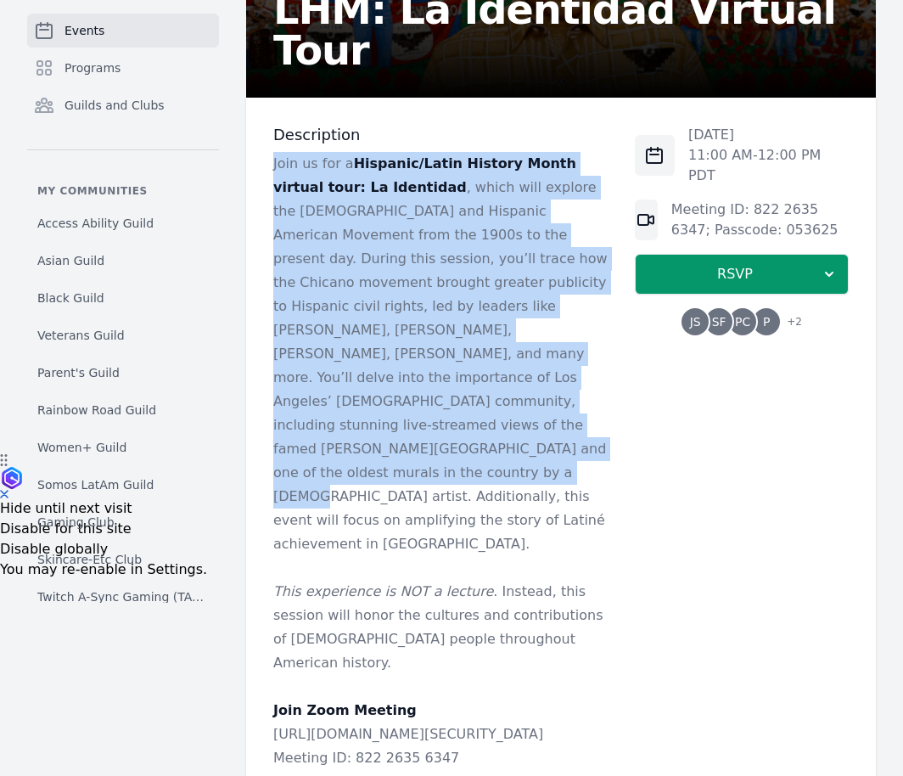
drag, startPoint x: 273, startPoint y: 164, endPoint x: 425, endPoint y: 425, distance: 302.9
click at [425, 425] on p "Join us for a Hispanic/Latin History Month virtual tour: La Identidad , which w…" at bounding box center [440, 354] width 335 height 404
click at [424, 425] on p "Join us for a Hispanic/Latin History Month virtual tour: La Identidad , which w…" at bounding box center [440, 354] width 335 height 404
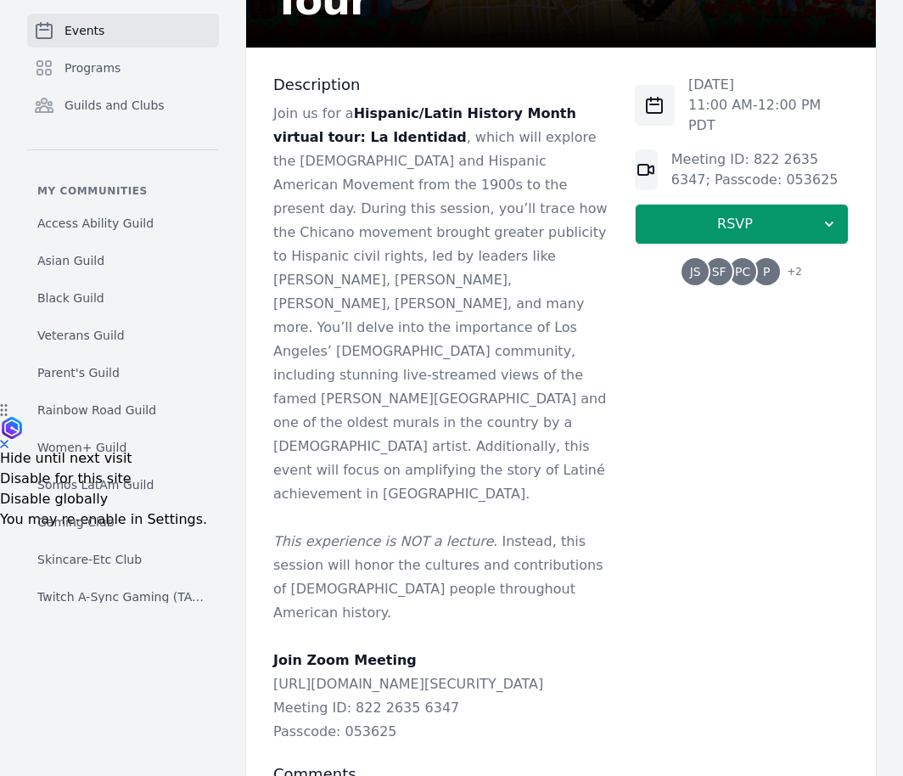
scroll to position [376, 0]
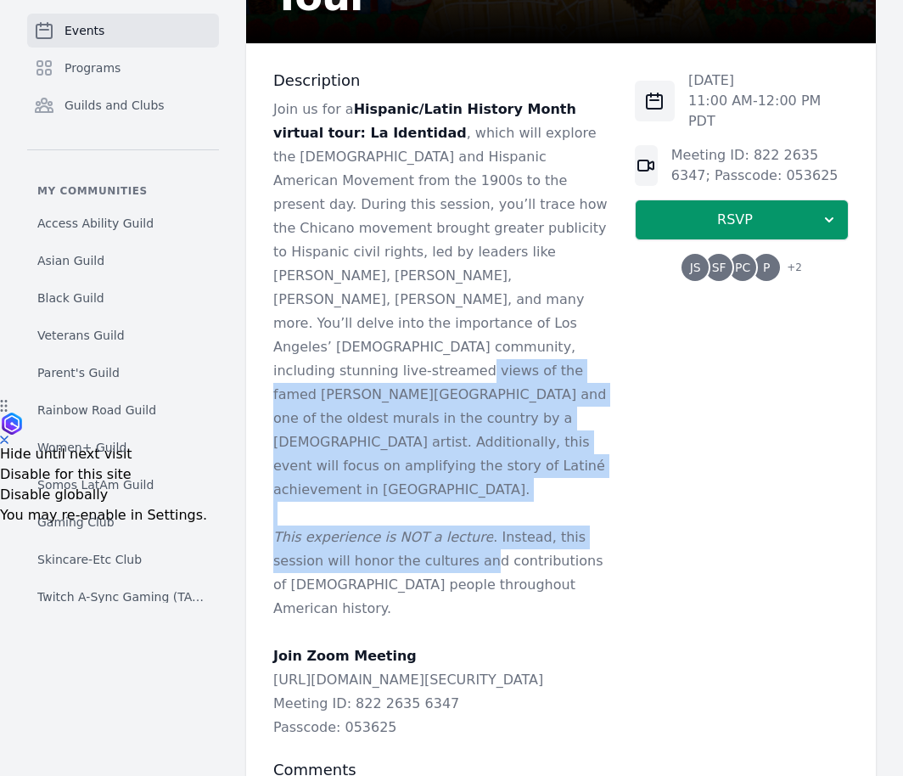
drag, startPoint x: 440, startPoint y: 316, endPoint x: 428, endPoint y: 474, distance: 158.4
click at [428, 475] on div "Join us for a Hispanic/Latin History Month virtual tour: La Identidad , which w…" at bounding box center [440, 419] width 335 height 642
click at [428, 526] on p "This experience is NOT a lecture . Instead, this session will honor the culture…" at bounding box center [440, 573] width 335 height 95
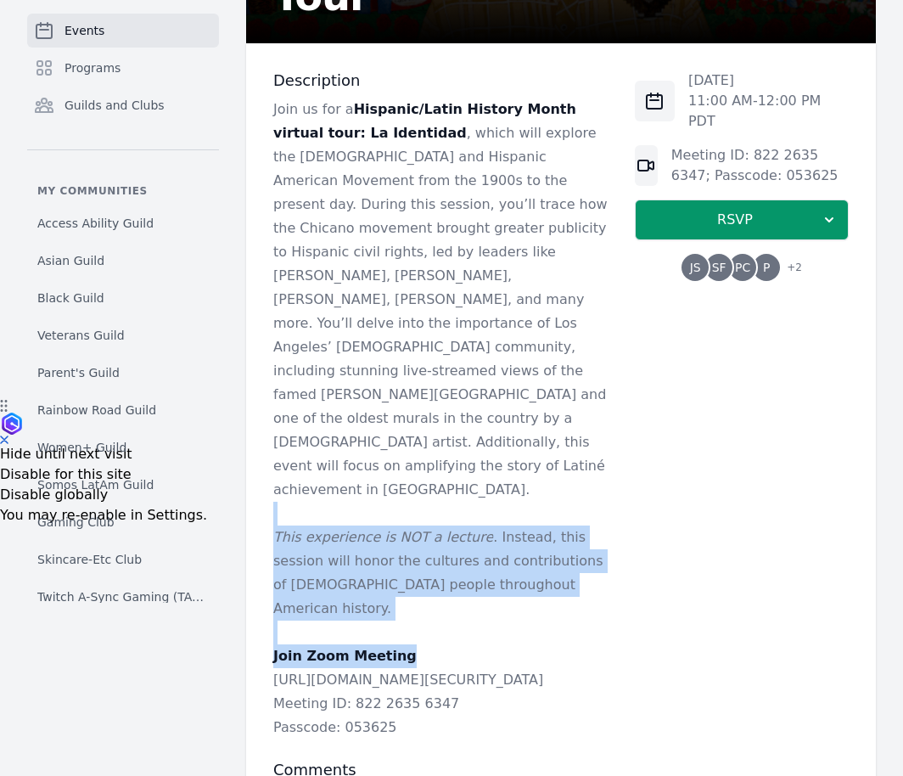
drag, startPoint x: 520, startPoint y: 543, endPoint x: 521, endPoint y: 402, distance: 141.8
click at [522, 403] on div "Join us for a Hispanic/Latin History Month virtual tour: La Identidad , which w…" at bounding box center [440, 419] width 335 height 642
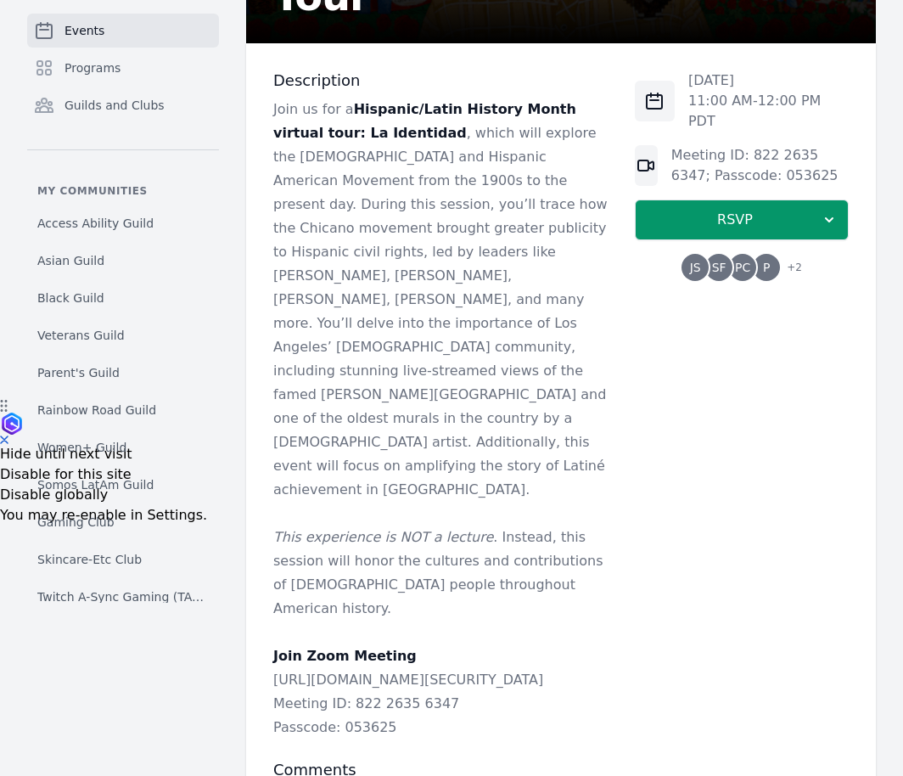
click at [521, 402] on p "Join us for a Hispanic/Latin History Month virtual tour: La Identidad , which w…" at bounding box center [440, 300] width 335 height 404
drag, startPoint x: 424, startPoint y: 318, endPoint x: 394, endPoint y: 583, distance: 266.6
click at [394, 583] on div "Join us for a Hispanic/Latin History Month virtual tour: La Identidad , which w…" at bounding box center [440, 419] width 335 height 642
click at [394, 668] on p "https://us02web.zoom.us/j/82226356347?pwd=iRMzNE8gDwCyqNPn6ZNDU6zmKIu6aV.1" at bounding box center [440, 680] width 335 height 24
click at [729, 254] on span "SF" at bounding box center [719, 267] width 27 height 27
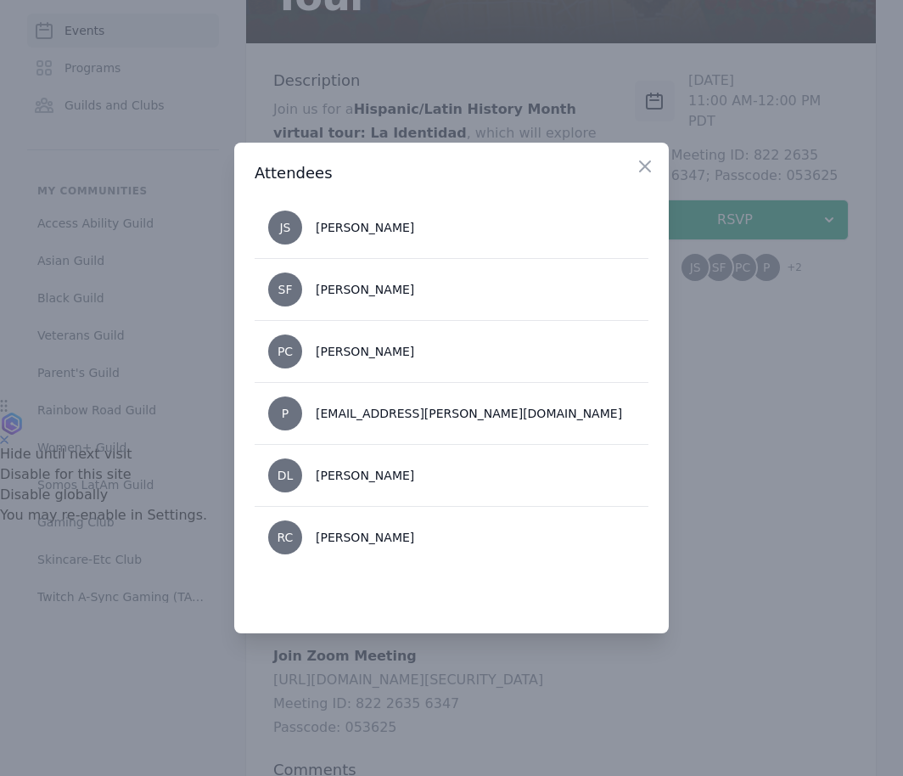
click at [763, 479] on div at bounding box center [451, 388] width 903 height 776
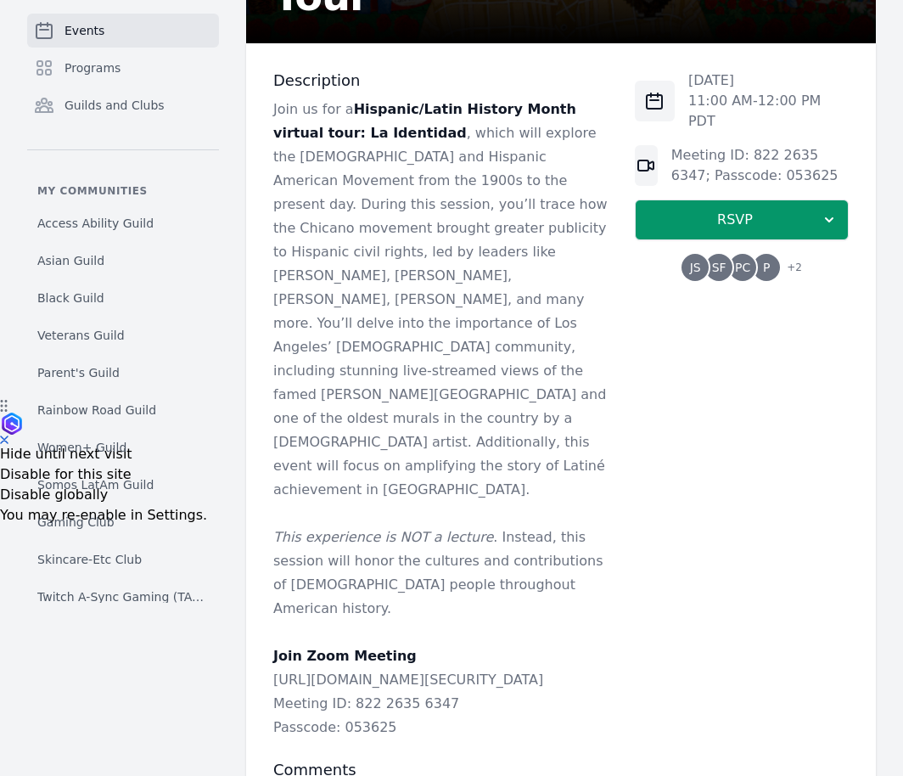
click at [742, 232] on div "Wed, Sep 17, 2025 11:00 AM - 12:00 PM PDT Meeting ID: 822 2635 6347; Passcode: …" at bounding box center [742, 175] width 214 height 211
click at [717, 262] on span "SF" at bounding box center [719, 268] width 14 height 12
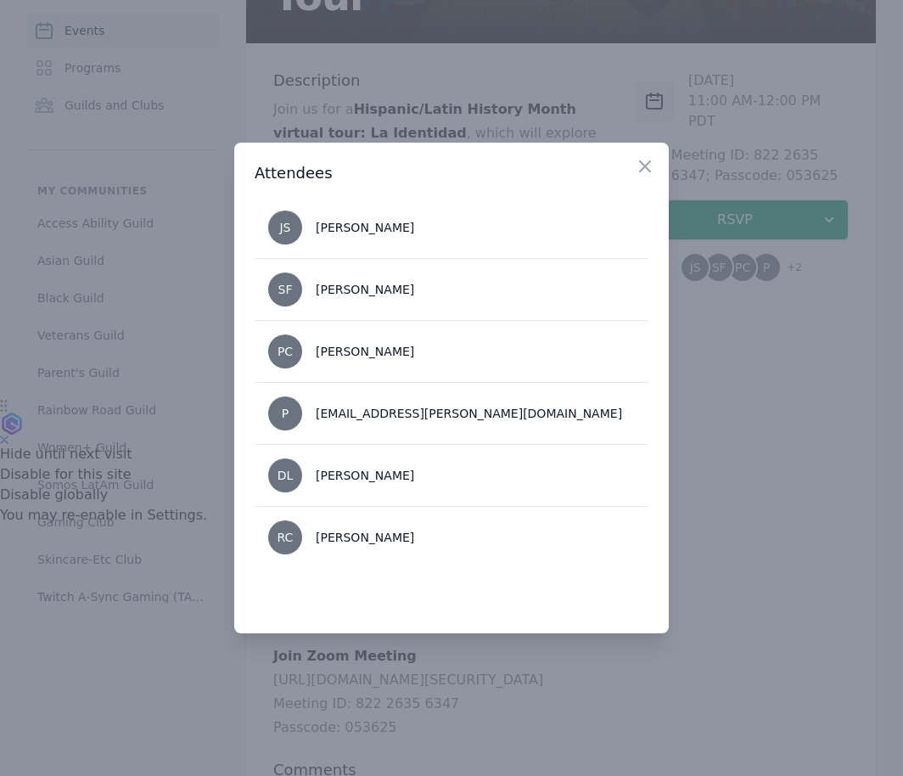
click at [773, 383] on div at bounding box center [451, 388] width 903 height 776
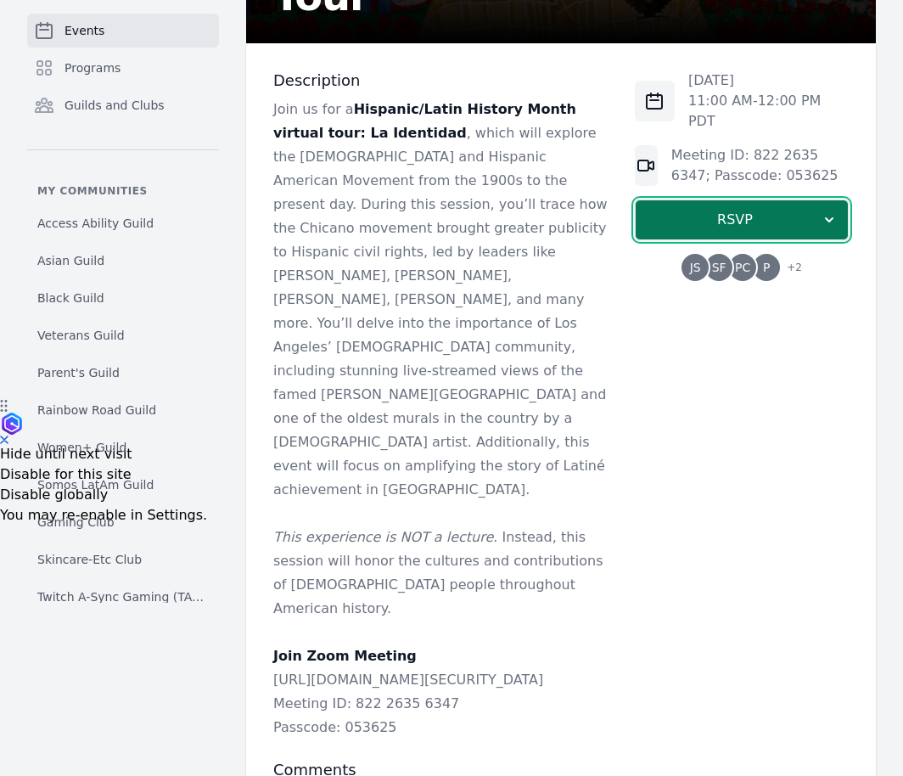
click at [757, 210] on span "RSVP" at bounding box center [736, 220] width 172 height 20
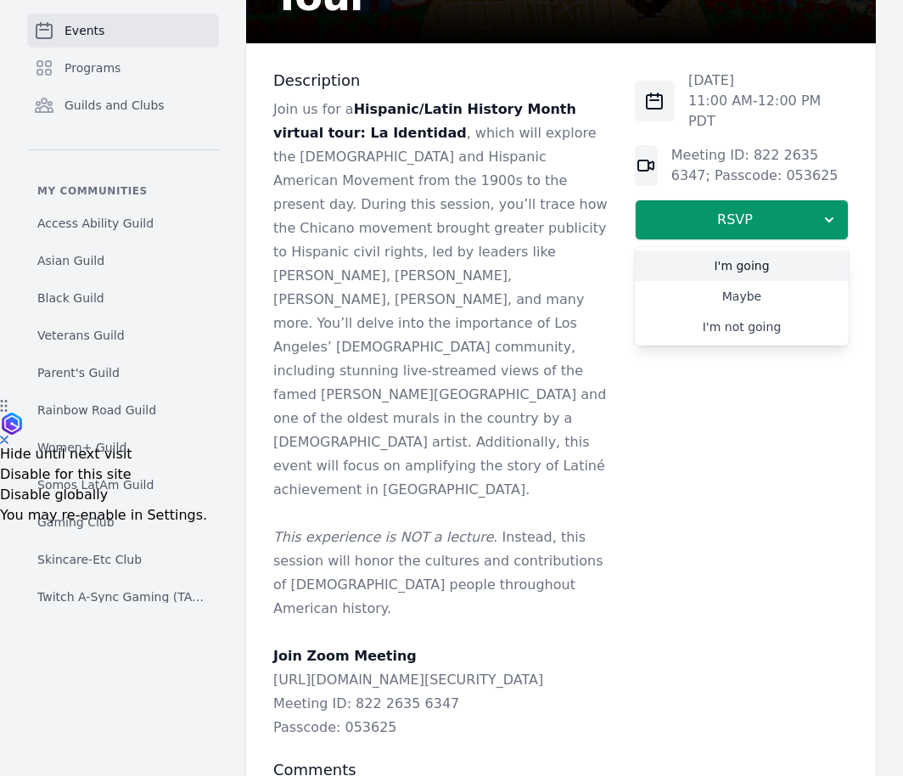
click at [699, 250] on link "I'm going" at bounding box center [742, 265] width 214 height 31
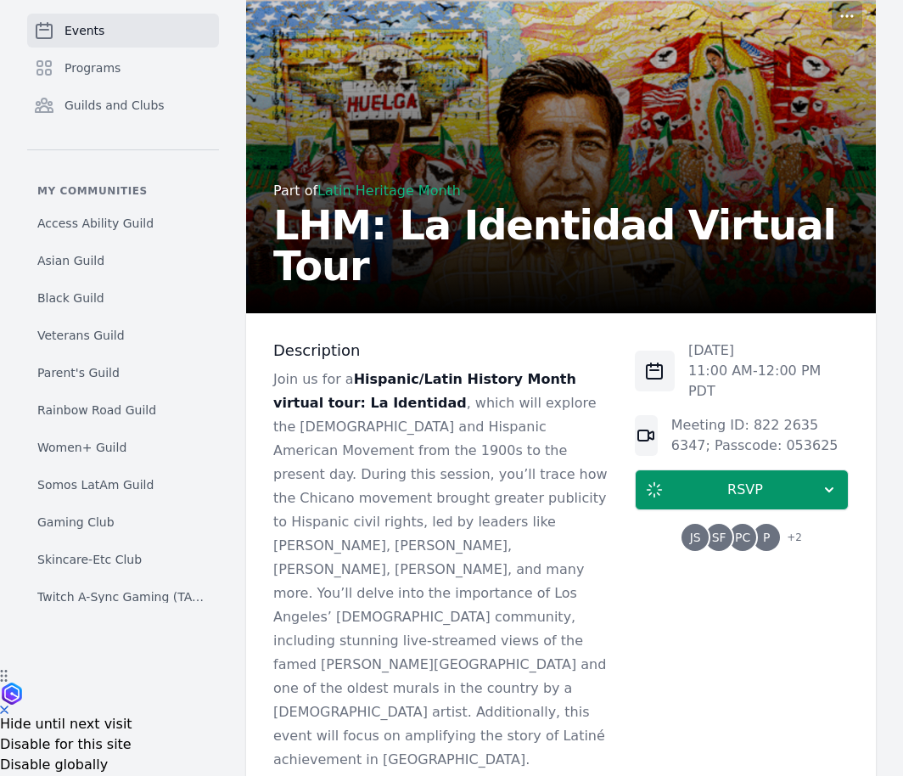
scroll to position [35, 0]
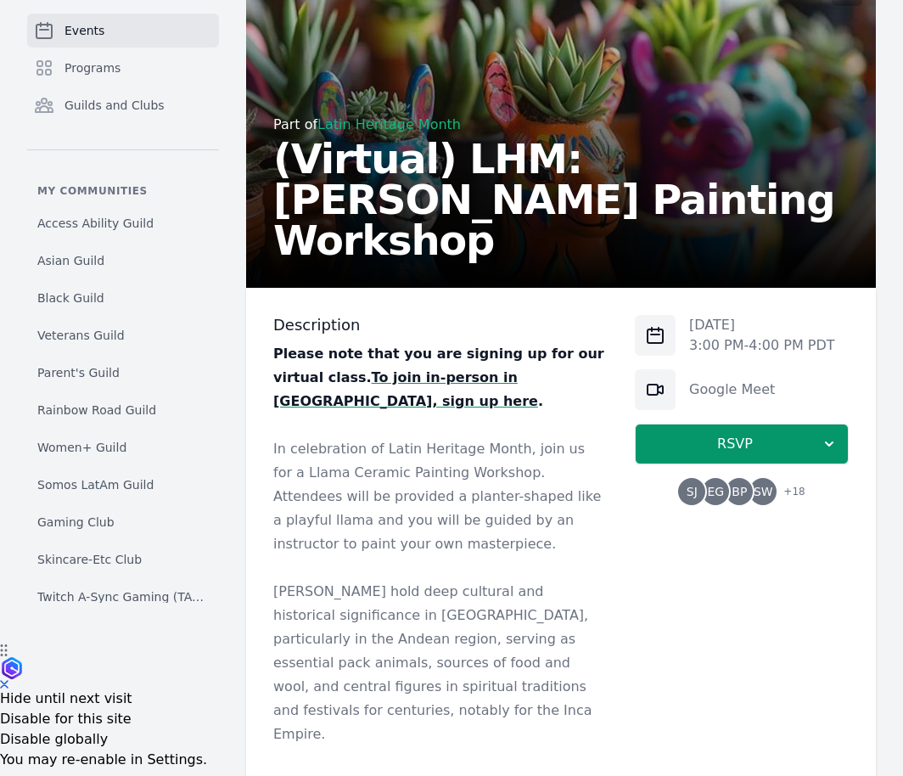
scroll to position [140, 0]
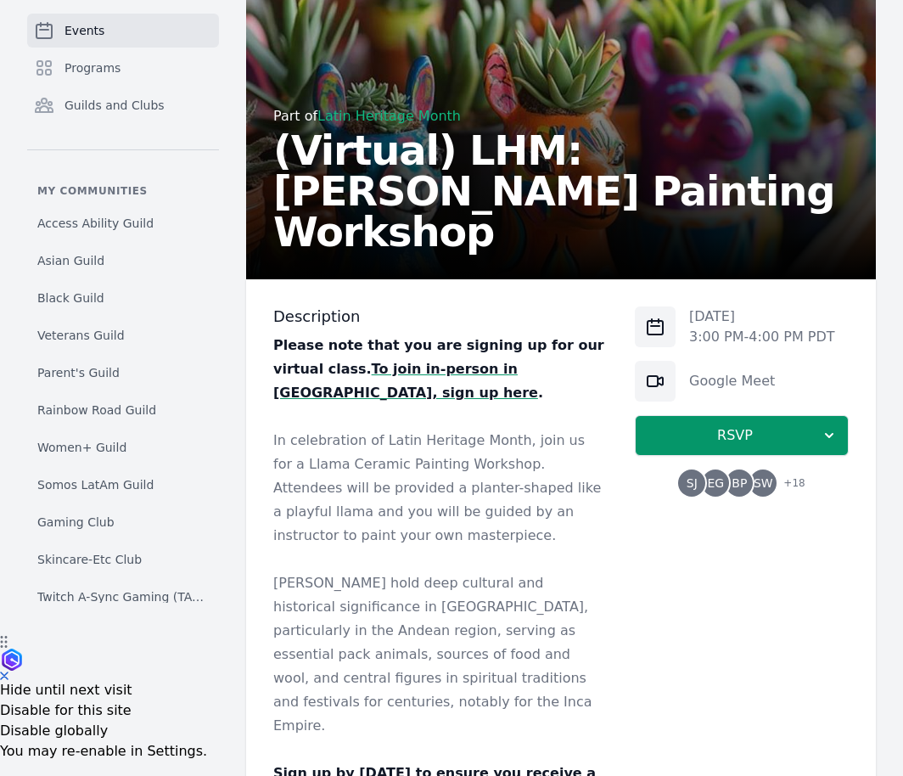
click at [713, 482] on span "EG" at bounding box center [715, 483] width 17 height 12
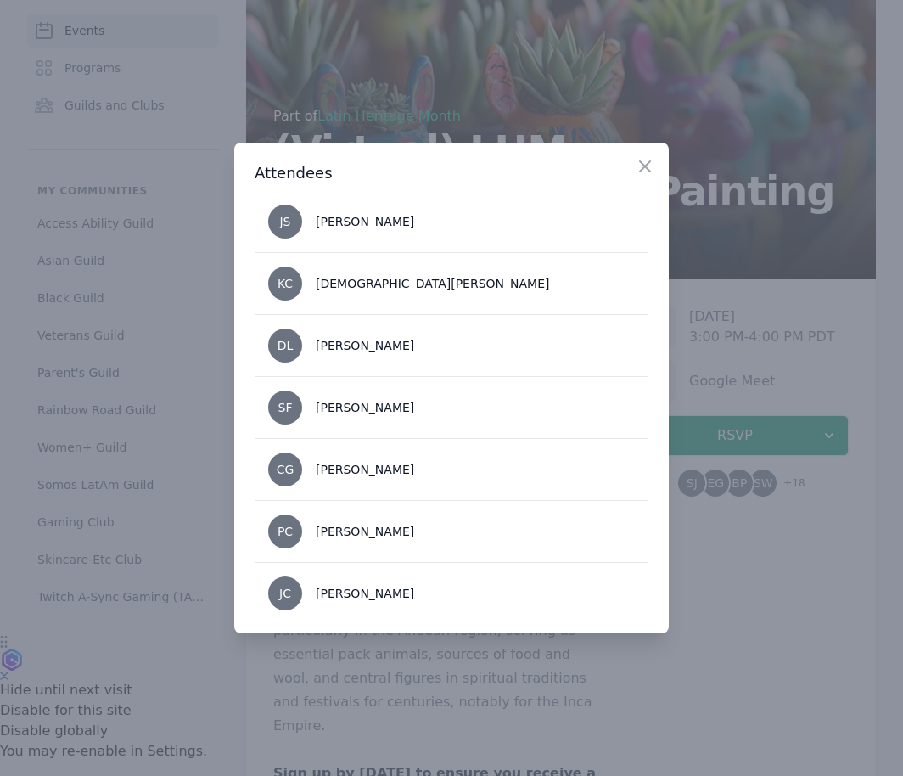
scroll to position [0, 0]
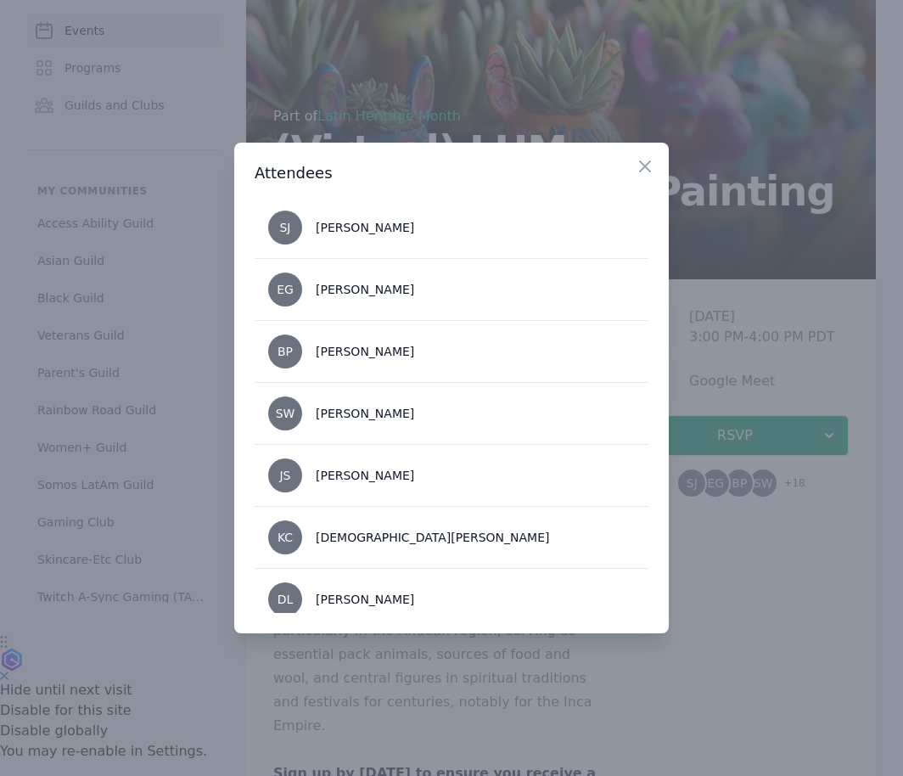
click at [731, 634] on div at bounding box center [451, 388] width 903 height 776
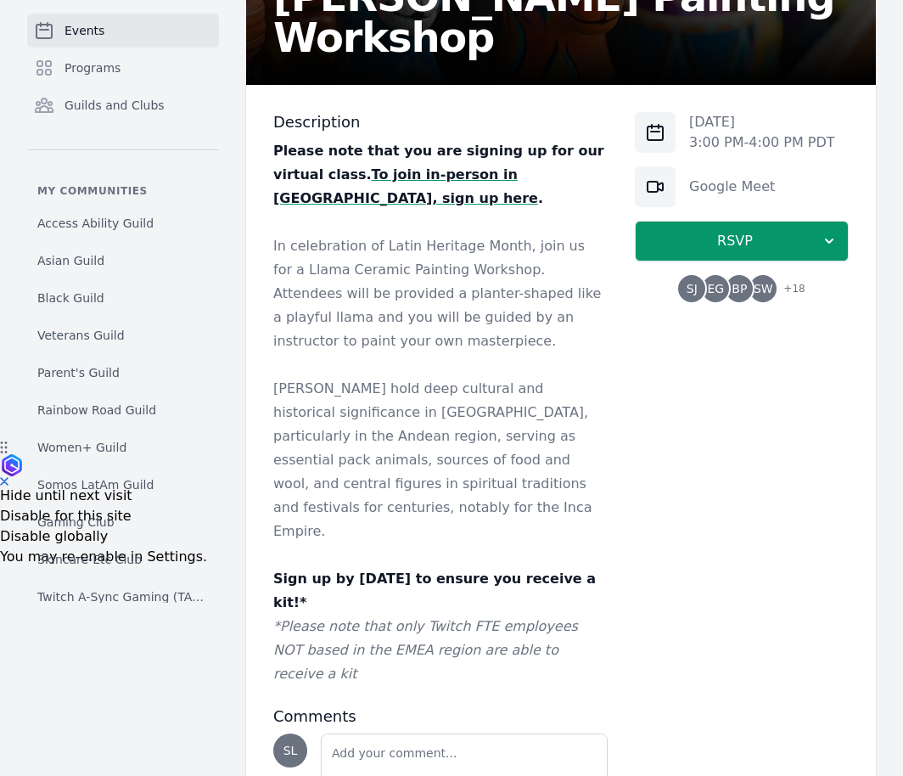
scroll to position [377, 0]
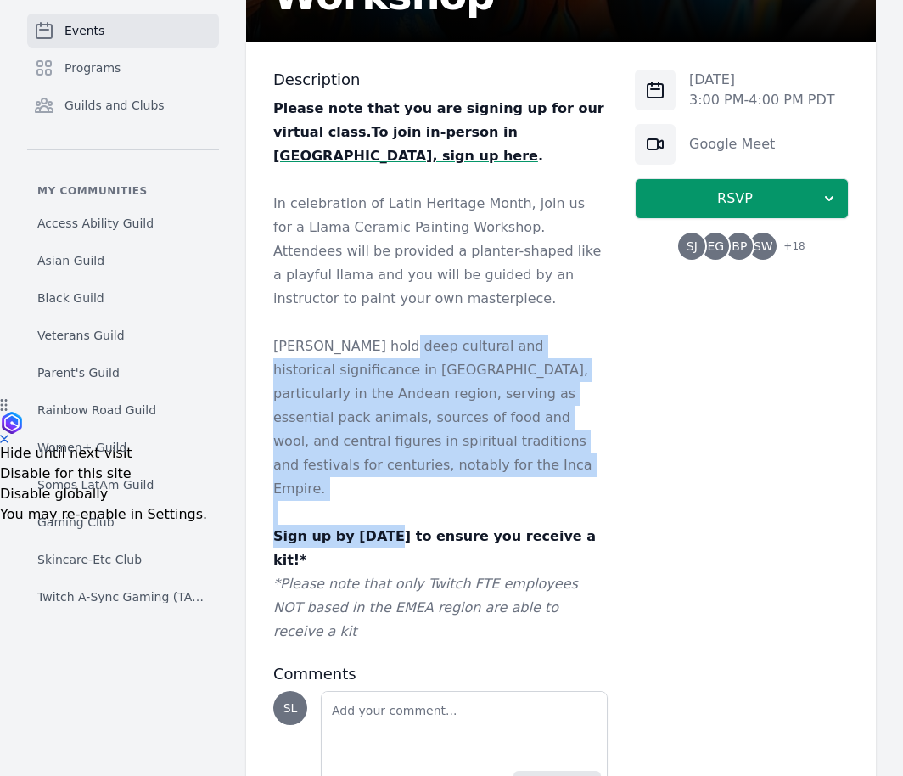
drag, startPoint x: 395, startPoint y: 329, endPoint x: 380, endPoint y: 474, distance: 146.0
click at [380, 474] on div "Please note that you are signing up for our virtual class. To join in-person in…" at bounding box center [440, 370] width 335 height 547
click at [380, 525] on p "Sign up by September 18th to ensure you receive a kit!*" at bounding box center [440, 549] width 335 height 48
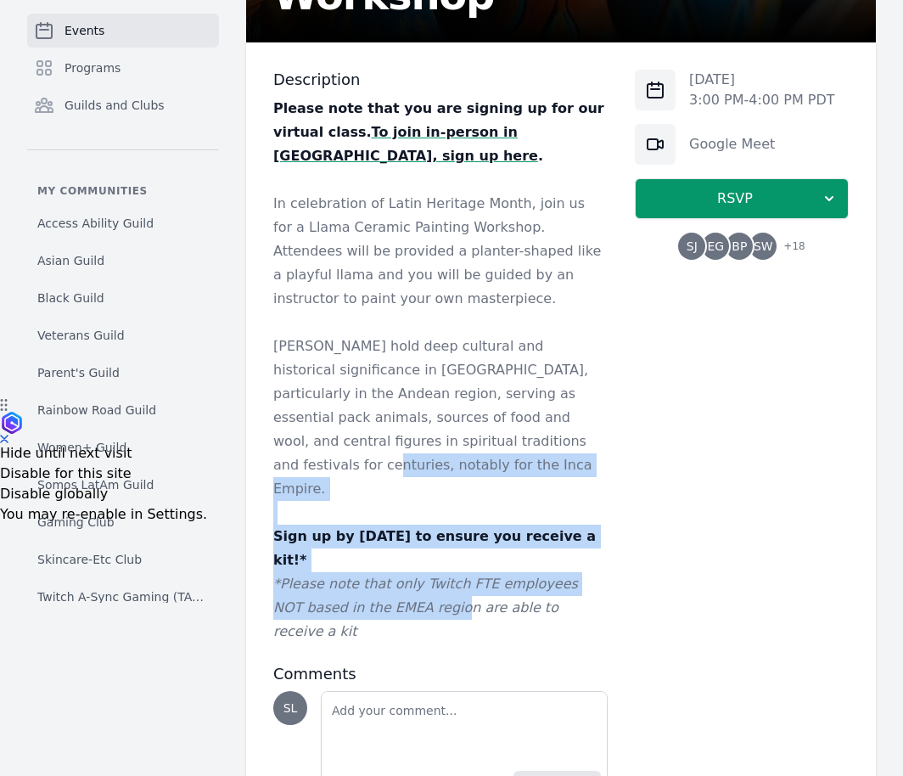
drag, startPoint x: 425, startPoint y: 539, endPoint x: 425, endPoint y: 425, distance: 113.8
click at [425, 425] on div "Please note that you are signing up for our virtual class. To join in-person in…" at bounding box center [440, 370] width 335 height 547
click at [425, 425] on p "[PERSON_NAME] hold deep cultural and historical significance in [GEOGRAPHIC_DAT…" at bounding box center [440, 418] width 335 height 166
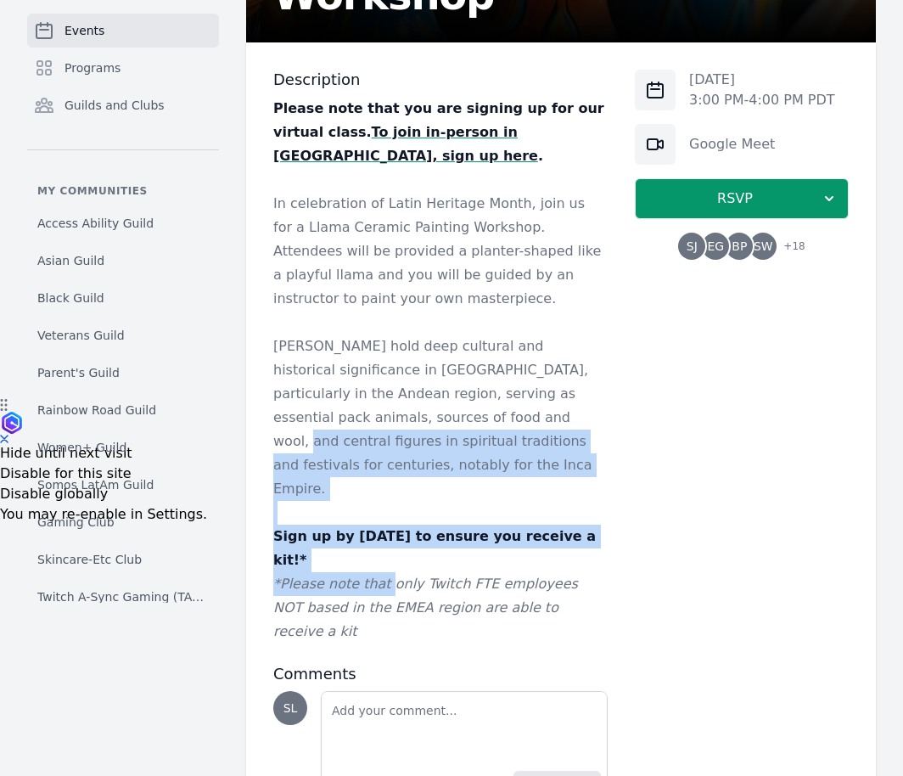
drag, startPoint x: 377, startPoint y: 385, endPoint x: 380, endPoint y: 519, distance: 134.2
click at [381, 518] on div "Please note that you are signing up for our virtual class. To join in-person in…" at bounding box center [440, 370] width 335 height 547
click at [380, 576] on em "*Please note that only Twitch FTE employees NOT based in the EMEA region are ab…" at bounding box center [425, 608] width 305 height 64
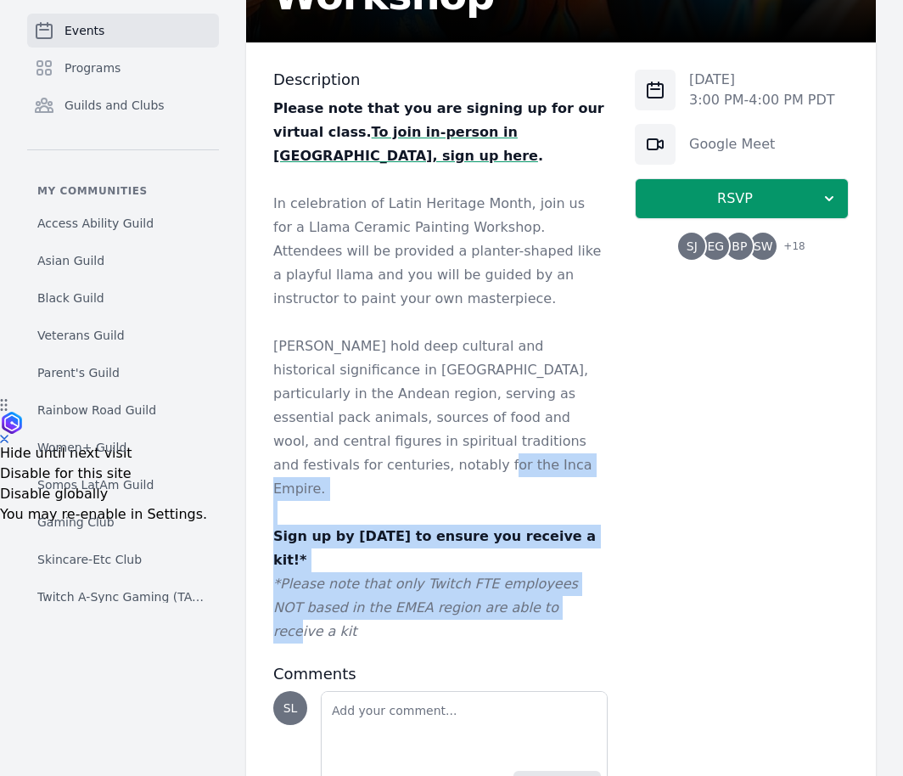
drag, startPoint x: 531, startPoint y: 541, endPoint x: 520, endPoint y: 393, distance: 148.2
click at [520, 393] on div "Please note that you are signing up for our virtual class. To join in-person in…" at bounding box center [440, 370] width 335 height 547
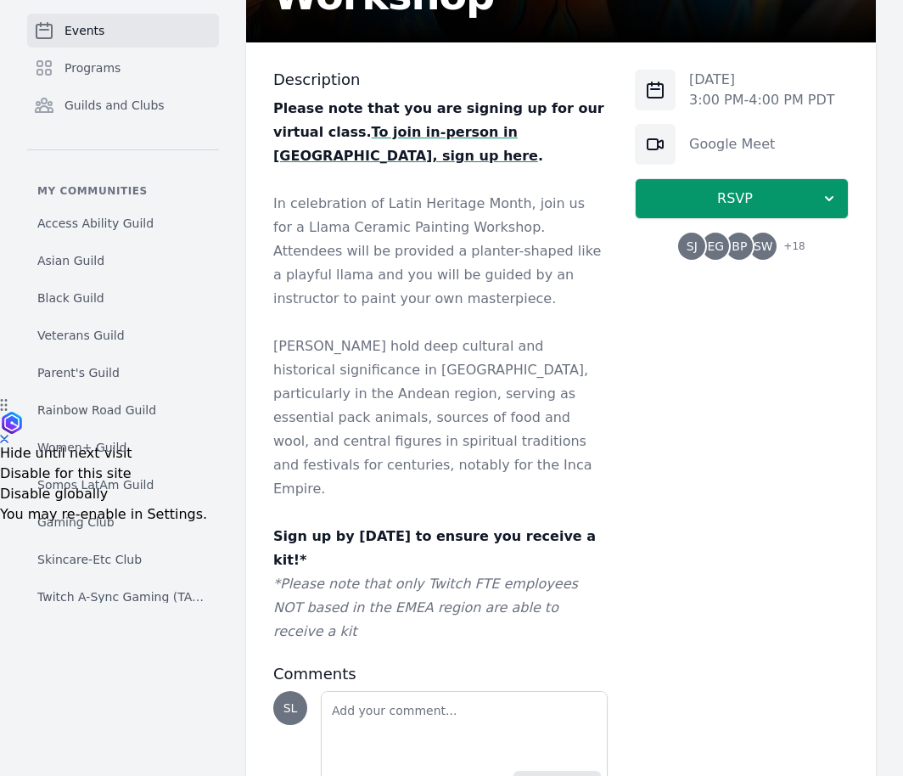
click at [523, 400] on p "[PERSON_NAME] hold deep cultural and historical significance in [GEOGRAPHIC_DAT…" at bounding box center [440, 418] width 335 height 166
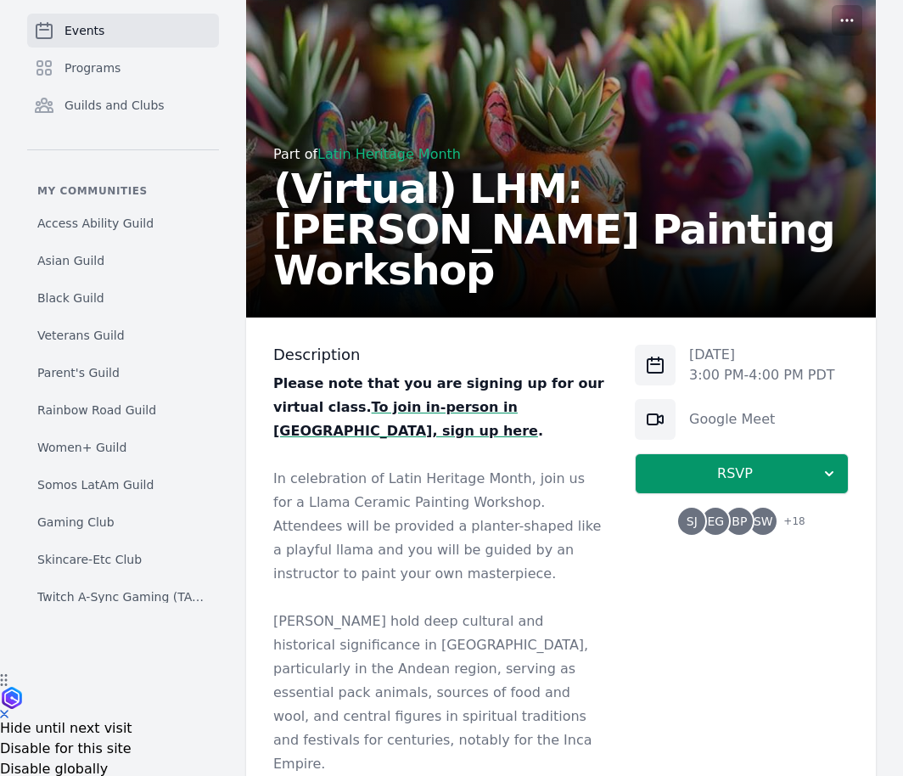
scroll to position [0, 0]
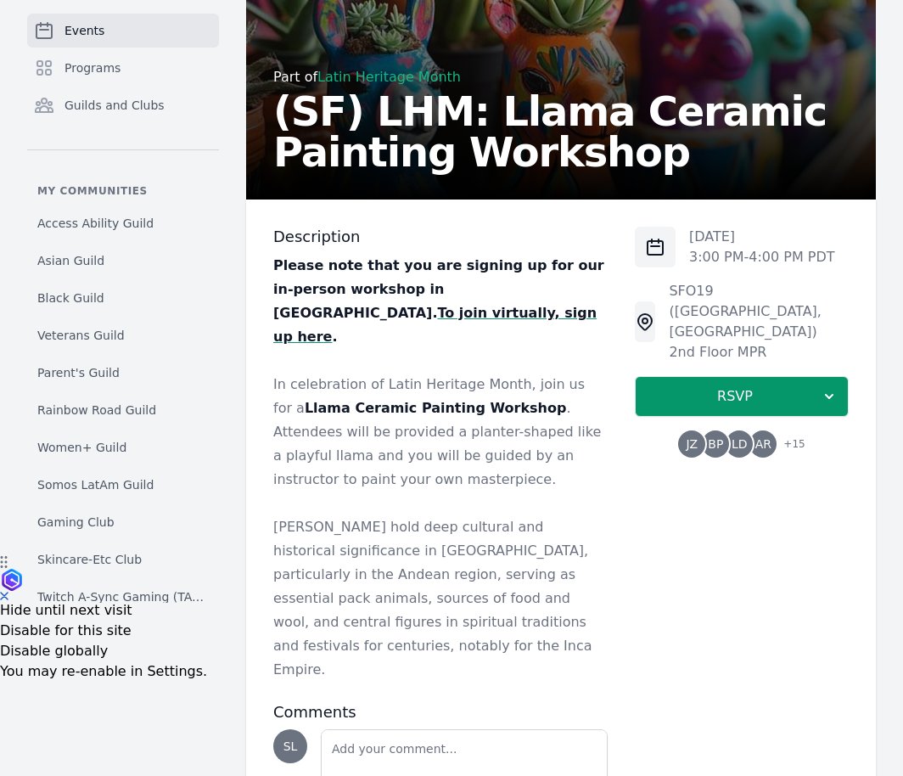
scroll to position [282, 0]
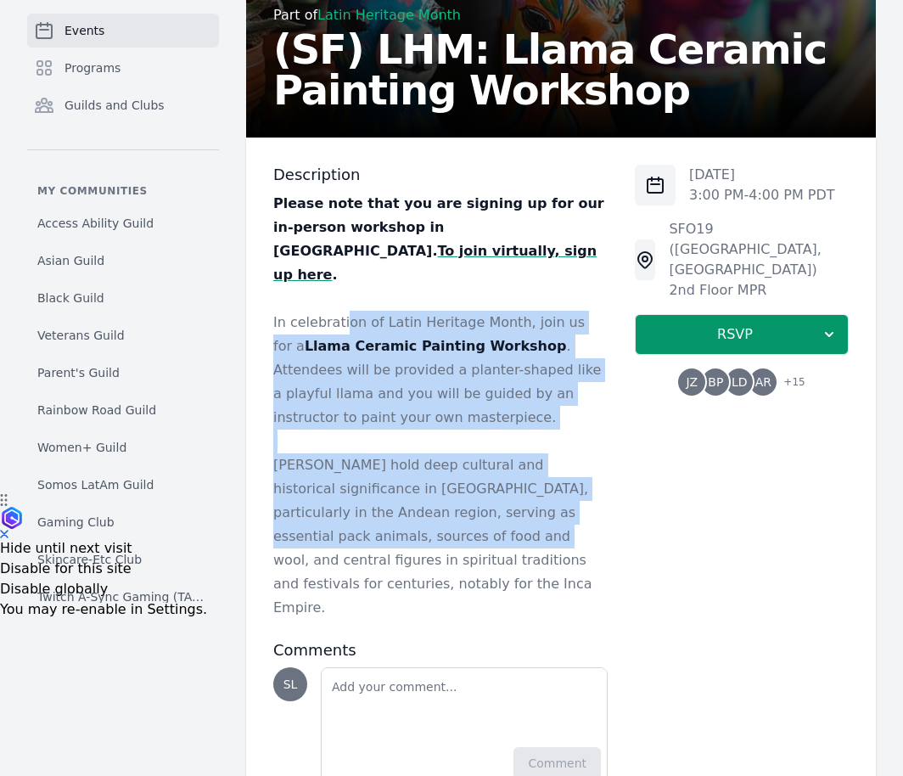
drag, startPoint x: 342, startPoint y: 295, endPoint x: 339, endPoint y: 507, distance: 212.3
click at [340, 509] on div "Please note that you are signing up for our in-person workshop in [GEOGRAPHIC_D…" at bounding box center [440, 406] width 335 height 428
click at [339, 507] on p "[PERSON_NAME] hold deep cultural and historical significance in [GEOGRAPHIC_DAT…" at bounding box center [440, 536] width 335 height 166
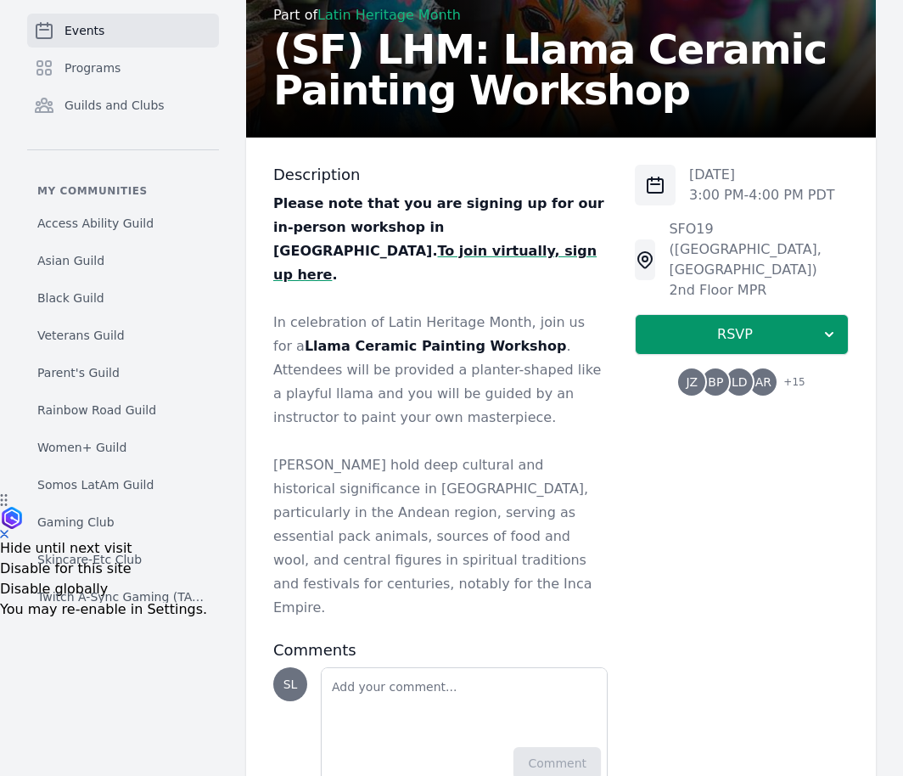
click at [498, 453] on p "[PERSON_NAME] hold deep cultural and historical significance in [GEOGRAPHIC_DAT…" at bounding box center [440, 536] width 335 height 166
click at [698, 376] on span "JZ" at bounding box center [692, 382] width 12 height 12
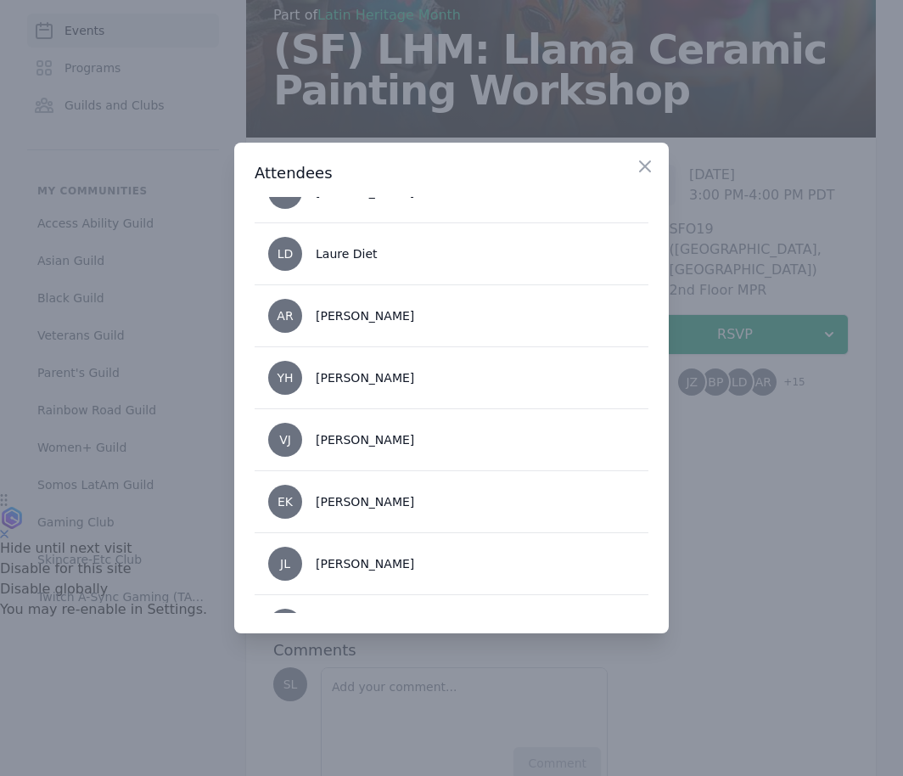
scroll to position [0, 0]
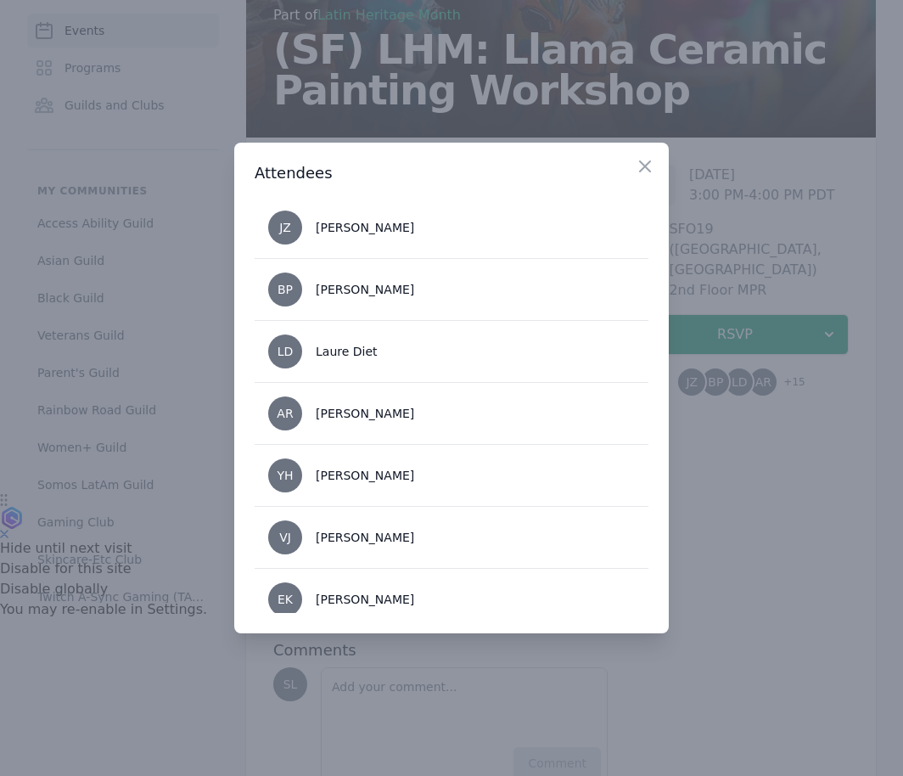
click at [755, 537] on div at bounding box center [451, 388] width 903 height 776
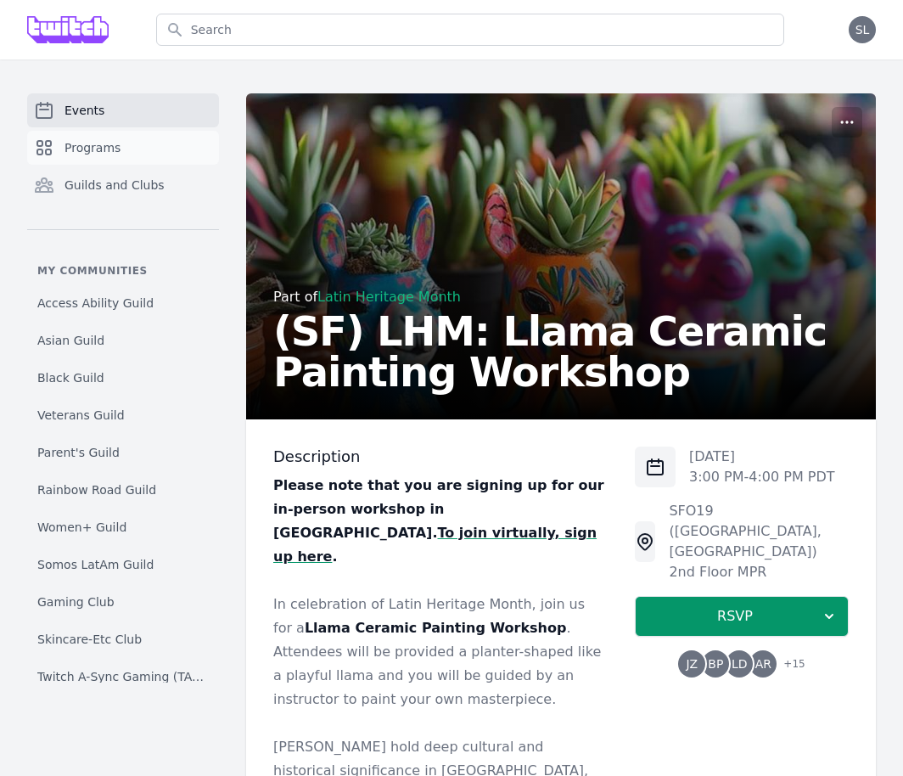
click at [134, 143] on link "Programs" at bounding box center [123, 148] width 192 height 34
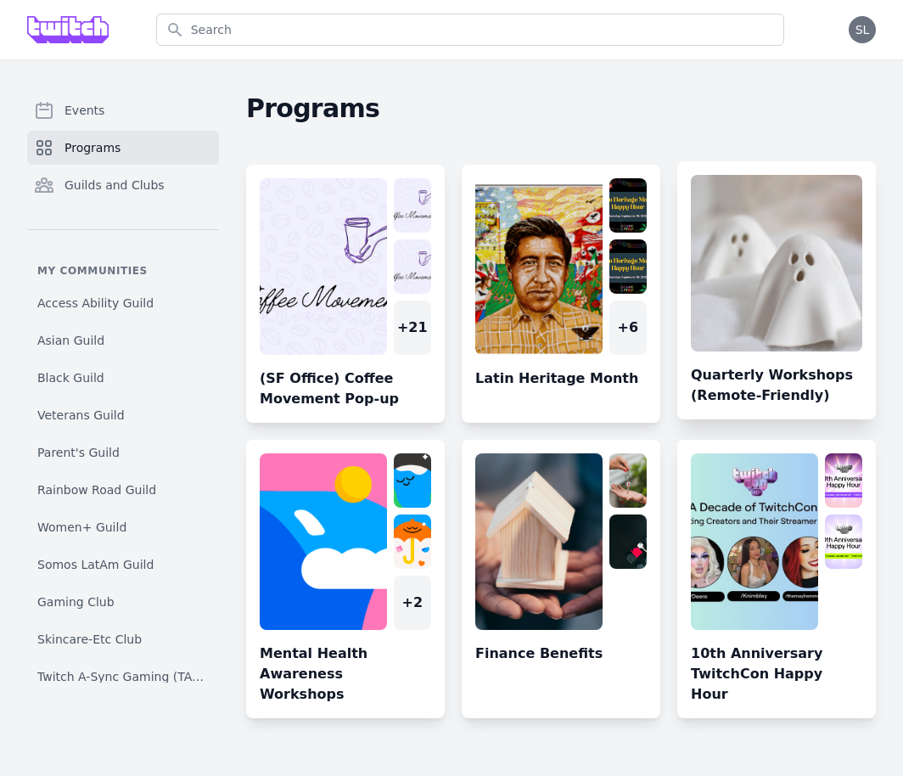
click at [748, 303] on link at bounding box center [777, 297] width 199 height 245
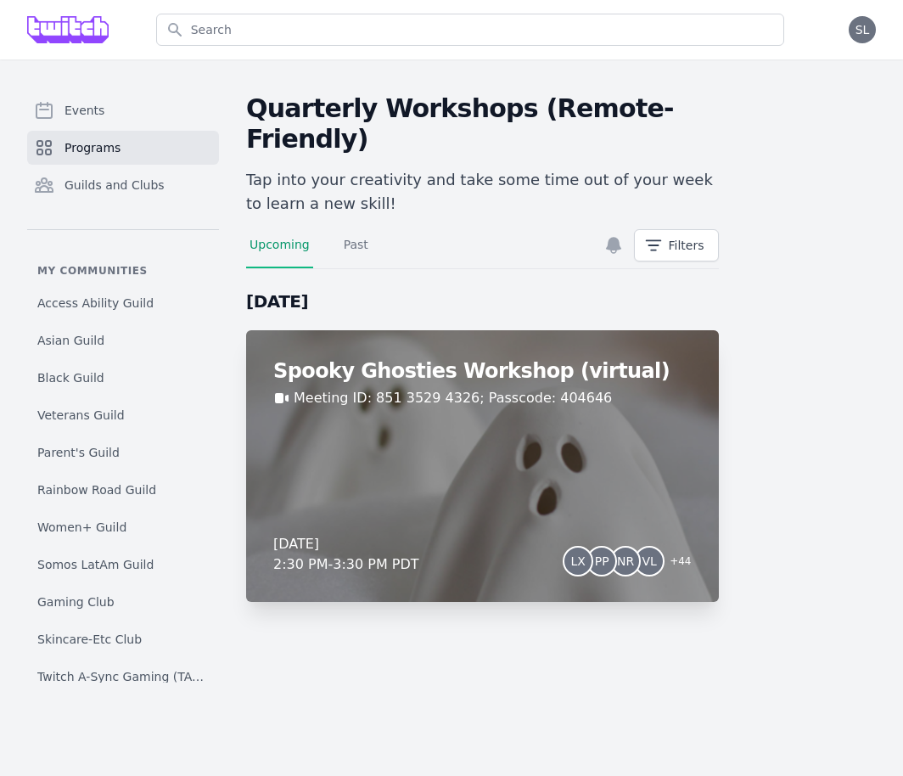
click at [500, 419] on div "Spooky Ghosties Workshop (virtual) Meeting ID: 851 3529 4326; Passcode: 404646 …" at bounding box center [482, 466] width 473 height 272
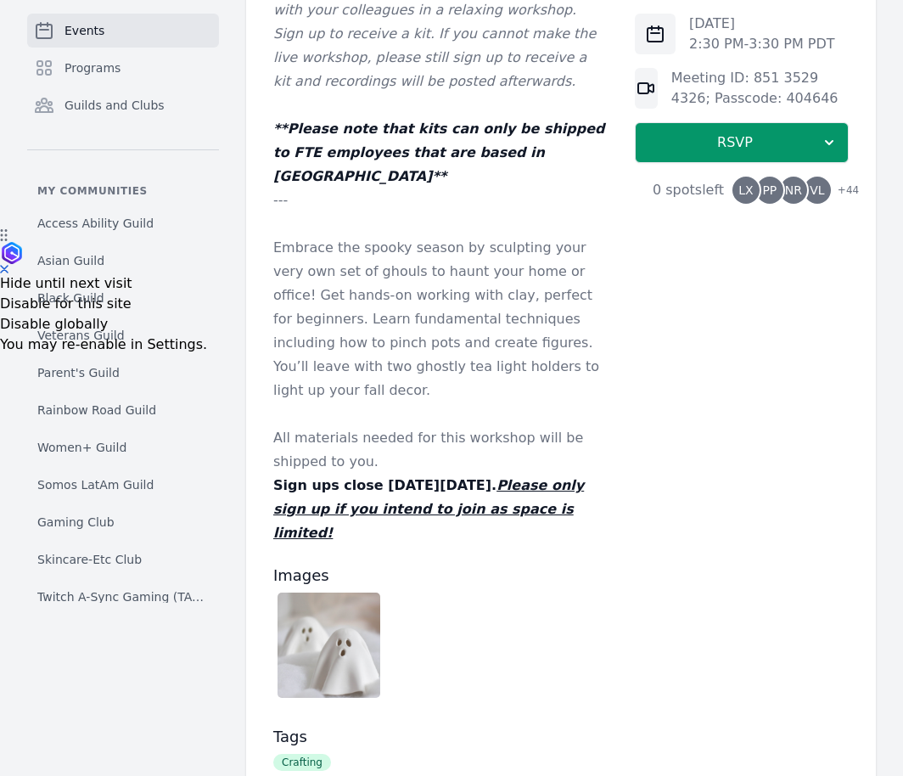
scroll to position [449, 0]
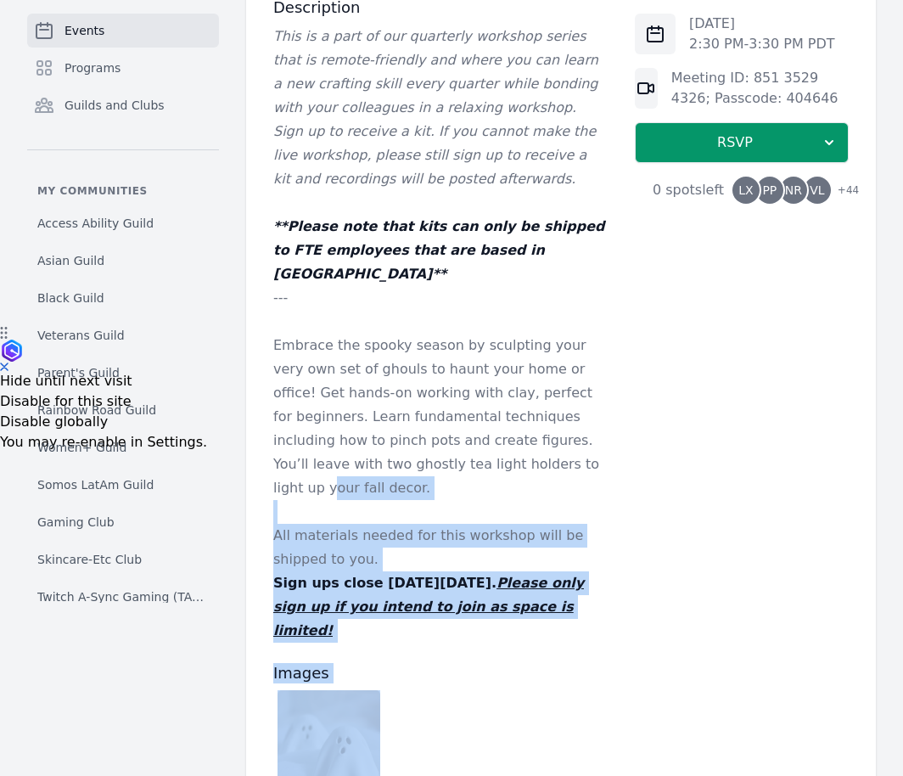
drag, startPoint x: 446, startPoint y: 442, endPoint x: 446, endPoint y: 620, distance: 177.5
click at [446, 620] on div "Description This is a part of our quarterly workshop series that is remote-frie…" at bounding box center [440, 519] width 335 height 1044
click at [446, 690] on div at bounding box center [440, 747] width 335 height 114
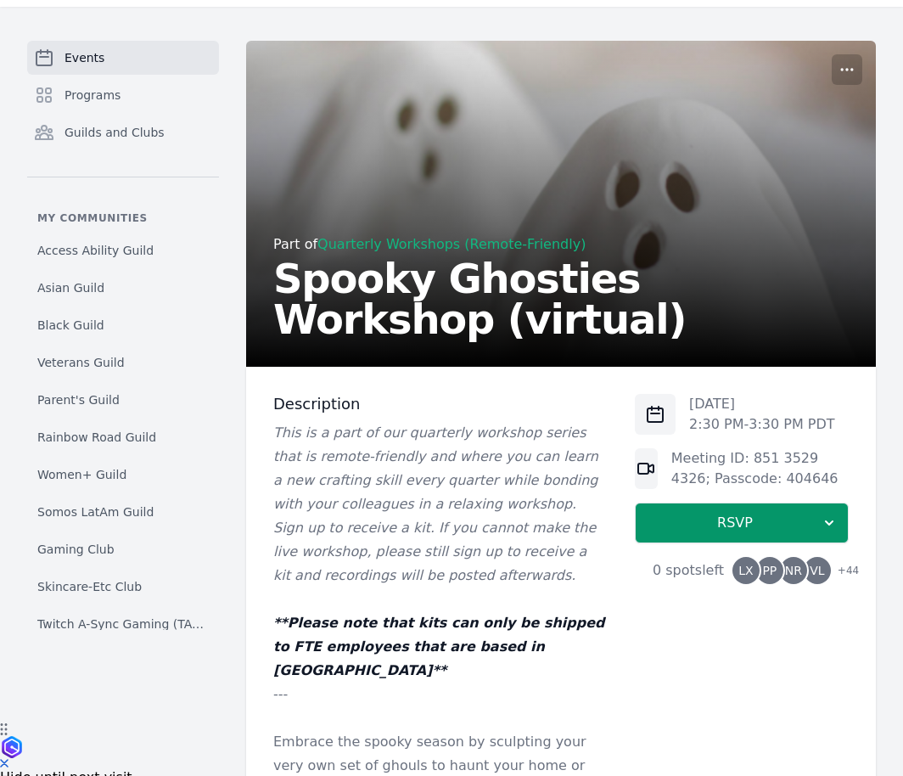
scroll to position [0, 0]
